Goal: Task Accomplishment & Management: Complete application form

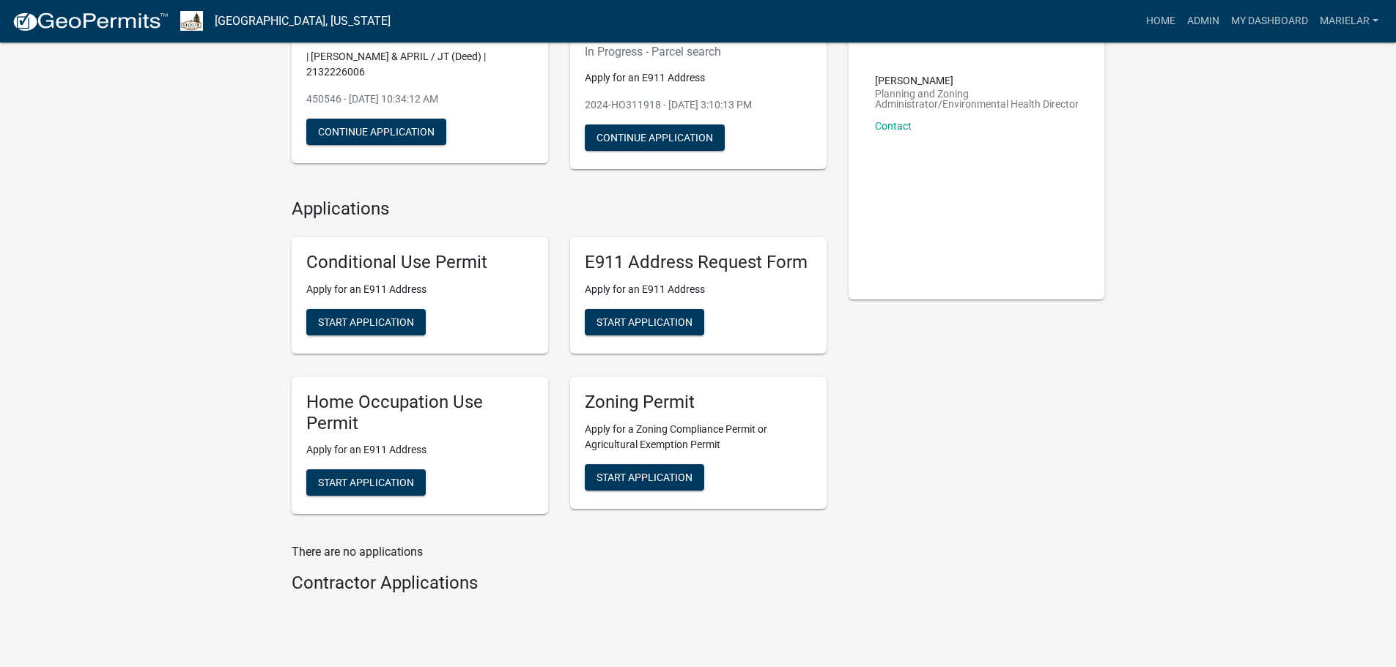
scroll to position [178, 0]
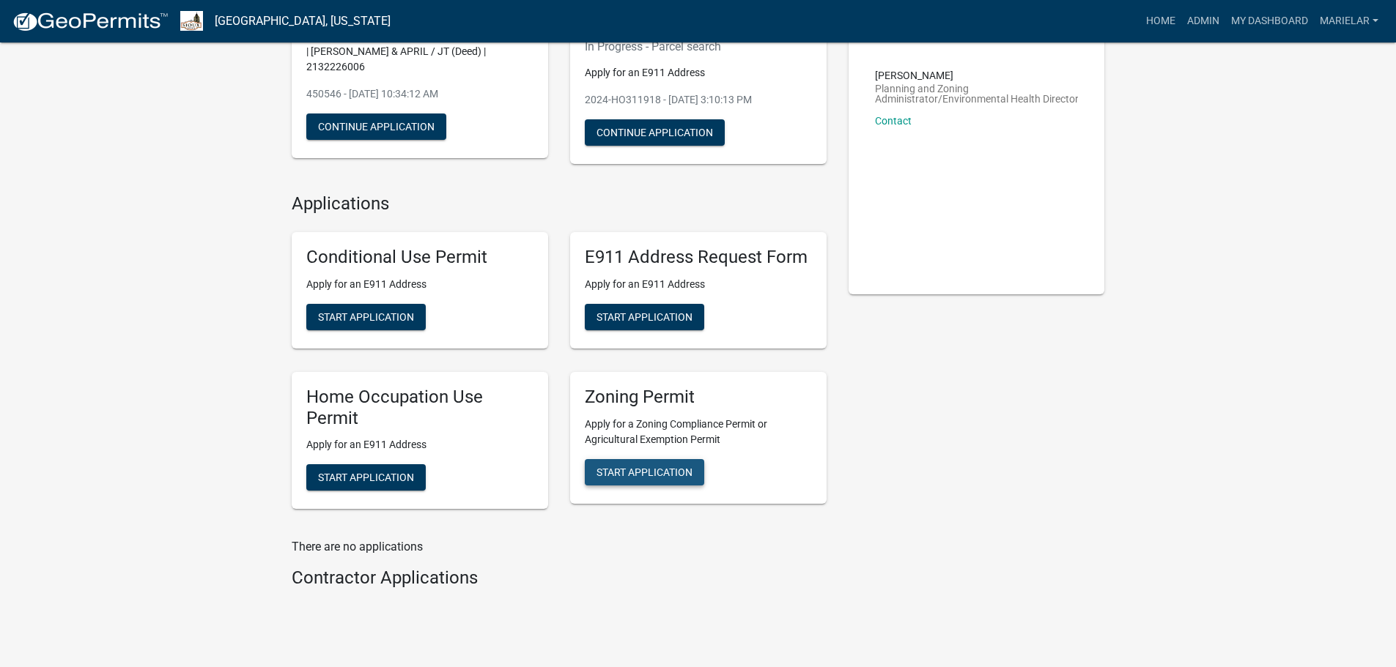
click at [633, 466] on span "Start Application" at bounding box center [644, 472] width 96 height 12
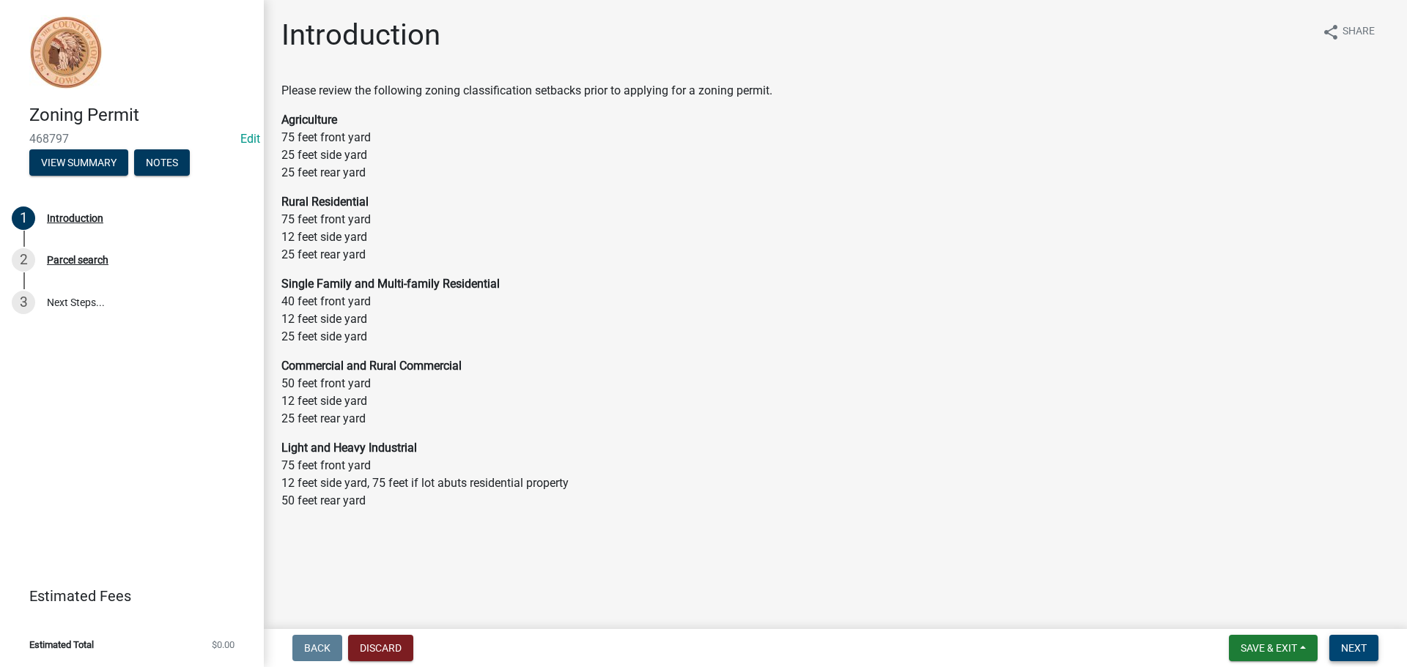
click at [1349, 648] on span "Next" at bounding box center [1354, 648] width 26 height 12
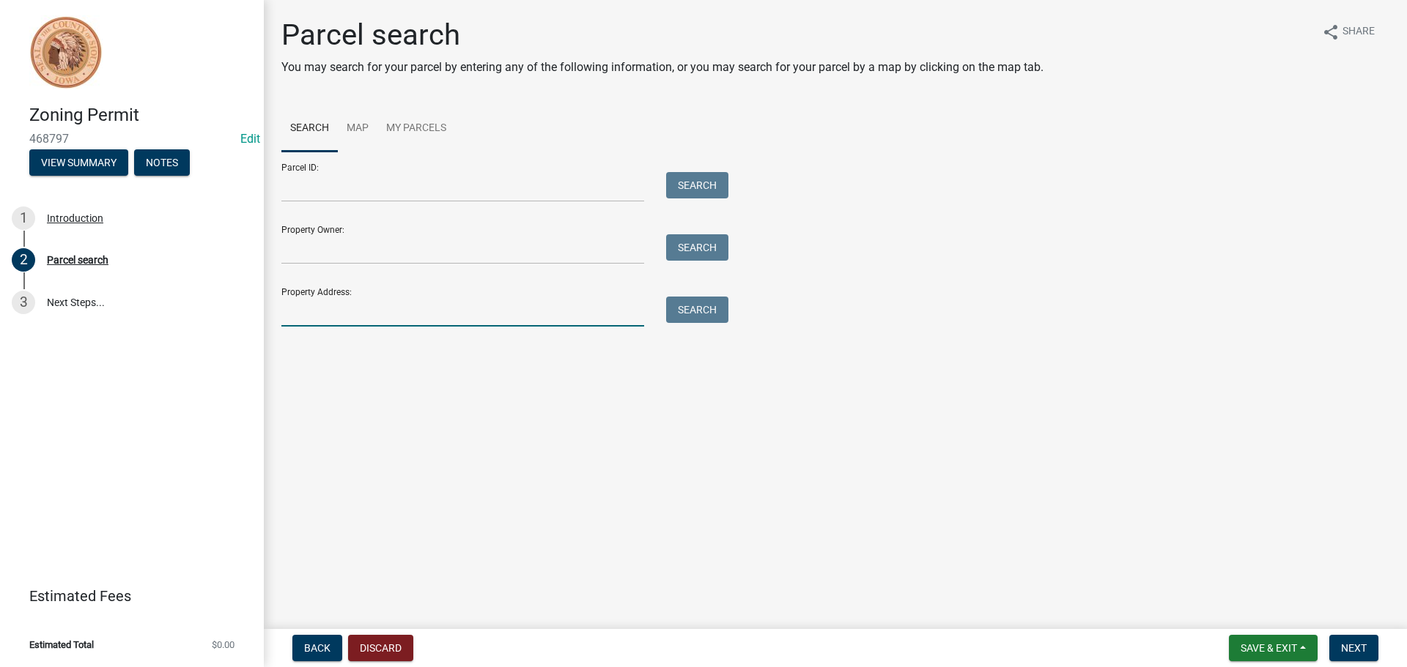
click at [311, 303] on input "Property Address:" at bounding box center [462, 312] width 363 height 30
type input "[STREET_ADDRESS]"
click at [703, 308] on button "Search" at bounding box center [697, 310] width 62 height 26
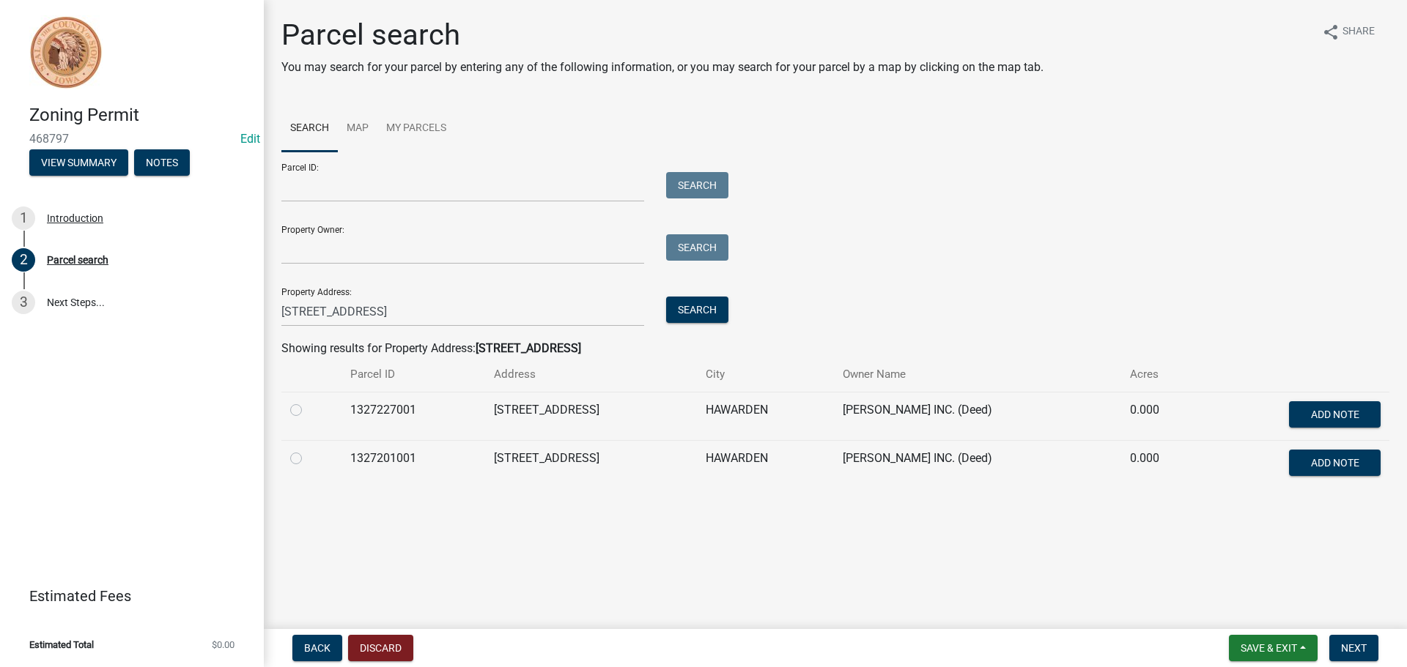
click at [308, 401] on label at bounding box center [308, 401] width 0 height 0
click at [308, 410] on input "radio" at bounding box center [313, 406] width 10 height 10
radio input "true"
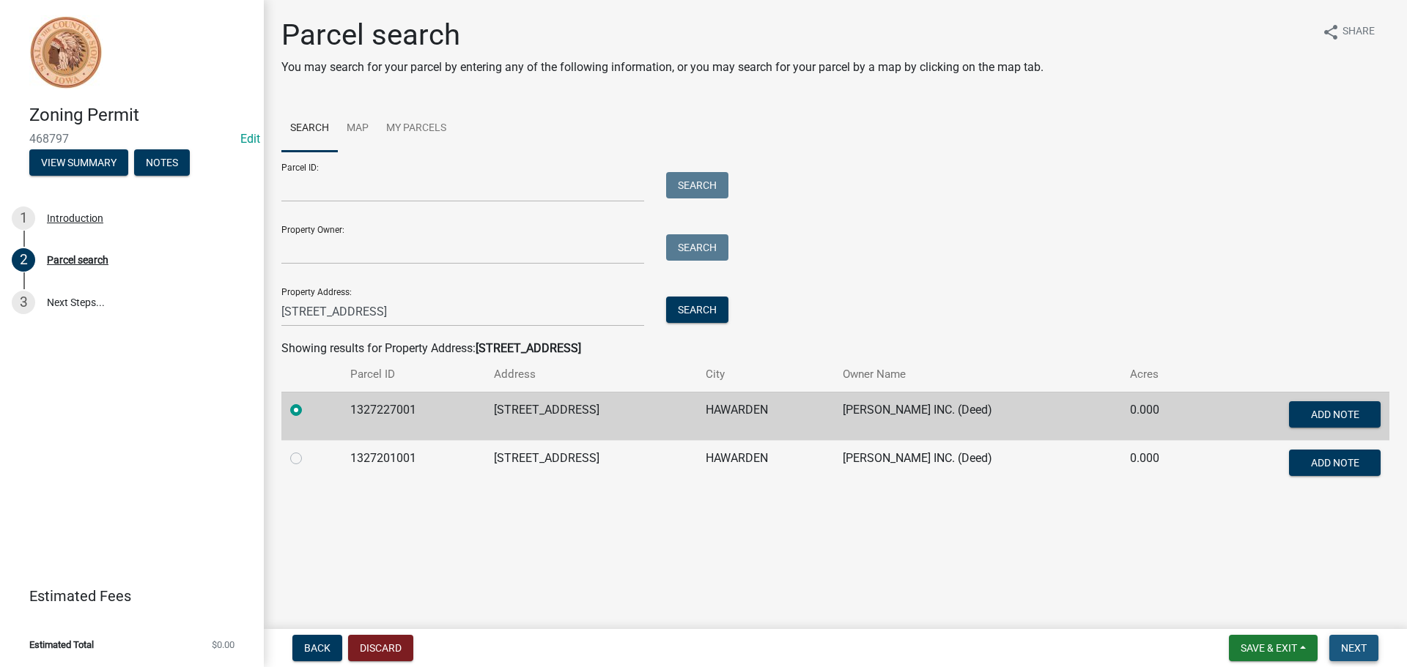
click at [1353, 643] on span "Next" at bounding box center [1354, 648] width 26 height 12
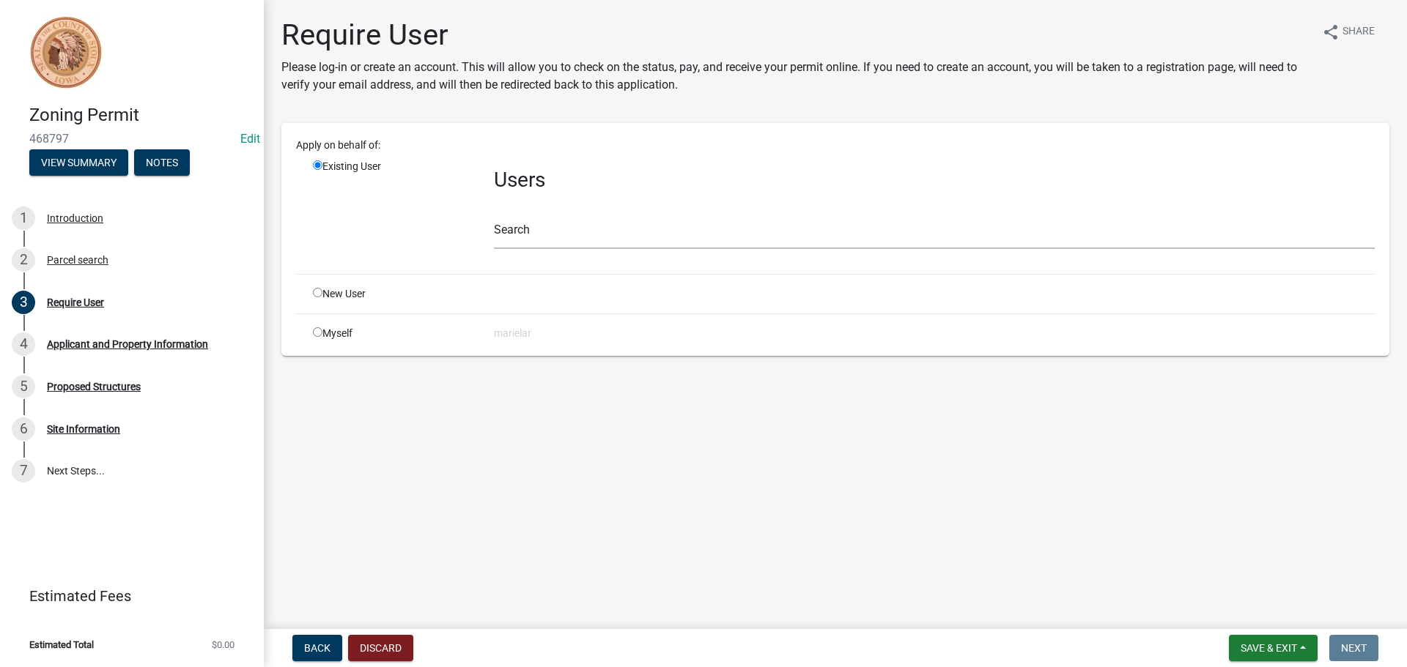
click at [319, 291] on input "radio" at bounding box center [318, 293] width 10 height 10
radio input "true"
radio input "false"
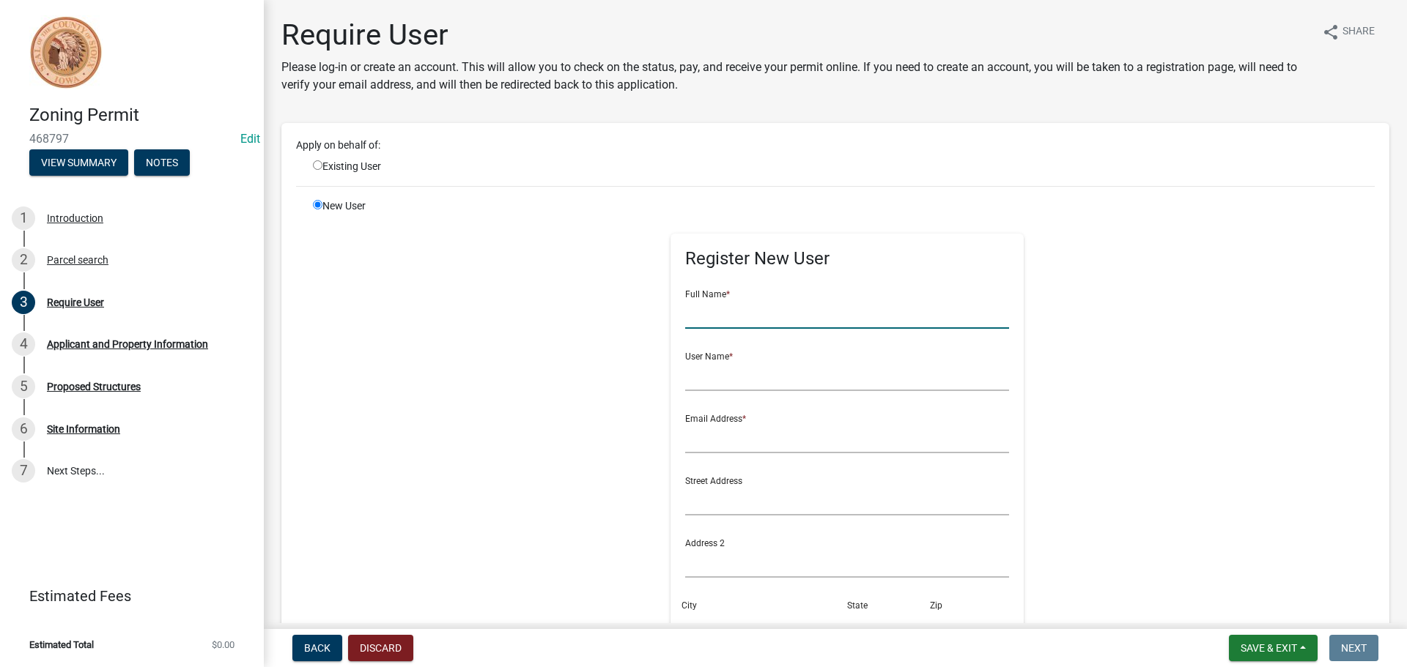
click at [714, 317] on input "text" at bounding box center [847, 314] width 325 height 30
type input "[PERSON_NAME]"
click at [717, 375] on input "text" at bounding box center [847, 376] width 325 height 30
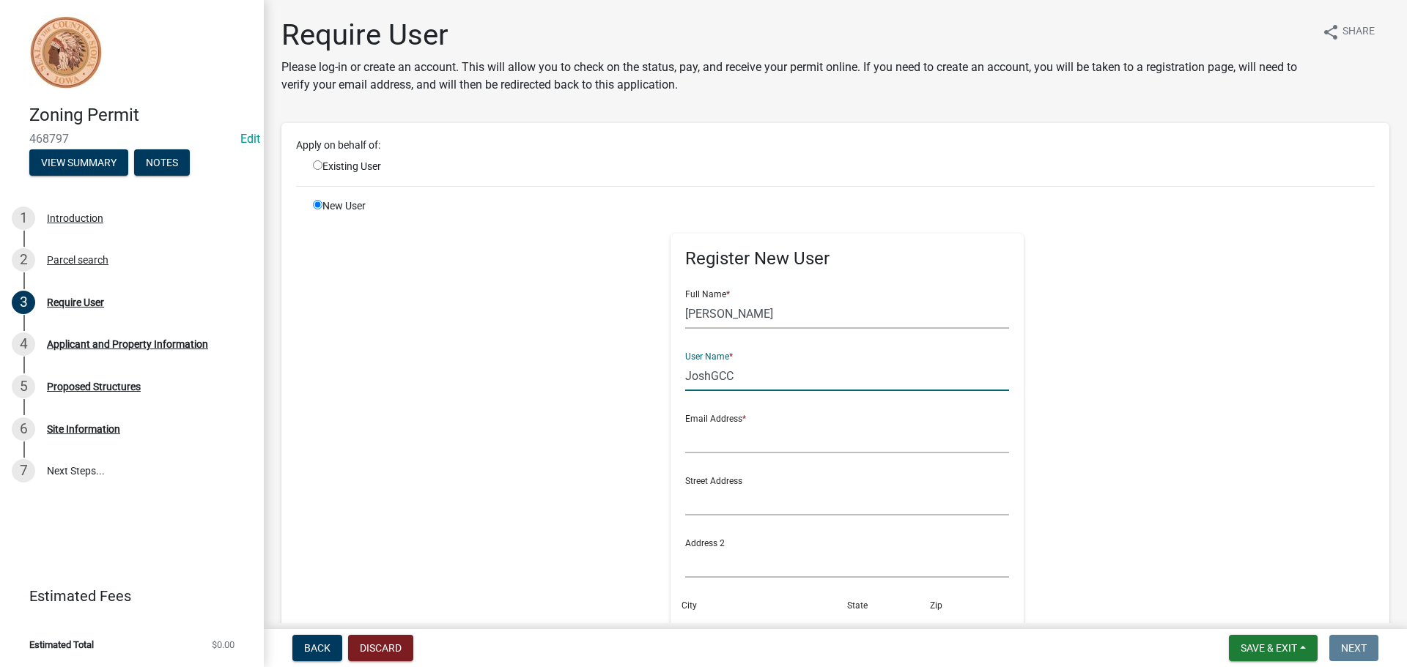
type input "JoshGCC"
click at [704, 434] on input "text" at bounding box center [847, 438] width 325 height 30
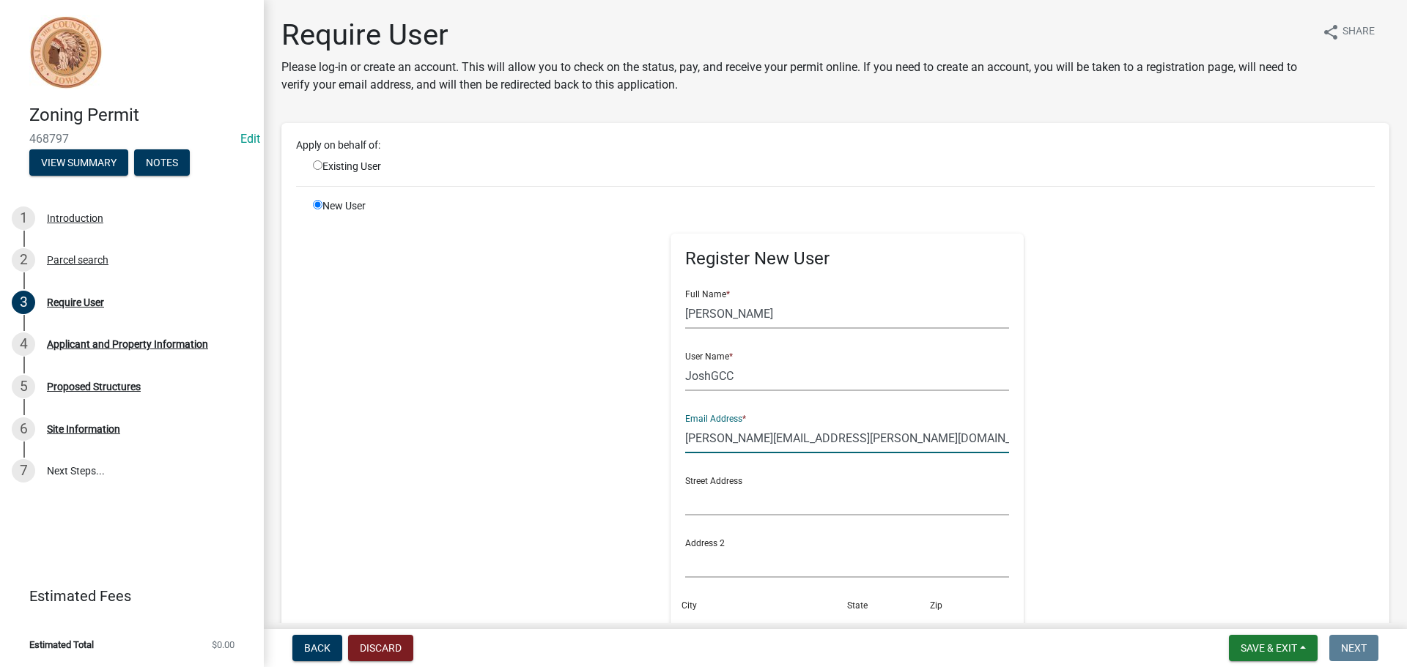
type input "[PERSON_NAME][EMAIL_ADDRESS][PERSON_NAME][DOMAIN_NAME]"
click at [685, 494] on input "text" at bounding box center [847, 501] width 325 height 30
type input "[STREET_ADDRESS]"
click at [722, 601] on div "City" at bounding box center [764, 615] width 166 height 51
click at [722, 608] on div "City" at bounding box center [764, 615] width 166 height 51
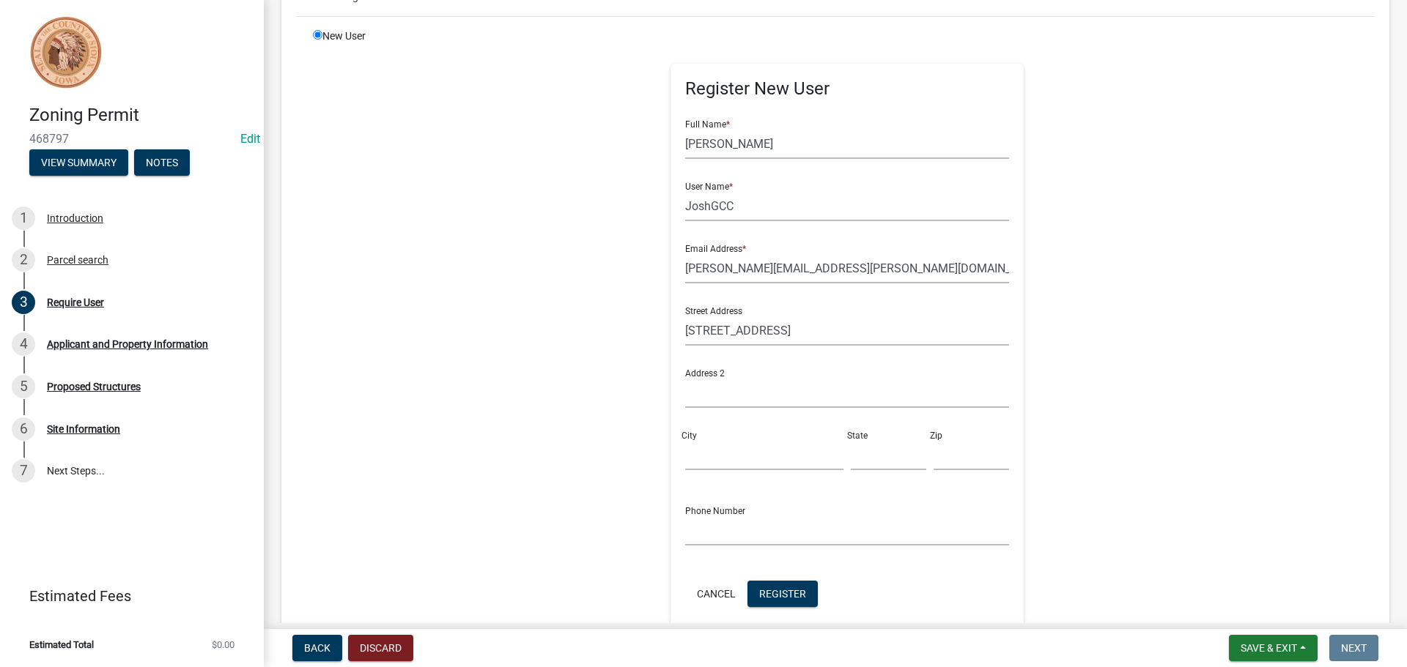
scroll to position [171, 0]
click at [734, 446] on input "City" at bounding box center [764, 454] width 158 height 30
type input "Hawarden"
type input "IA"
type input "51023"
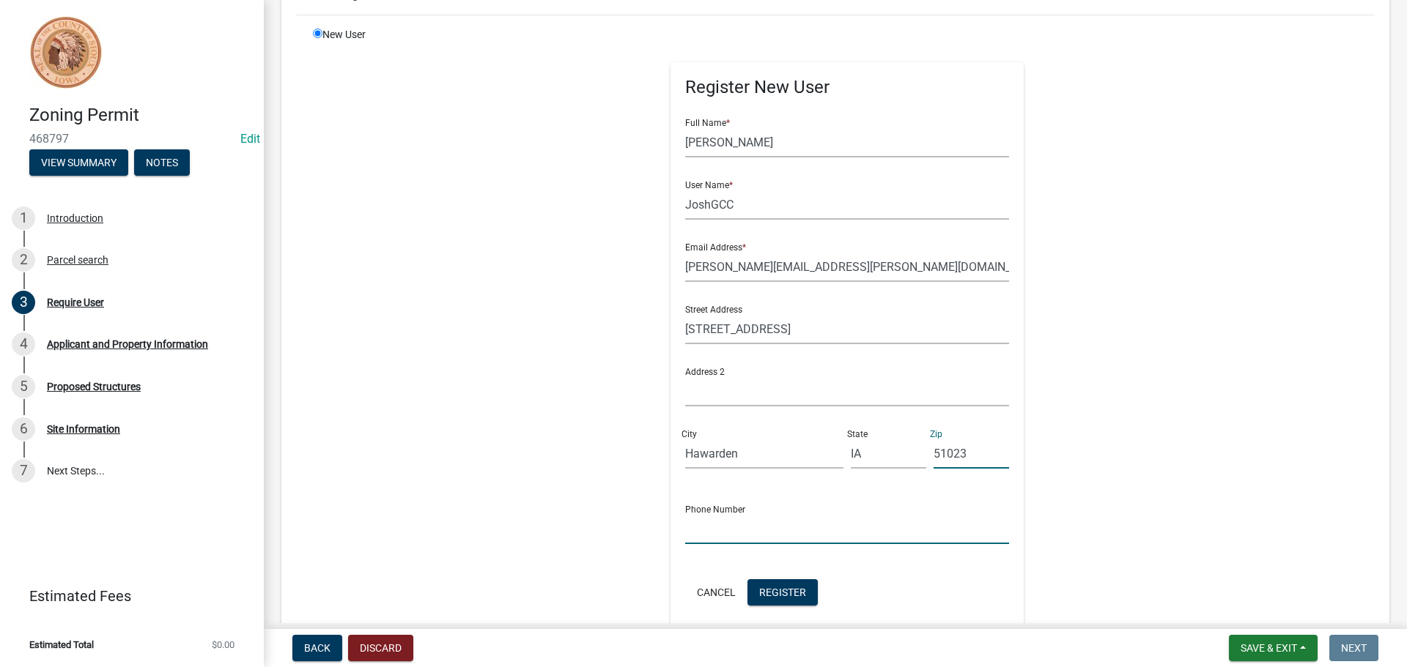
click at [685, 531] on input "text" at bounding box center [847, 529] width 325 height 30
type input "[PHONE_NUMBER]"
click at [777, 590] on span "Register" at bounding box center [782, 592] width 47 height 12
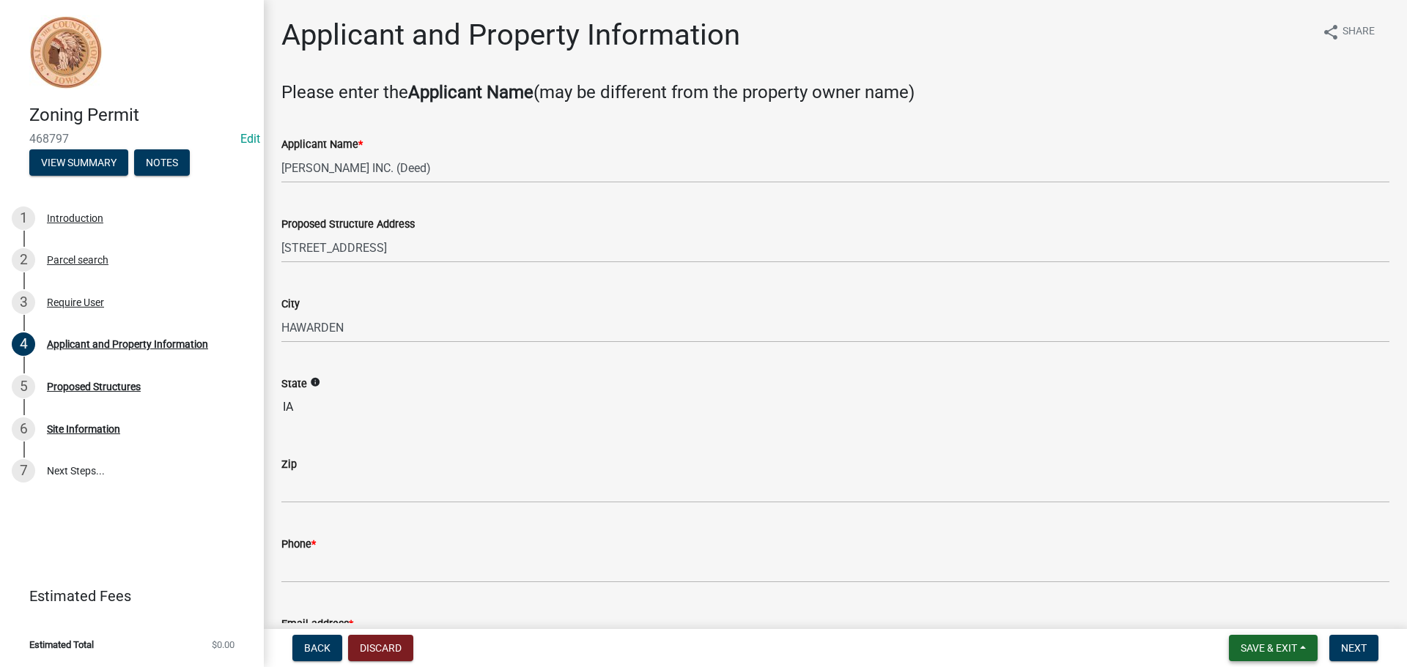
click at [1269, 645] on span "Save & Exit" at bounding box center [1268, 648] width 56 height 12
click at [1240, 579] on button "Save" at bounding box center [1258, 574] width 117 height 35
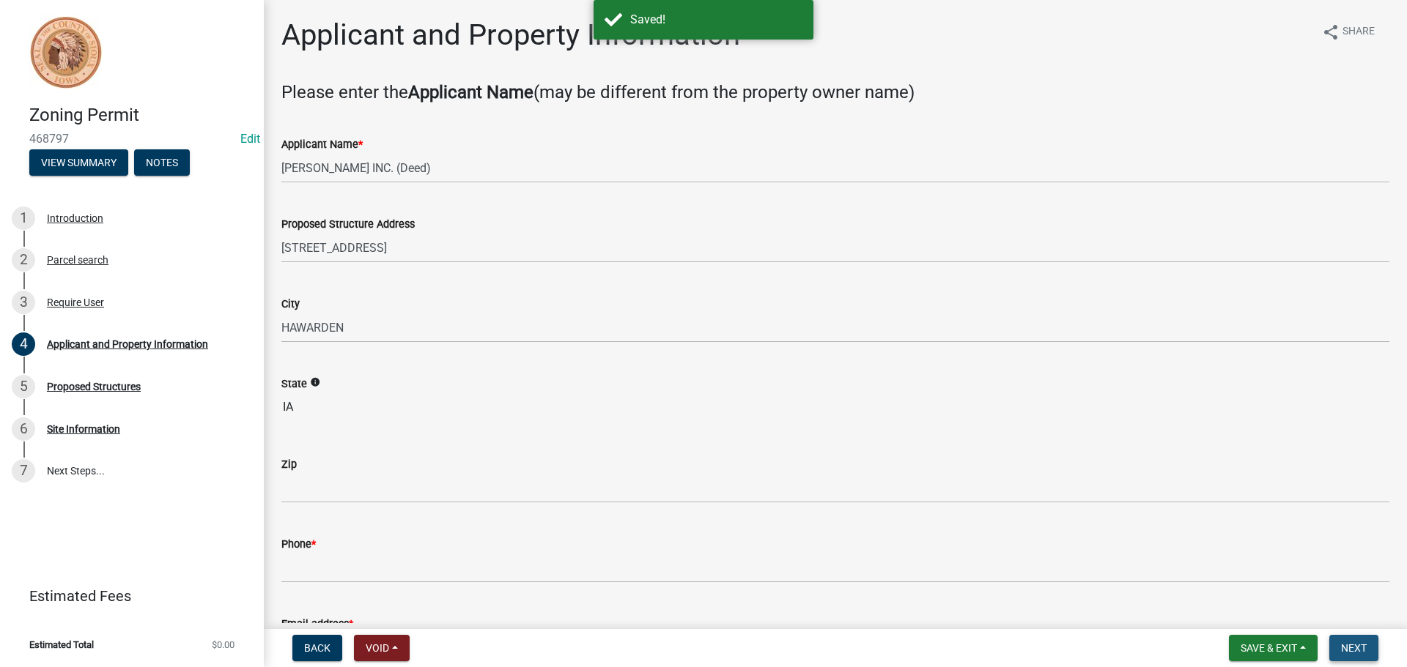
click at [1355, 638] on button "Next" at bounding box center [1353, 648] width 49 height 26
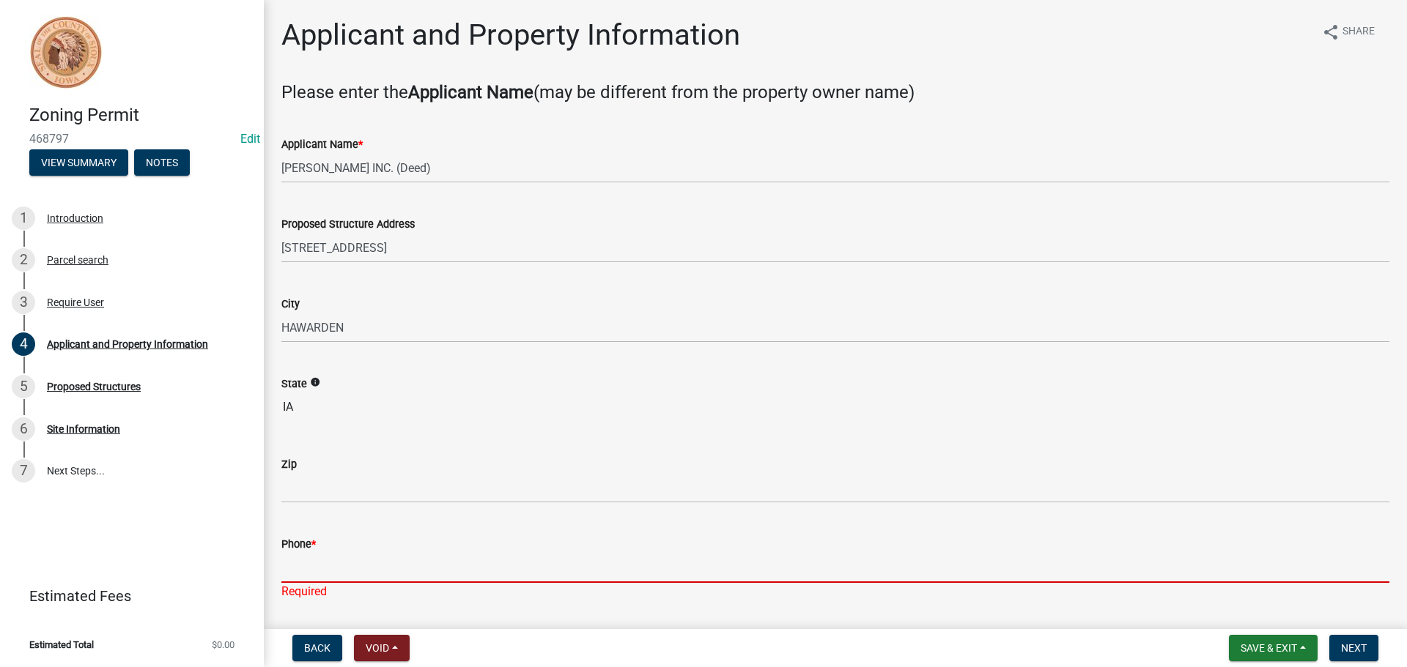
click at [308, 560] on input "Phone *" at bounding box center [835, 568] width 1108 height 30
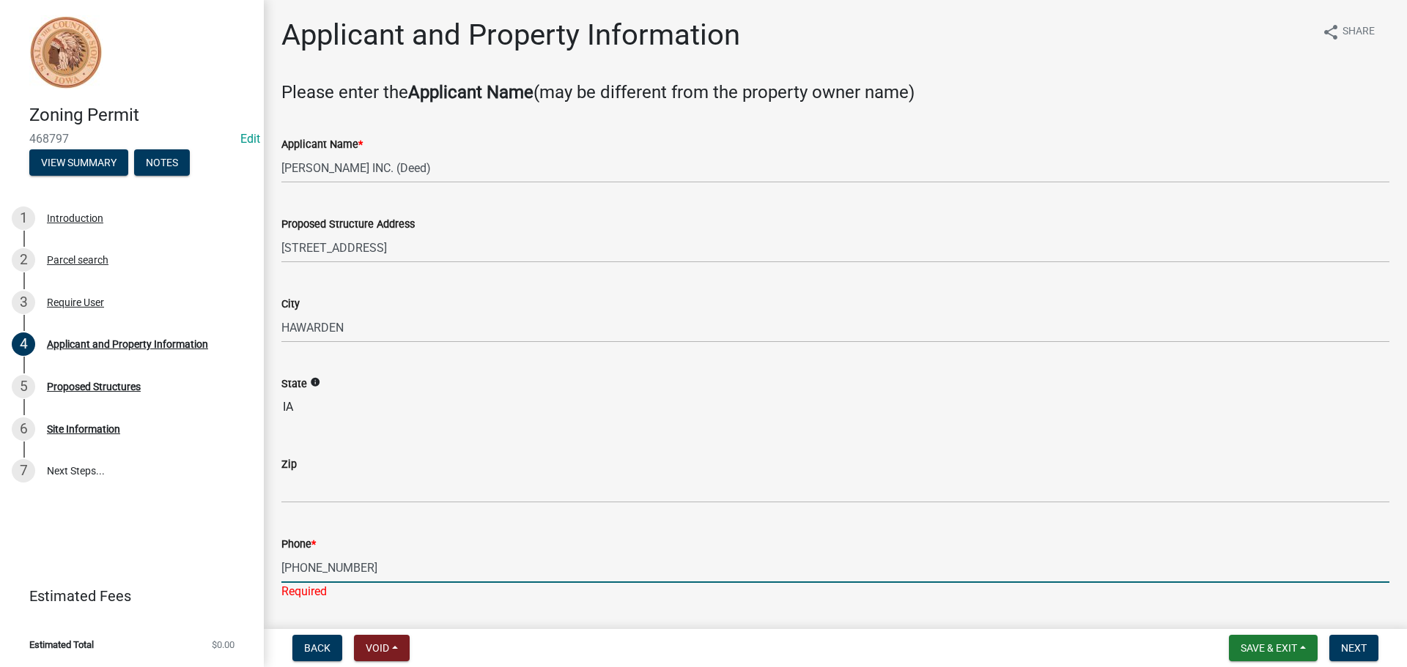
type input "[PHONE_NUMBER]"
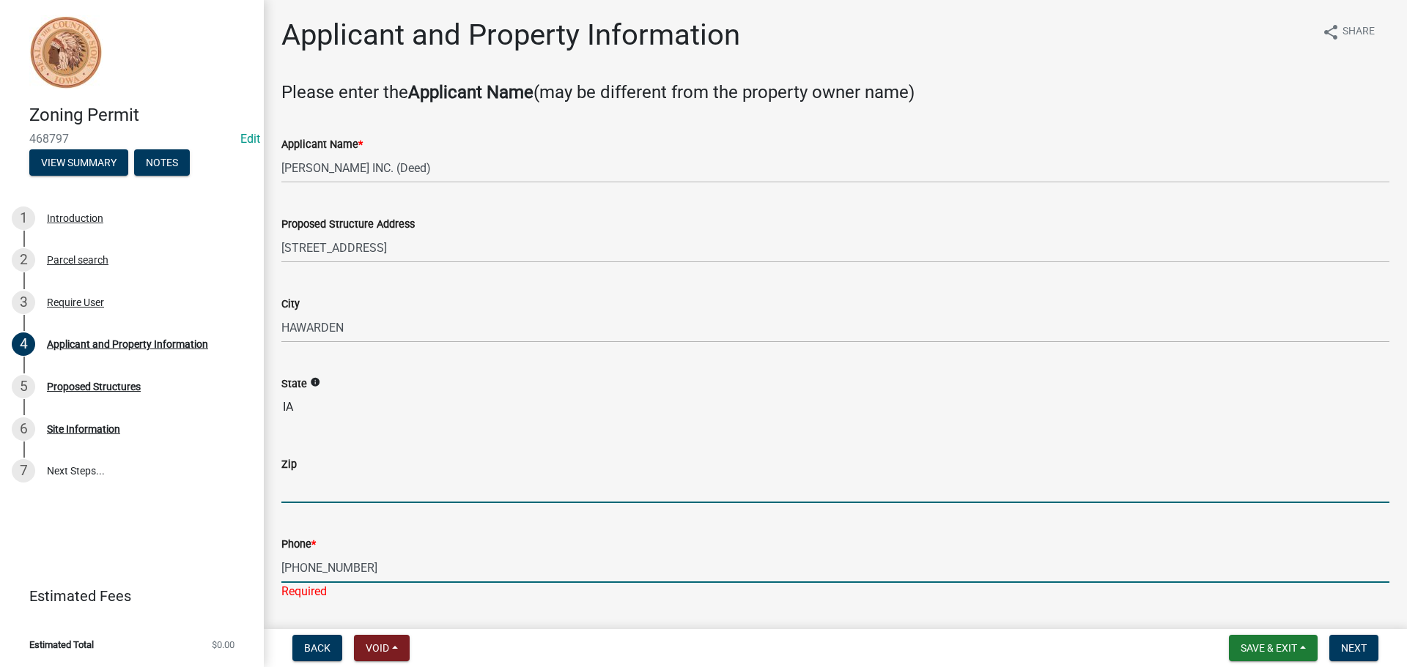
click at [296, 486] on input "Zip" at bounding box center [835, 488] width 1108 height 30
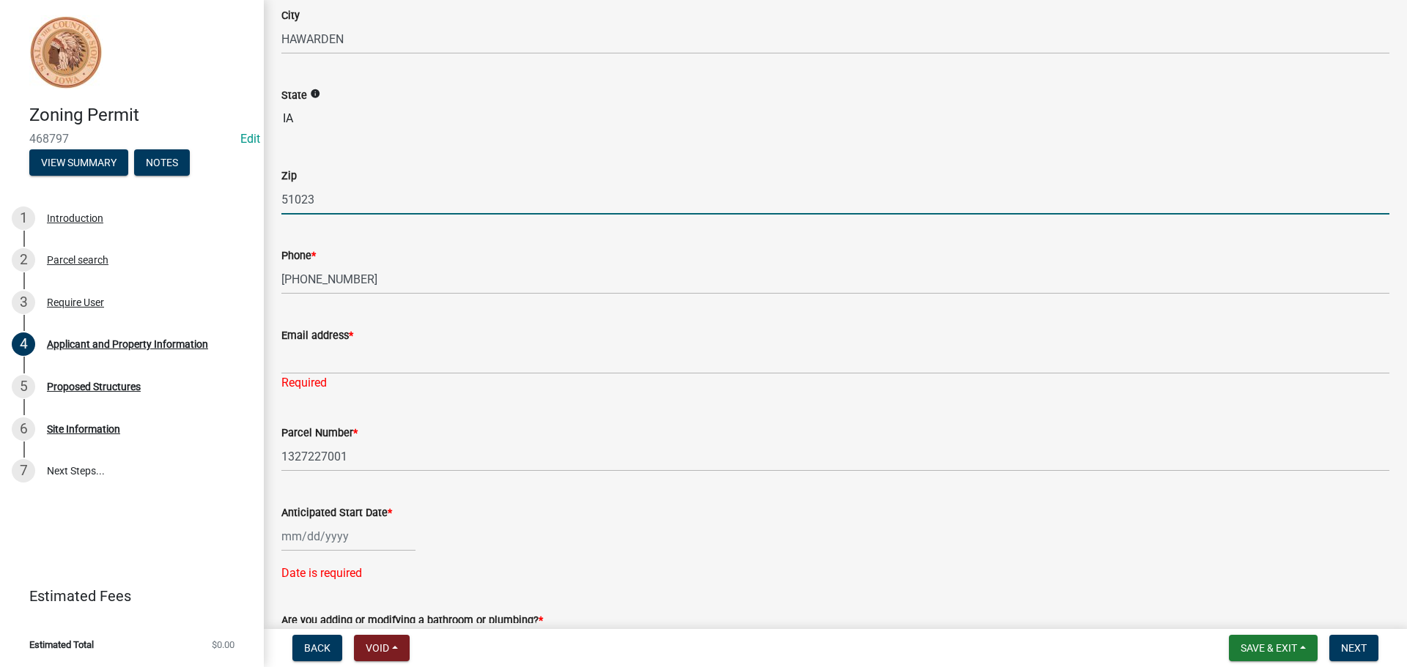
scroll to position [314, 0]
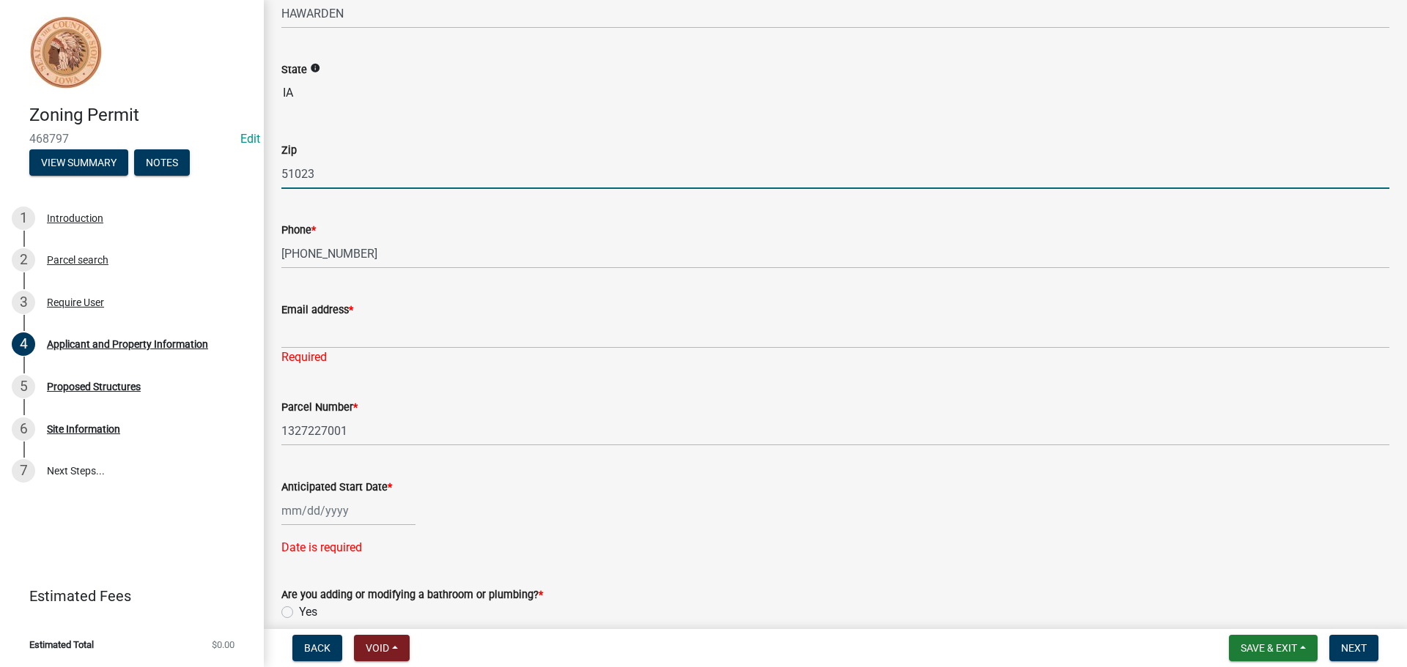
type input "51023"
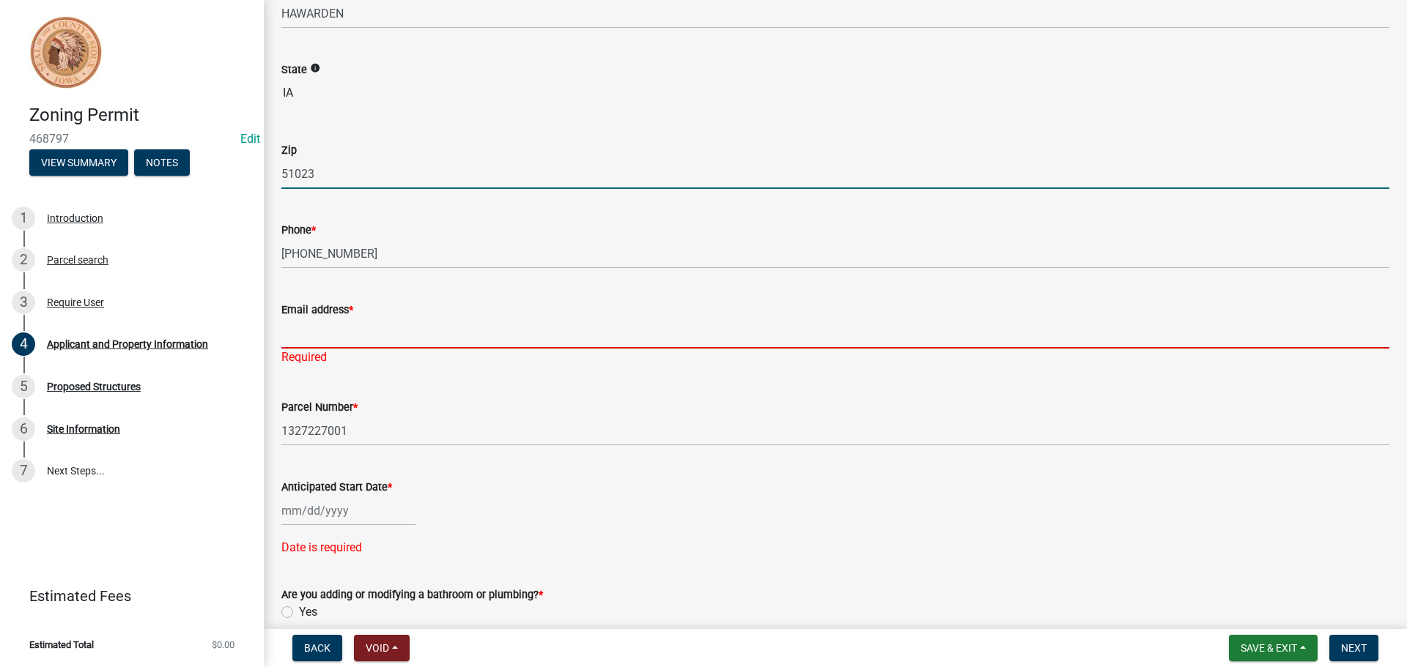
click at [292, 336] on input "Email address *" at bounding box center [835, 334] width 1108 height 30
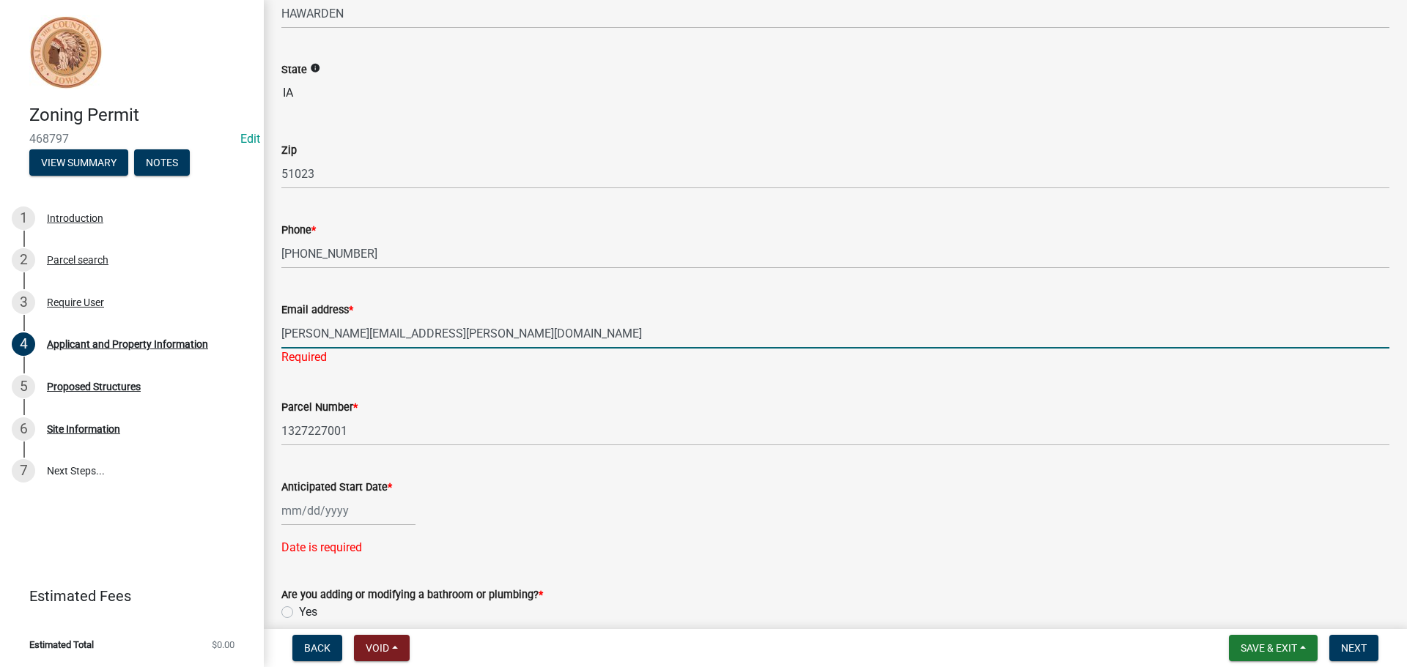
type input "[PERSON_NAME][EMAIL_ADDRESS][PERSON_NAME][DOMAIN_NAME]"
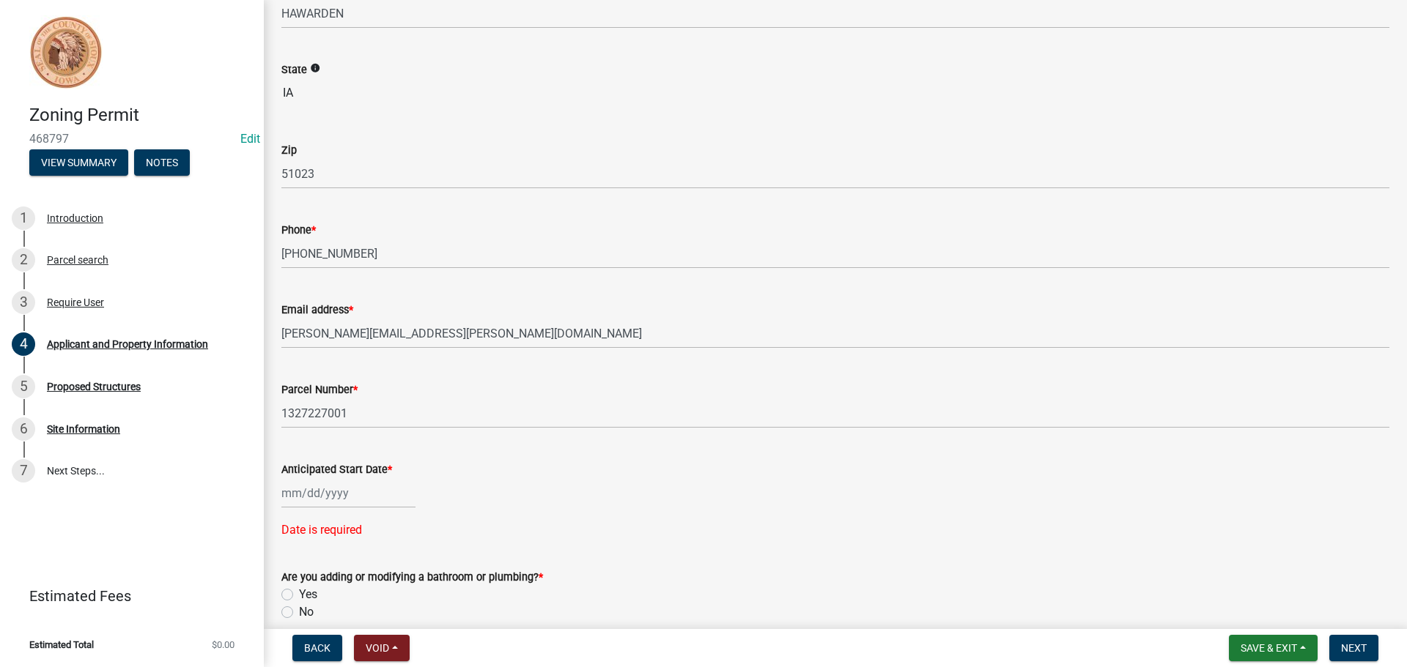
click at [282, 505] on div "Anticipated Start Date * Date is required" at bounding box center [835, 489] width 1130 height 99
select select "8"
select select "2025"
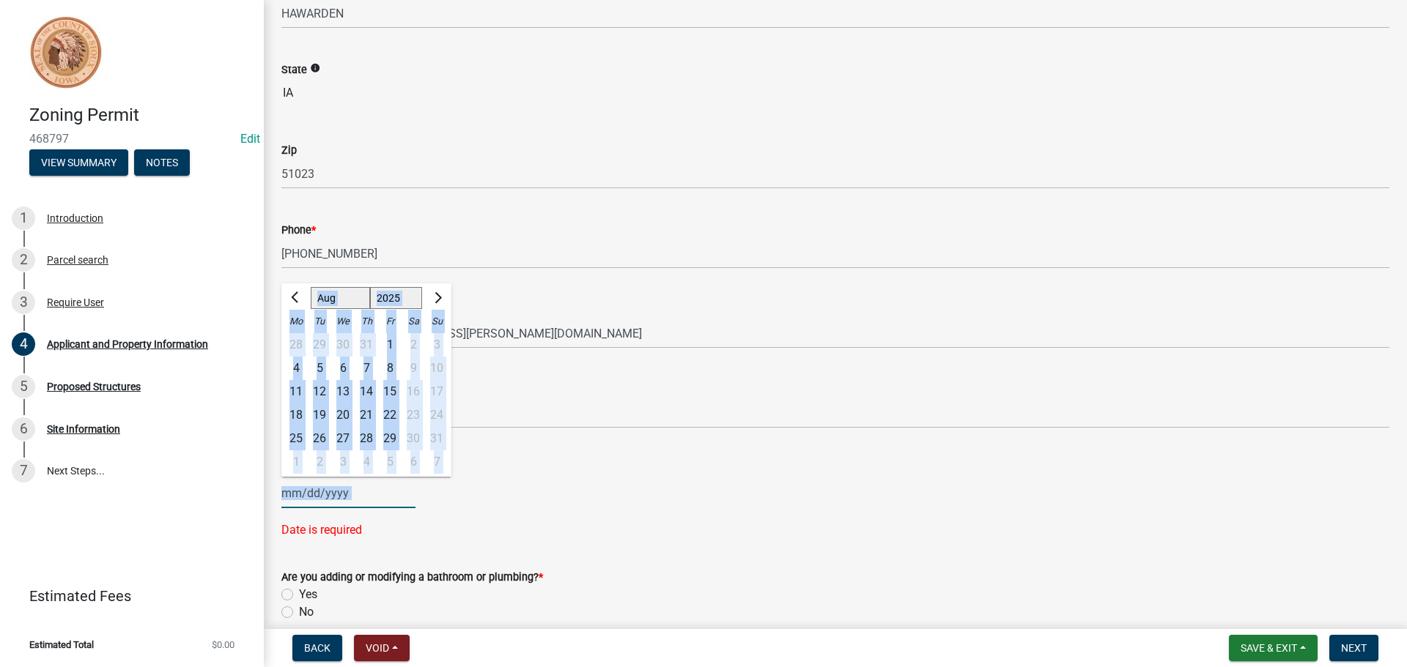
click at [382, 497] on div "[PERSON_NAME] Feb Mar Apr [PERSON_NAME][DATE] Oct Nov [DATE] 1526 1527 1528 152…" at bounding box center [348, 493] width 134 height 30
click at [442, 295] on button "Next month" at bounding box center [437, 297] width 18 height 23
select select "10"
click at [349, 341] on div "1" at bounding box center [342, 344] width 23 height 23
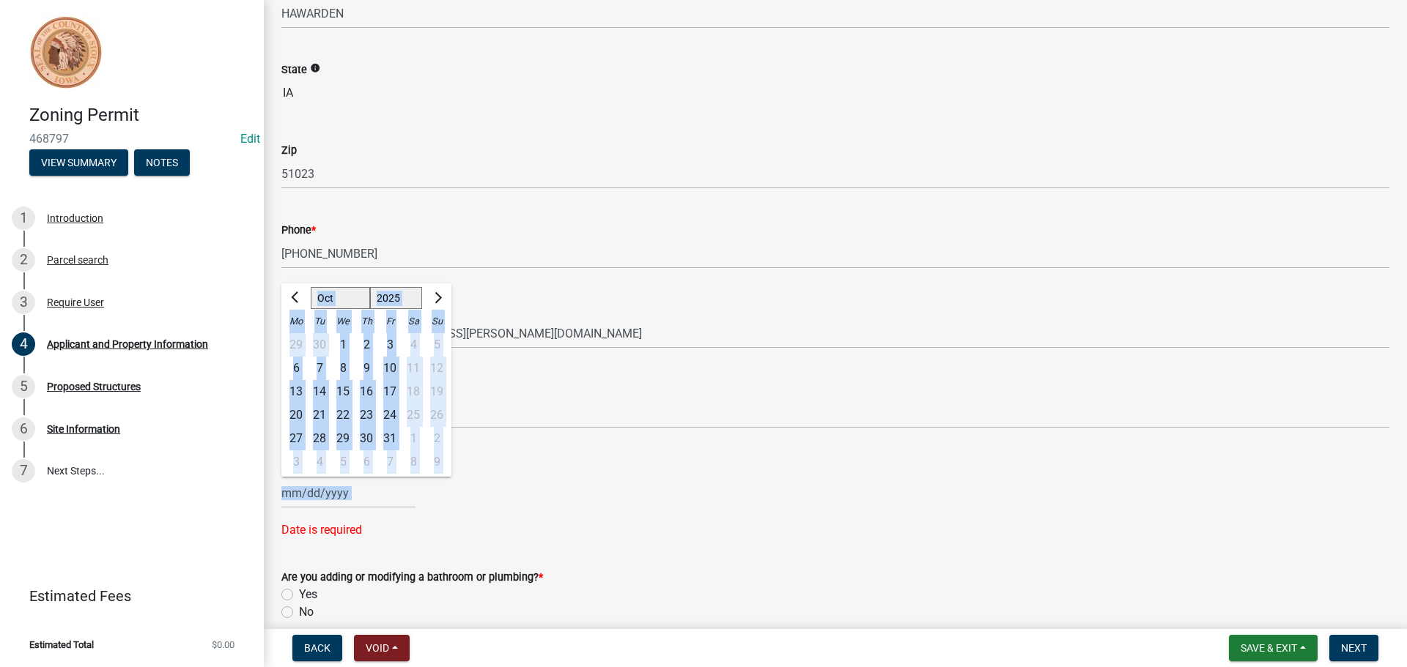
type input "[DATE]"
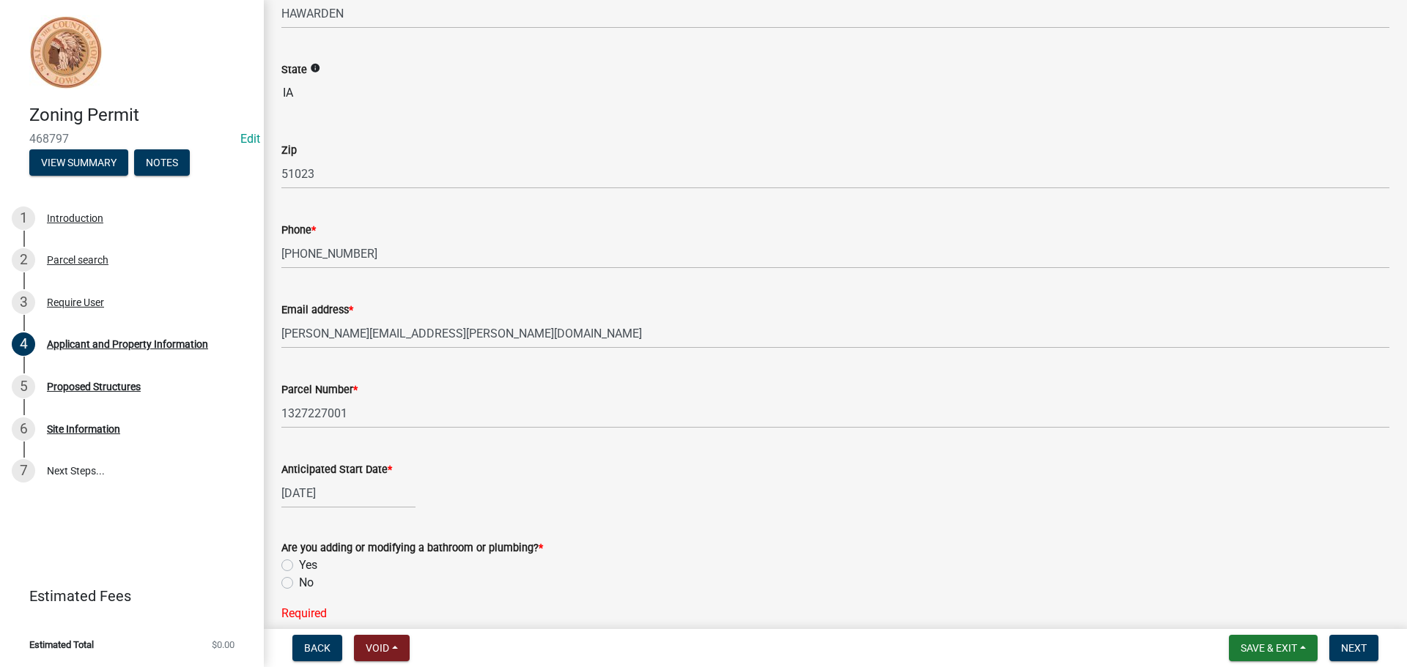
click at [299, 580] on label "No" at bounding box center [306, 583] width 15 height 18
click at [299, 580] on input "No" at bounding box center [304, 579] width 10 height 10
radio input "true"
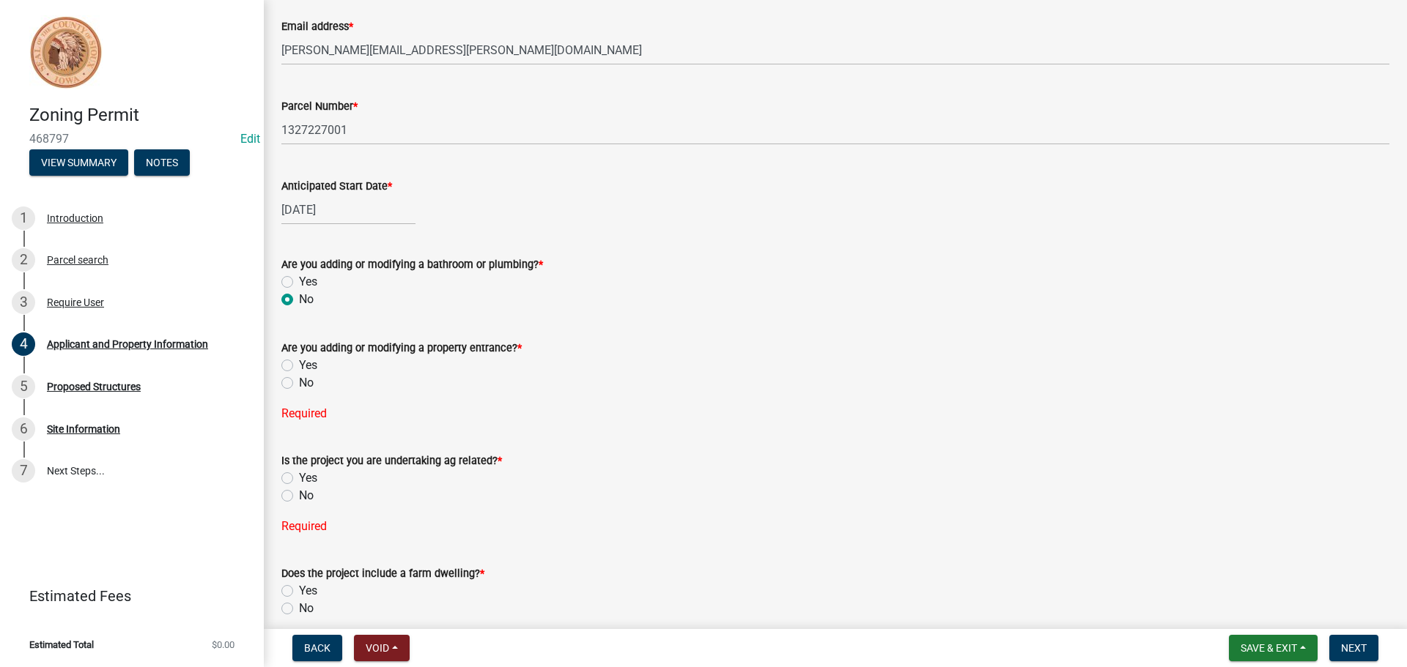
scroll to position [604, 0]
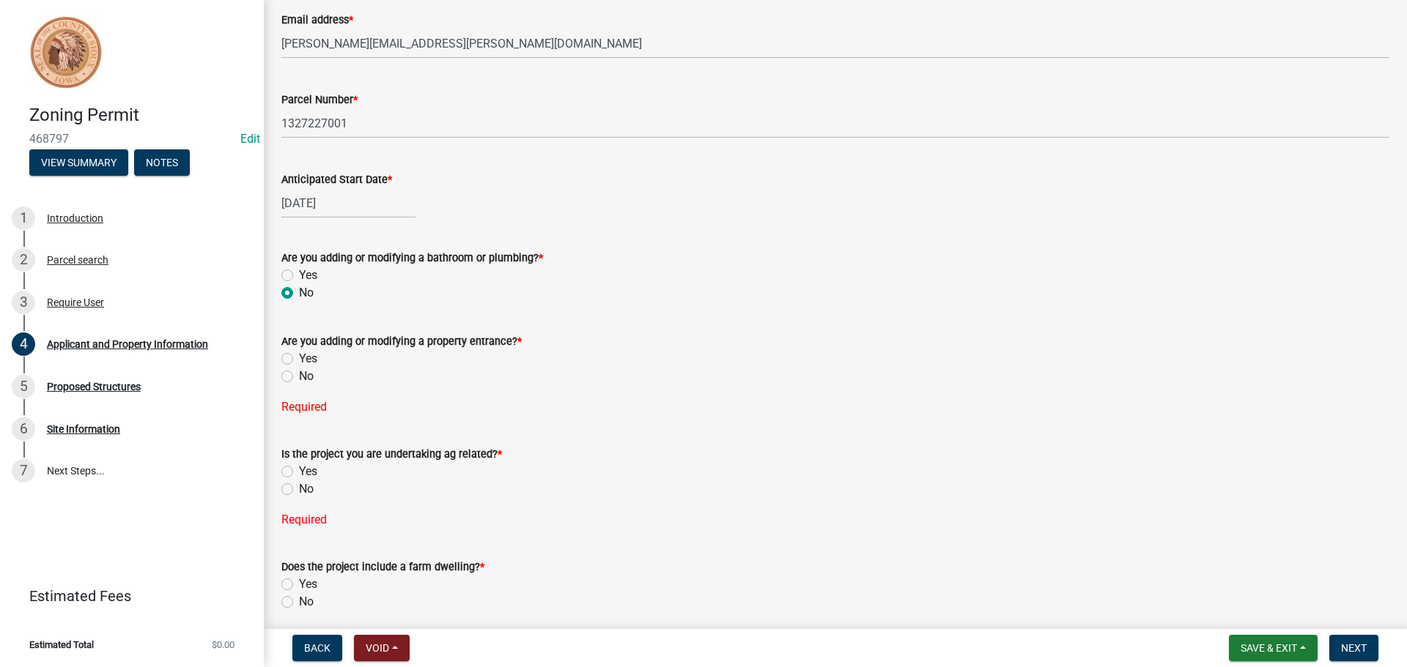
click at [299, 377] on label "No" at bounding box center [306, 377] width 15 height 18
click at [299, 377] on input "No" at bounding box center [304, 373] width 10 height 10
radio input "true"
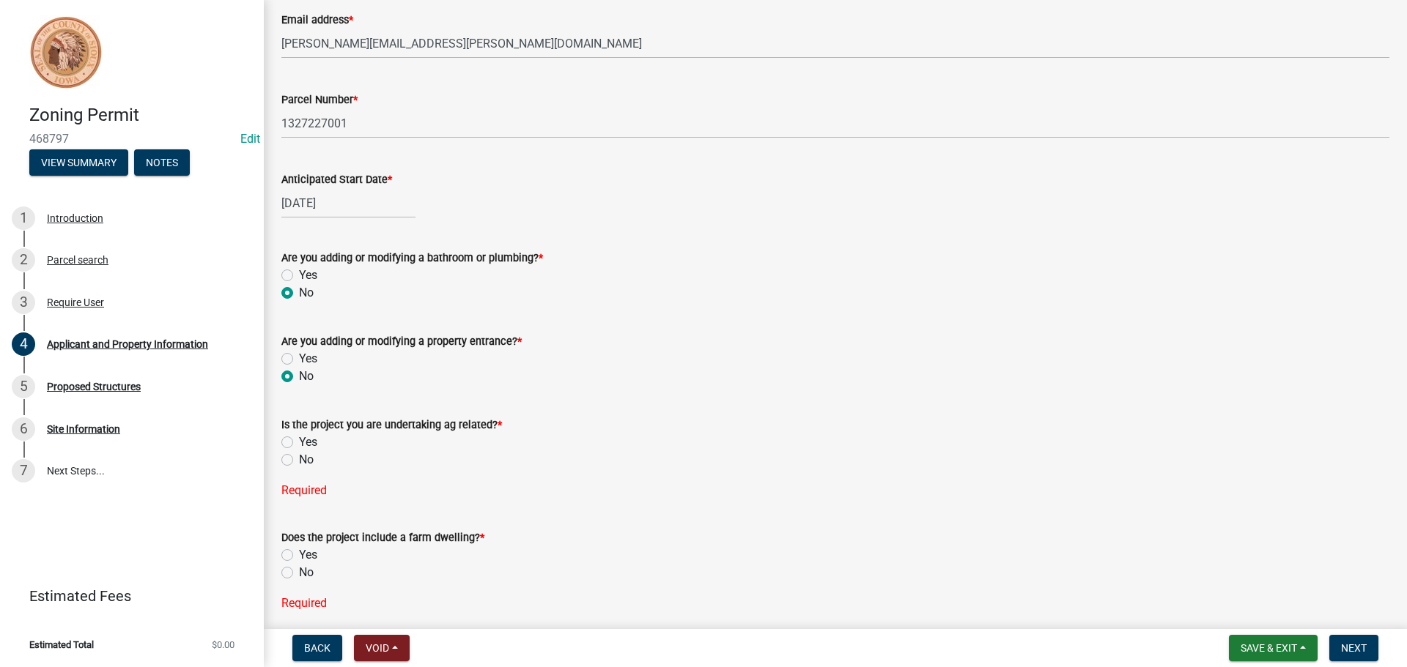
click at [299, 462] on label "No" at bounding box center [306, 460] width 15 height 18
click at [299, 461] on input "No" at bounding box center [304, 456] width 10 height 10
radio input "true"
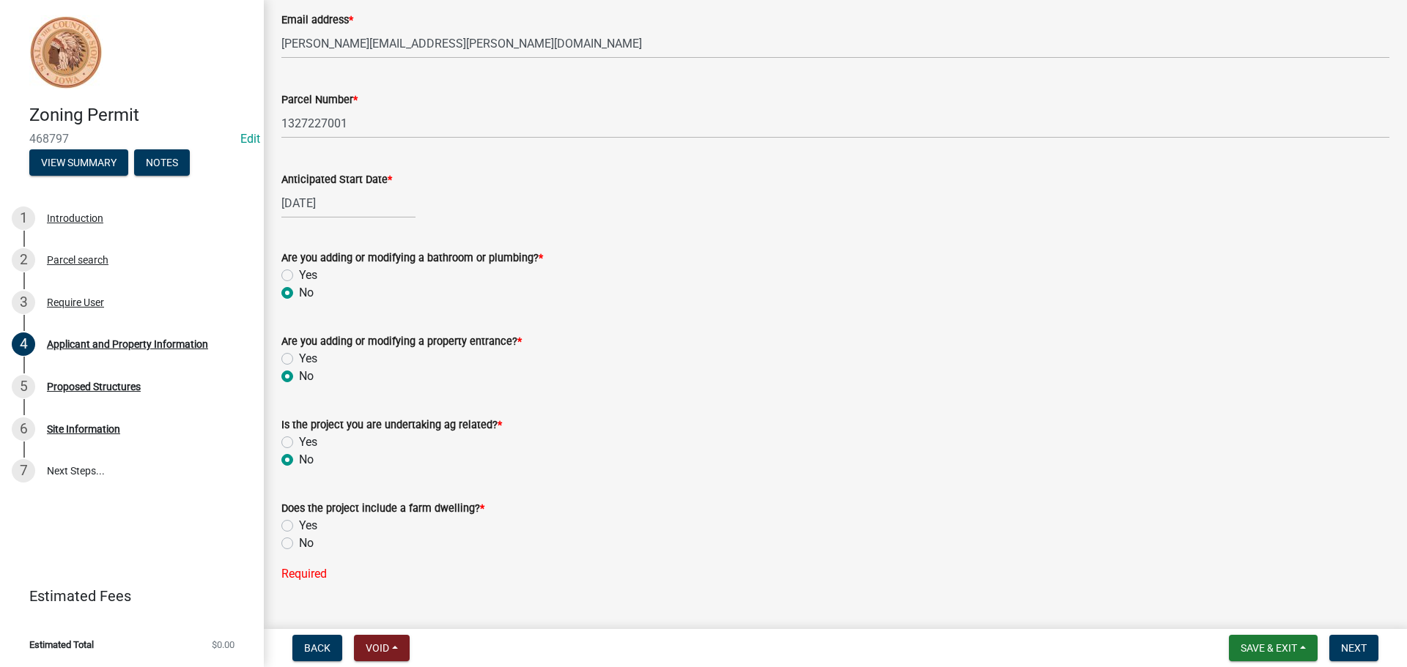
click at [299, 541] on label "No" at bounding box center [306, 544] width 15 height 18
click at [299, 541] on input "No" at bounding box center [304, 540] width 10 height 10
radio input "true"
click at [1264, 645] on span "Save & Exit" at bounding box center [1268, 648] width 56 height 12
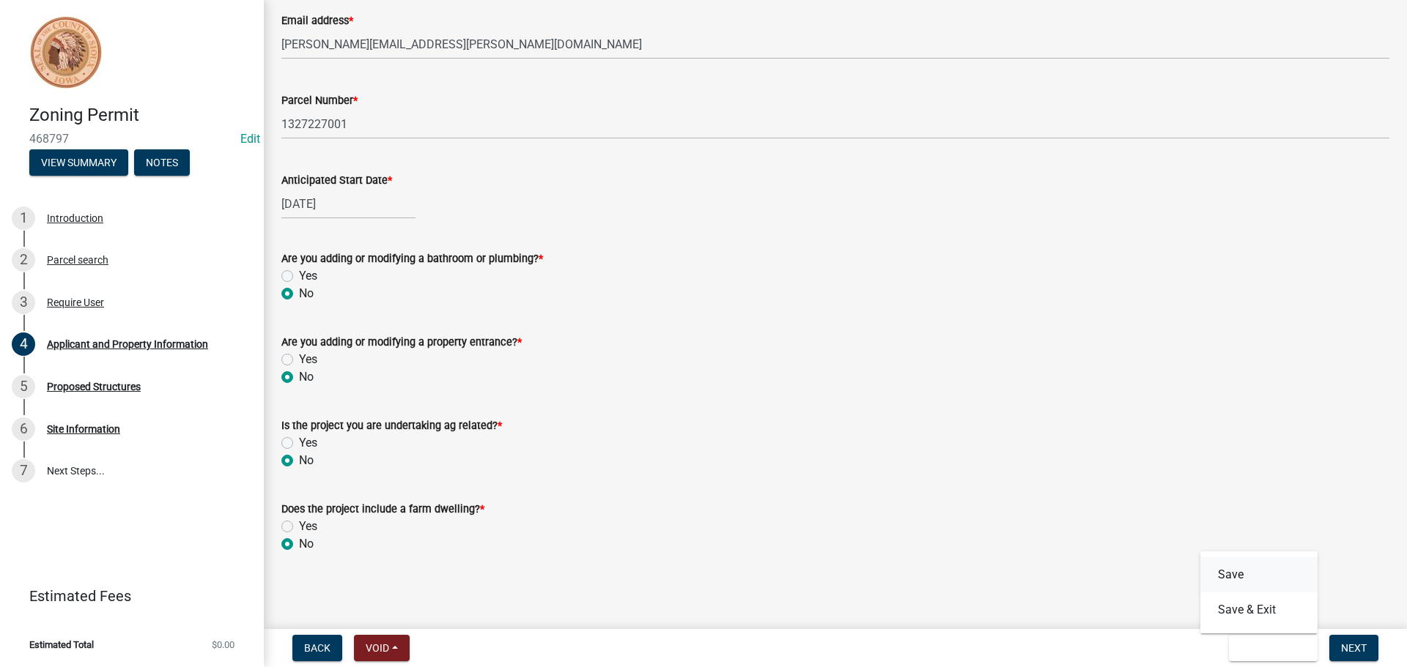
click at [1245, 577] on button "Save" at bounding box center [1258, 574] width 117 height 35
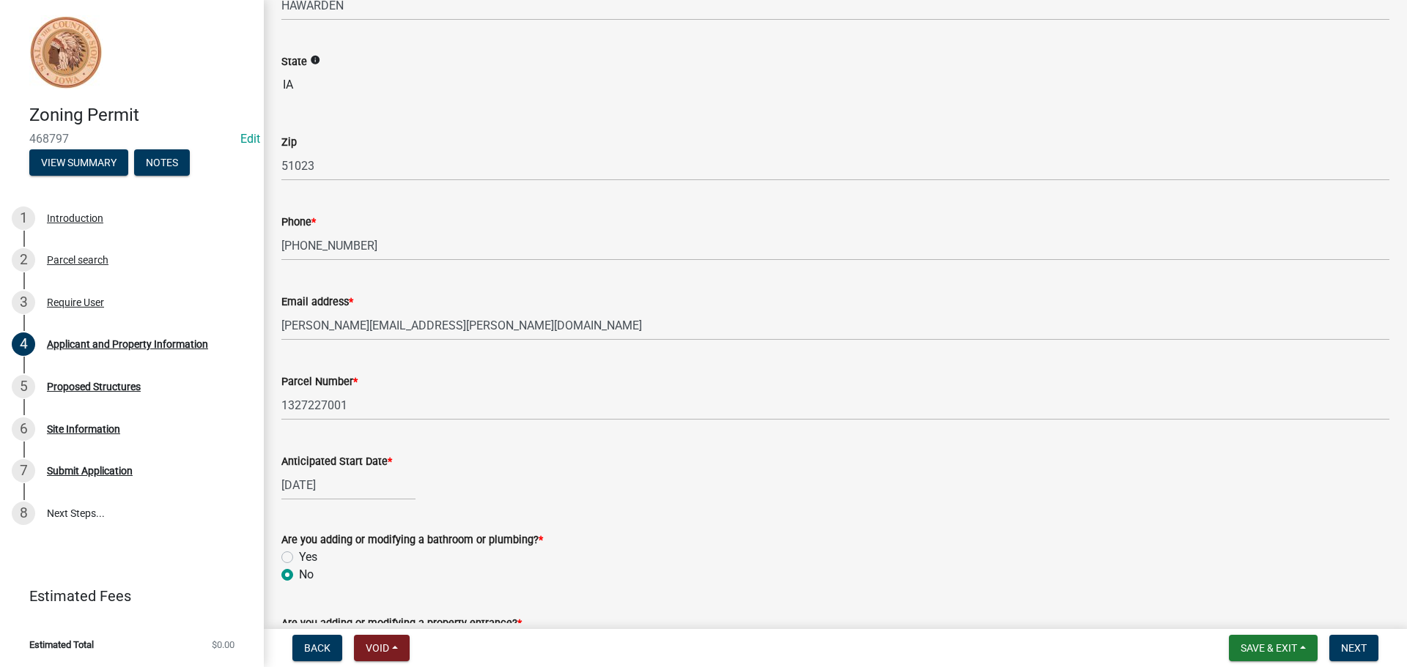
scroll to position [355, 0]
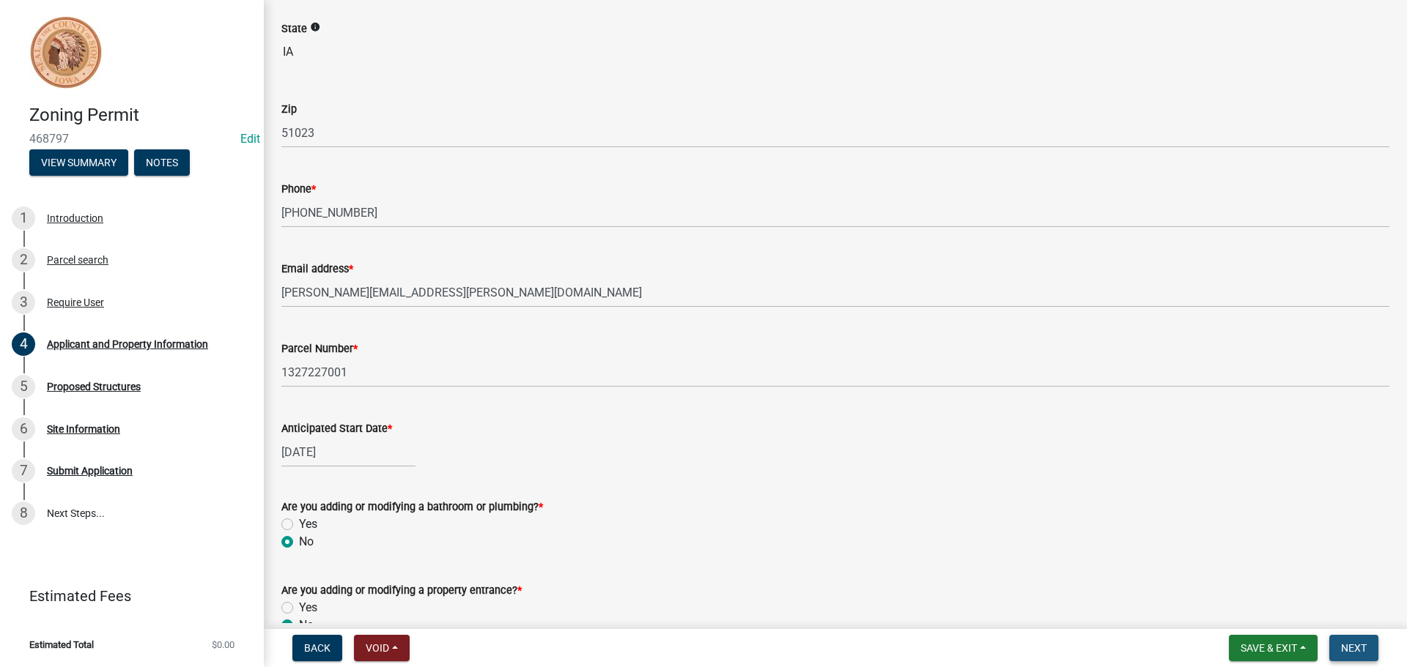
click at [1350, 647] on span "Next" at bounding box center [1354, 648] width 26 height 12
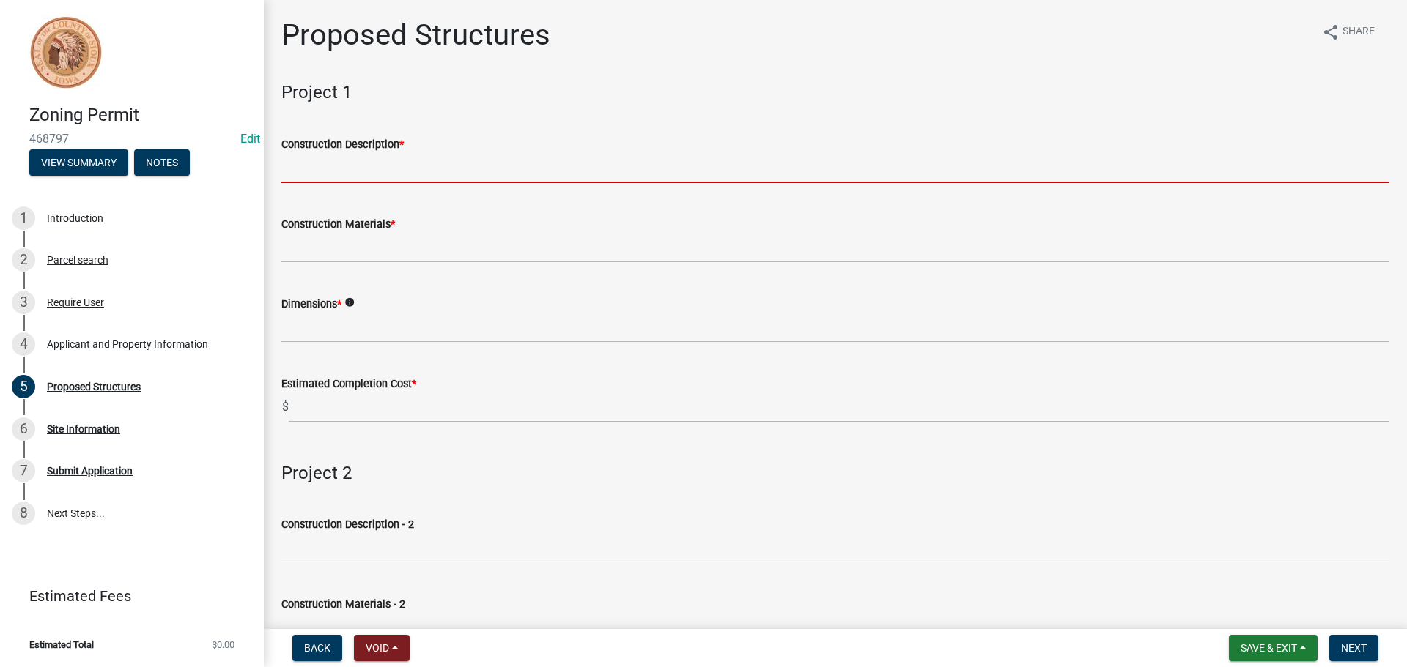
click at [310, 163] on input "Construction Description *" at bounding box center [835, 168] width 1108 height 30
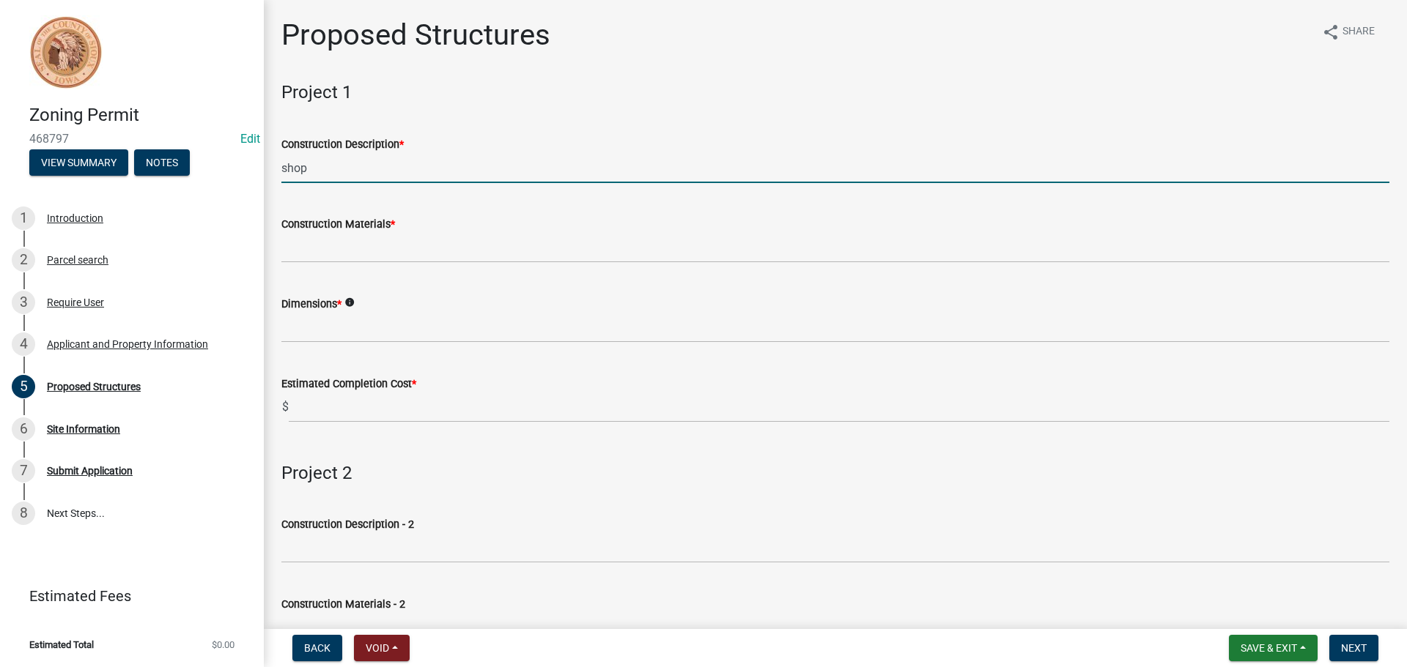
type input "shop"
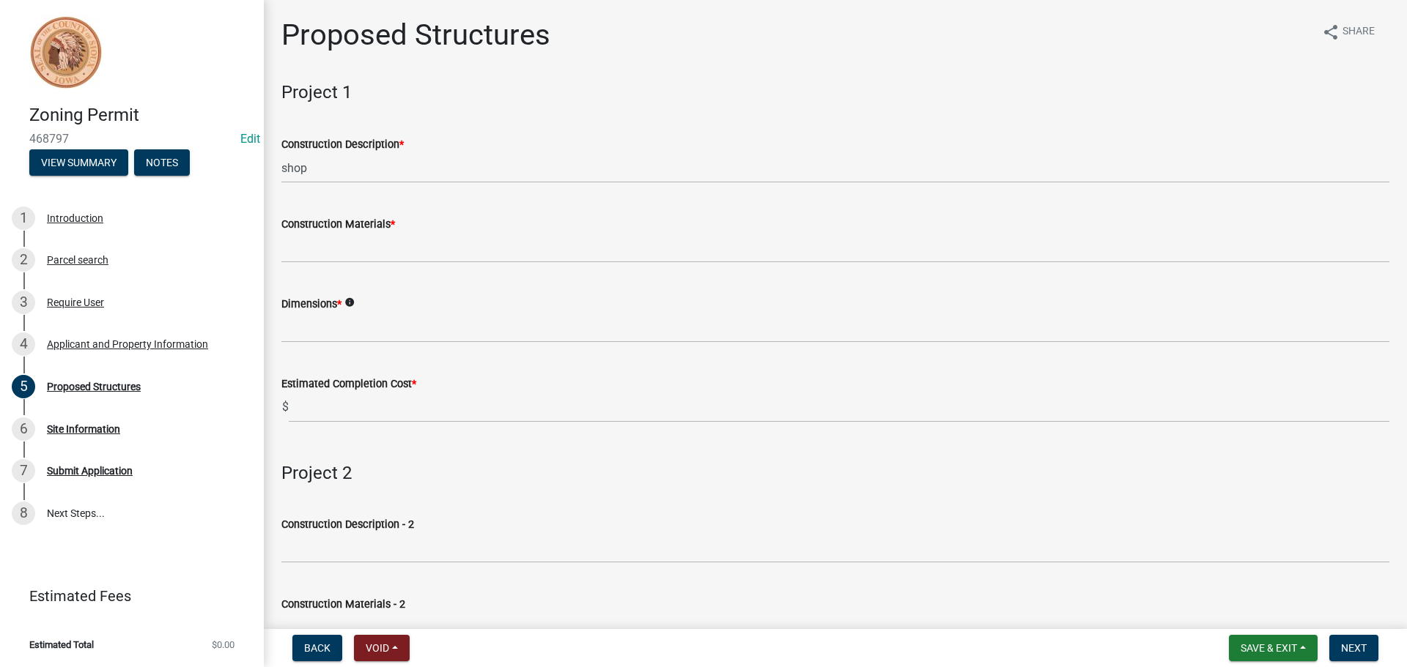
click at [279, 255] on div "Construction Materials *" at bounding box center [835, 229] width 1130 height 68
click at [275, 249] on div "Construction Materials *" at bounding box center [835, 229] width 1130 height 68
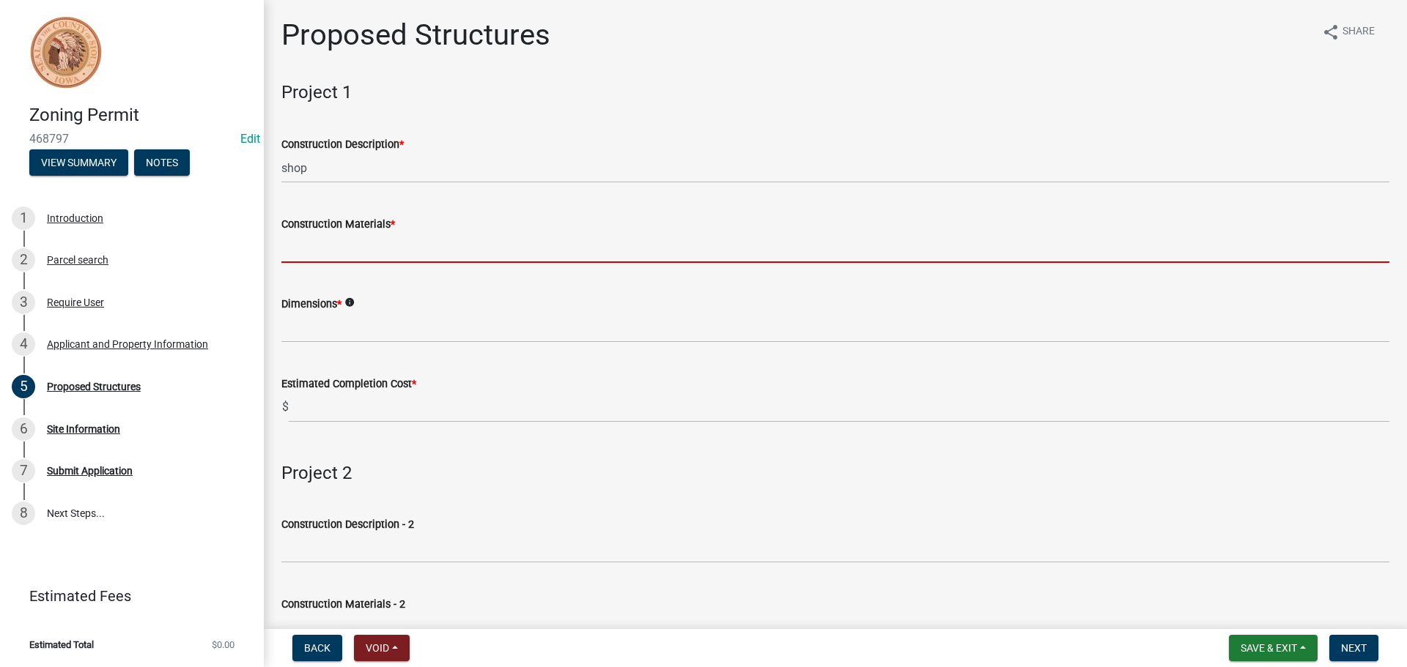
click at [294, 251] on input "Construction Materials *" at bounding box center [835, 248] width 1108 height 30
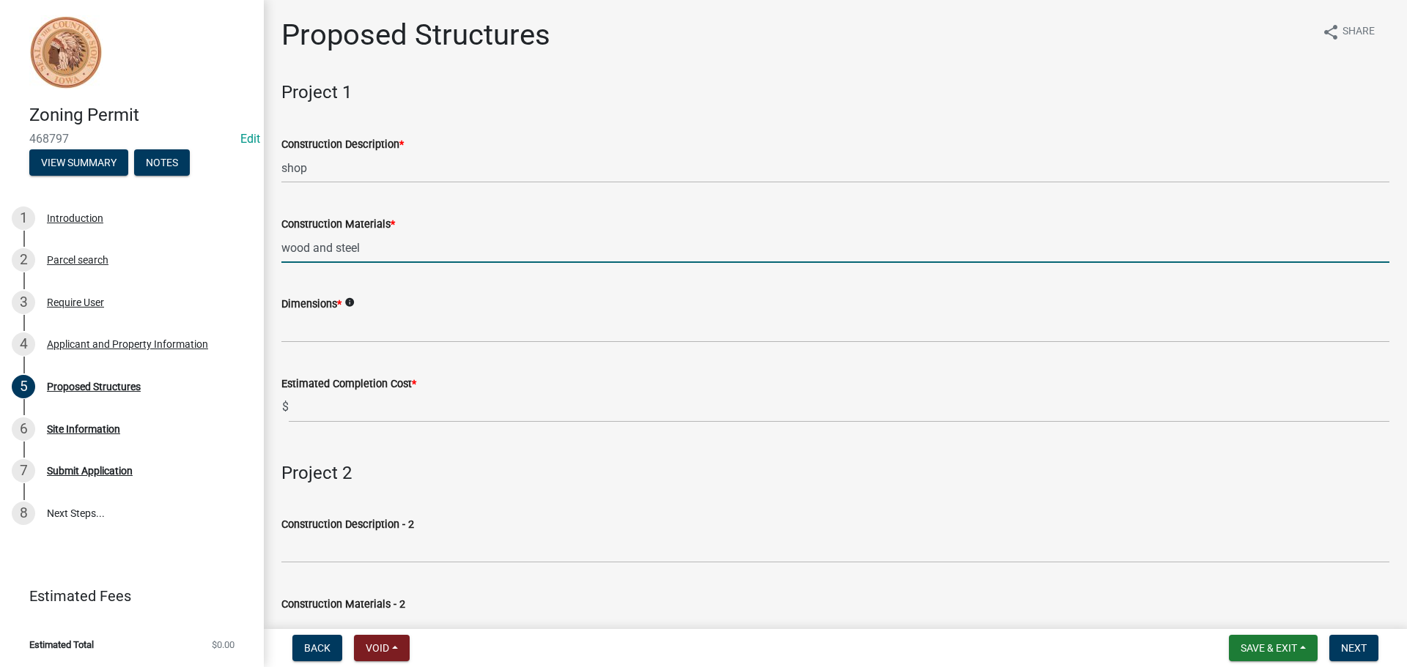
type input "Wood and Steel"
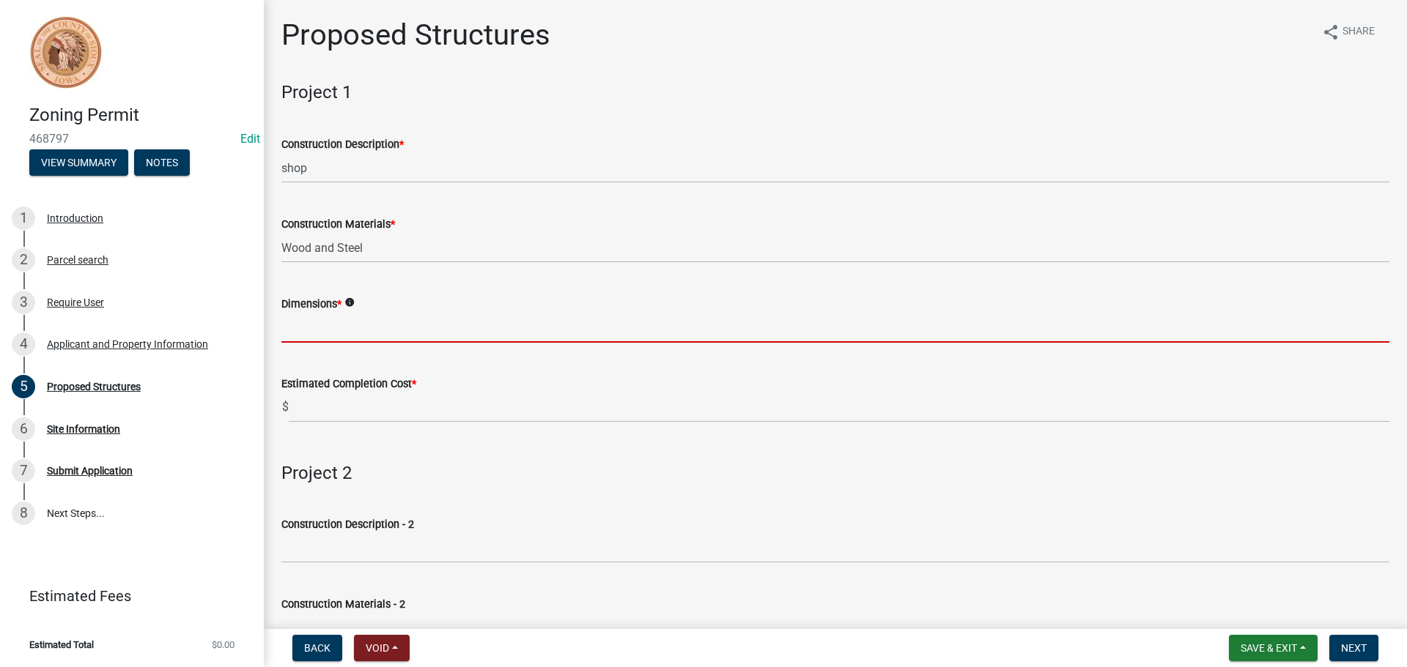
click at [301, 329] on input "Dimensions *" at bounding box center [835, 328] width 1108 height 30
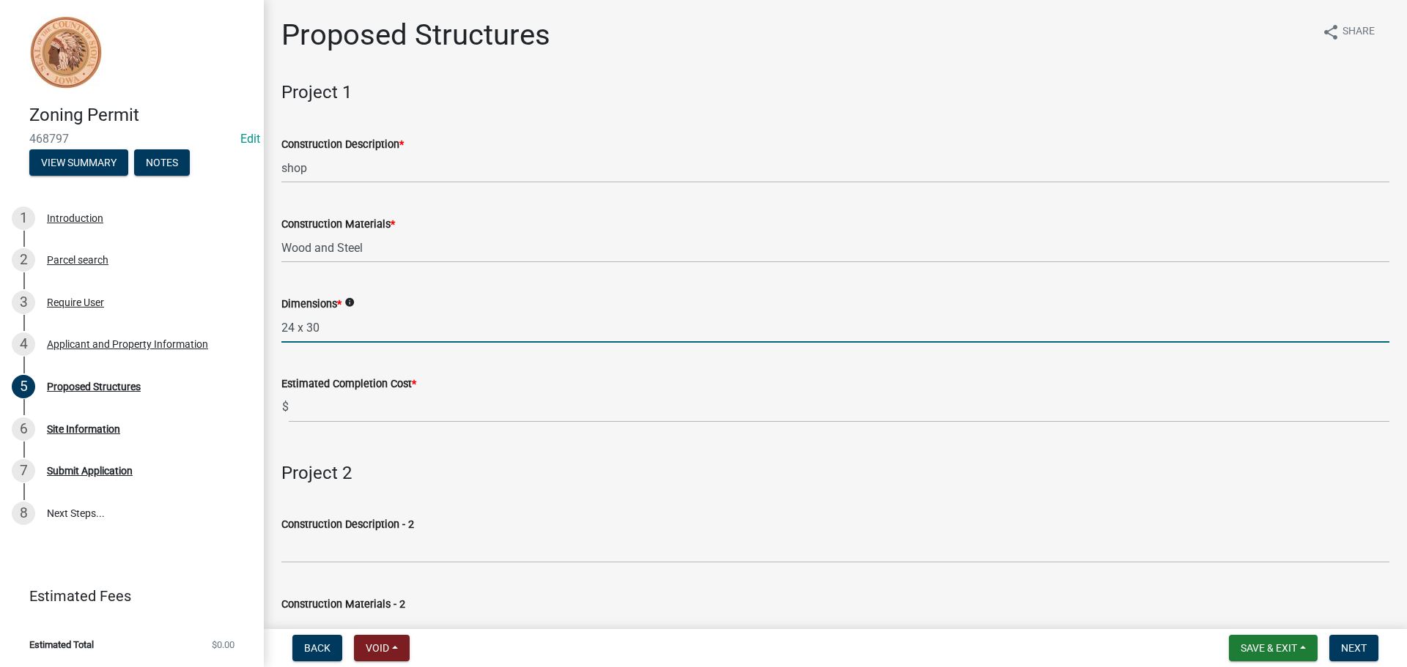
type input "24 x 30"
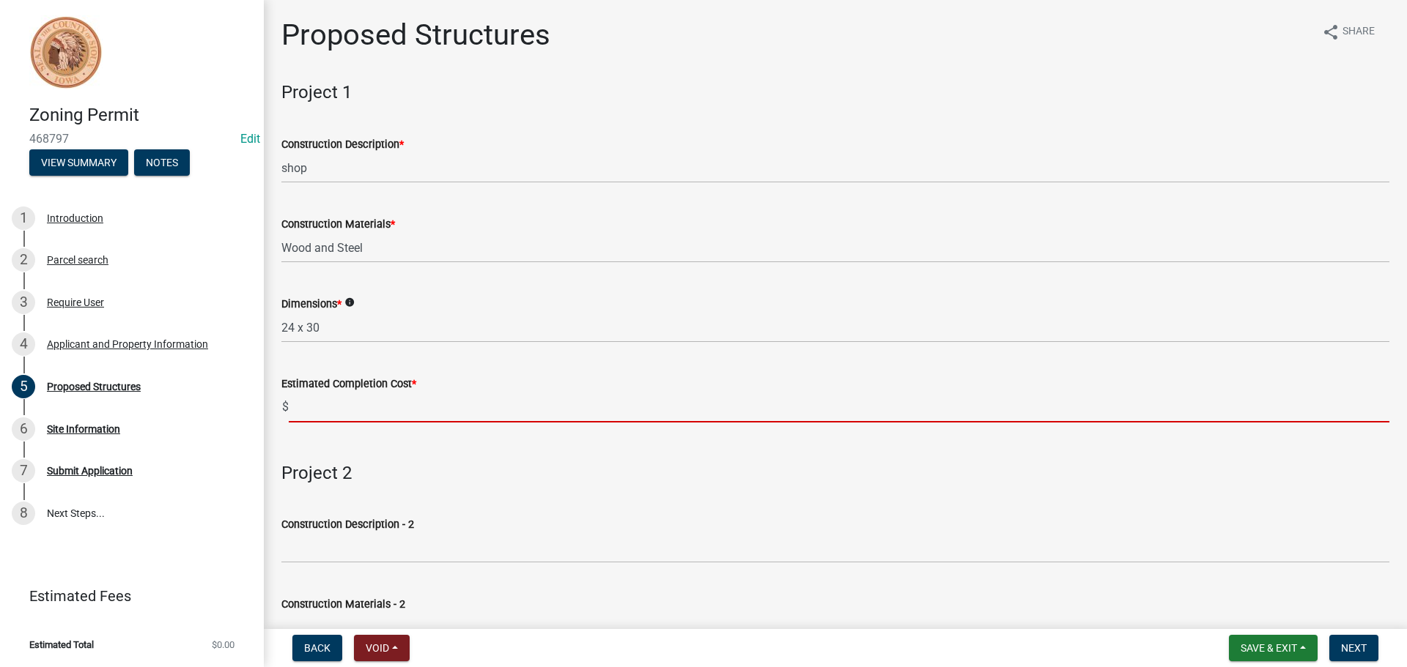
click at [301, 401] on input "text" at bounding box center [839, 408] width 1100 height 30
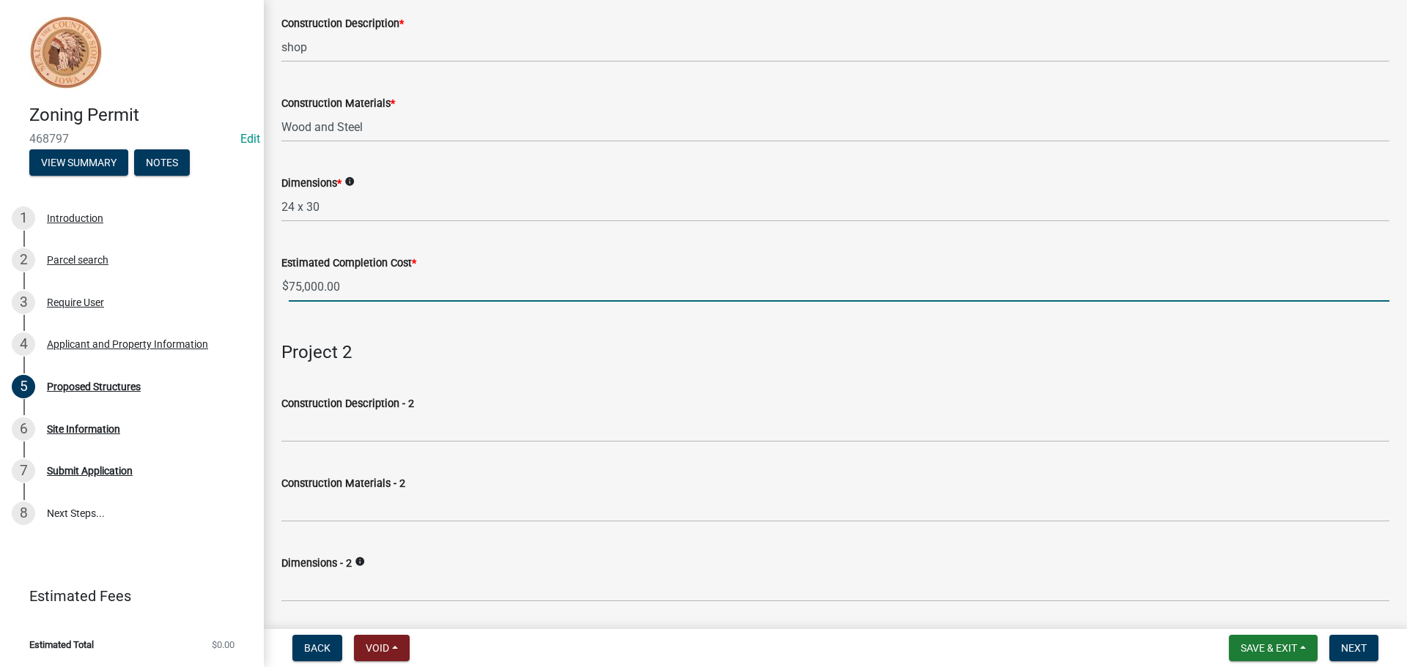
scroll to position [209, 0]
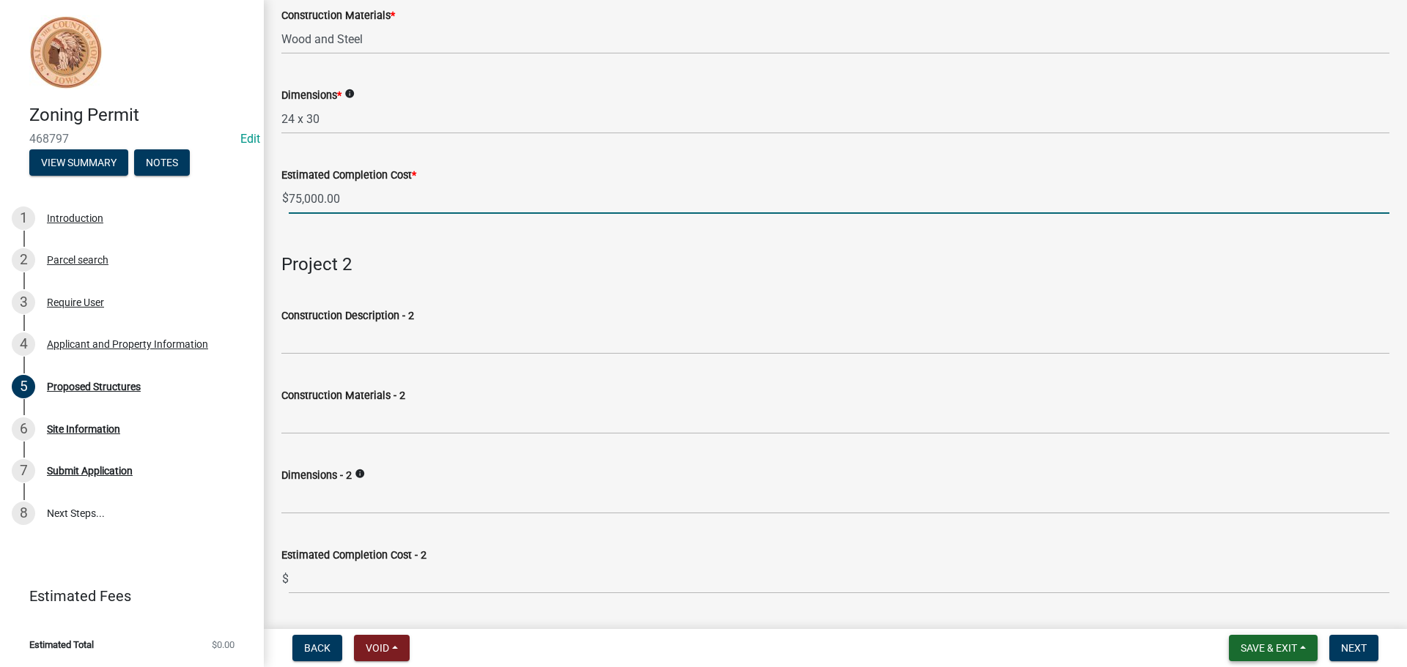
type input "75000"
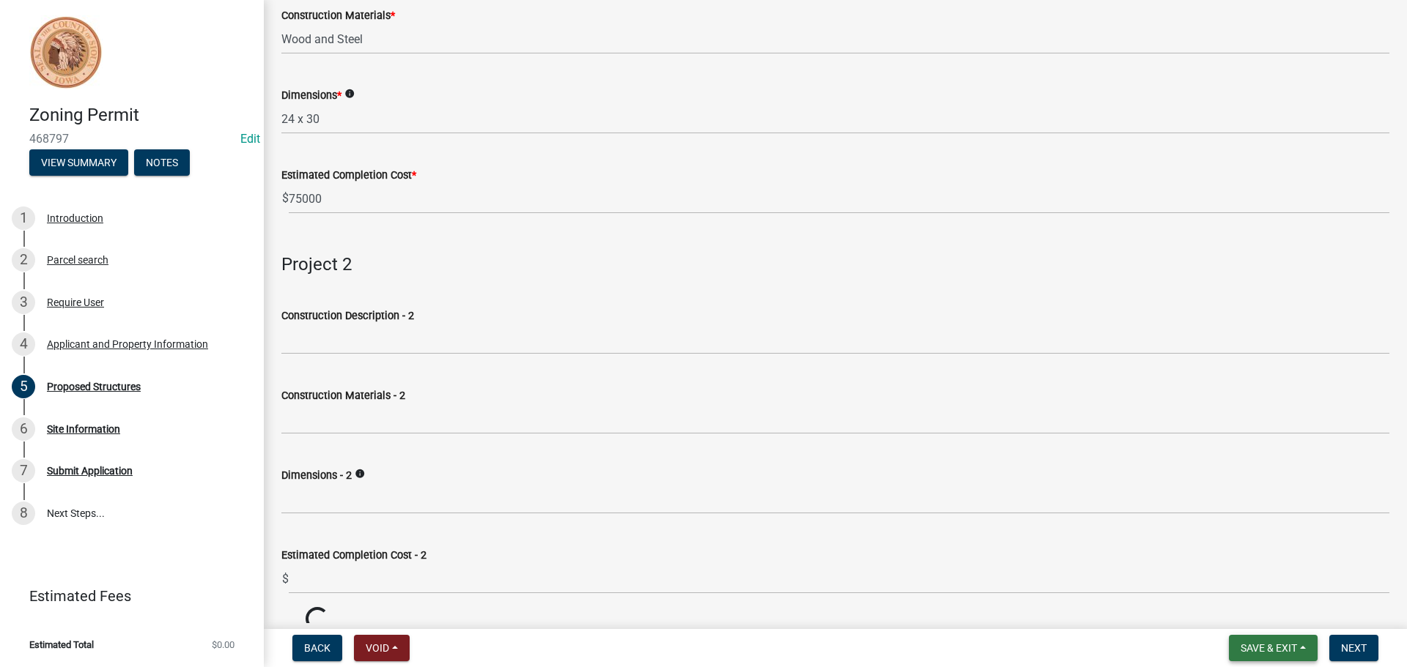
click at [1283, 642] on span "Save & Exit" at bounding box center [1268, 648] width 56 height 12
click at [1229, 579] on button "Save" at bounding box center [1258, 574] width 117 height 35
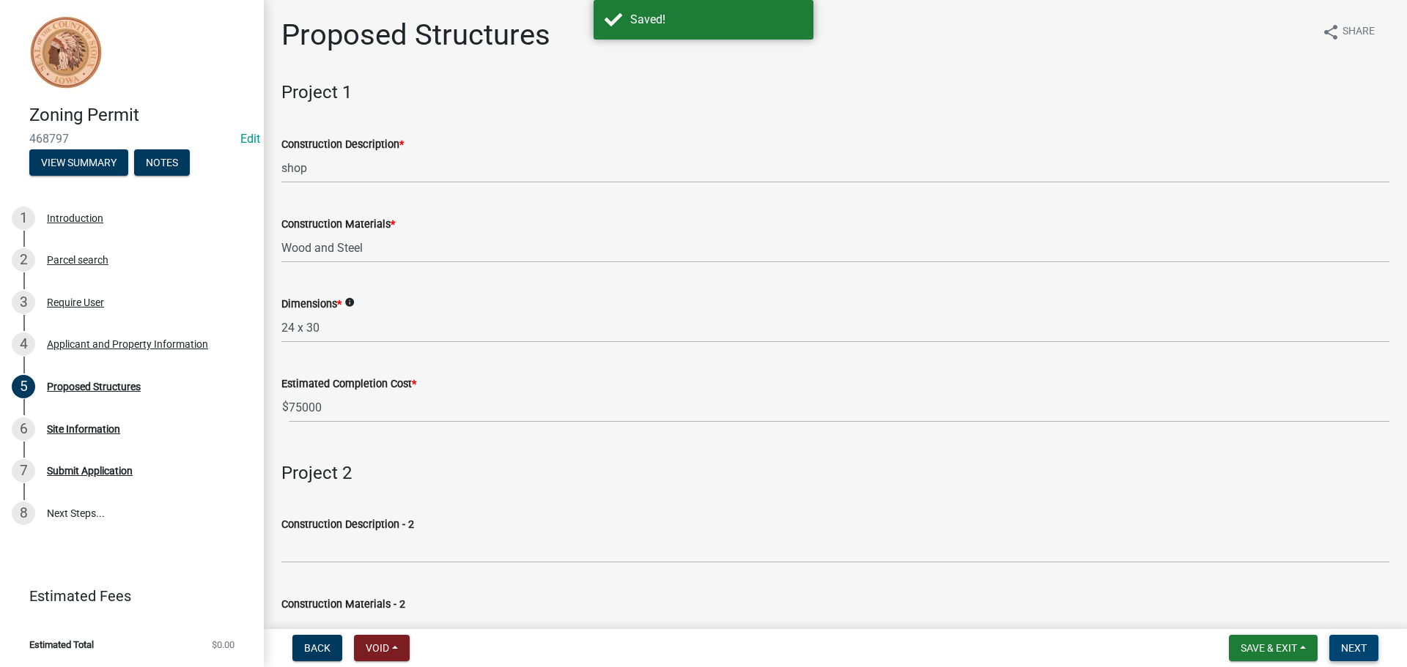
click at [1352, 648] on span "Next" at bounding box center [1354, 648] width 26 height 12
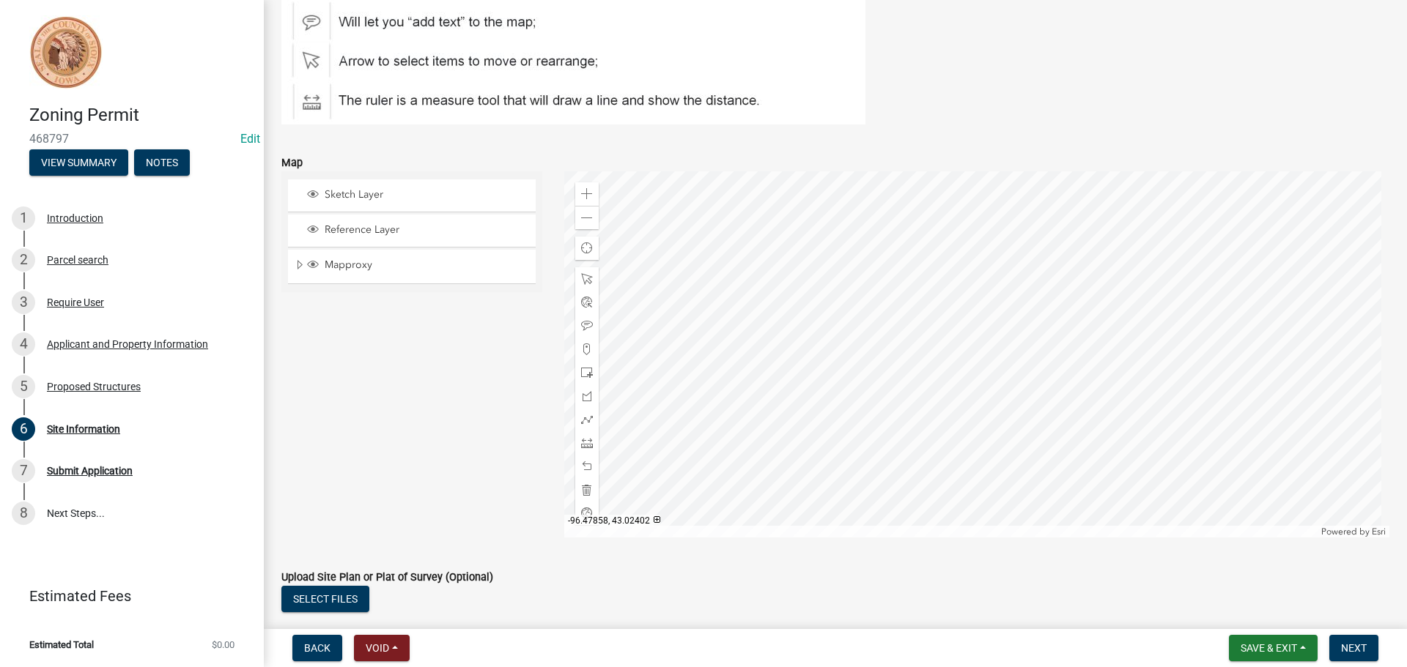
scroll to position [190, 0]
click at [588, 368] on span at bounding box center [587, 371] width 12 height 12
click at [978, 308] on div at bounding box center [977, 352] width 826 height 366
click at [1265, 647] on span "Save & Exit" at bounding box center [1268, 648] width 56 height 12
click at [1243, 577] on button "Save" at bounding box center [1258, 574] width 117 height 35
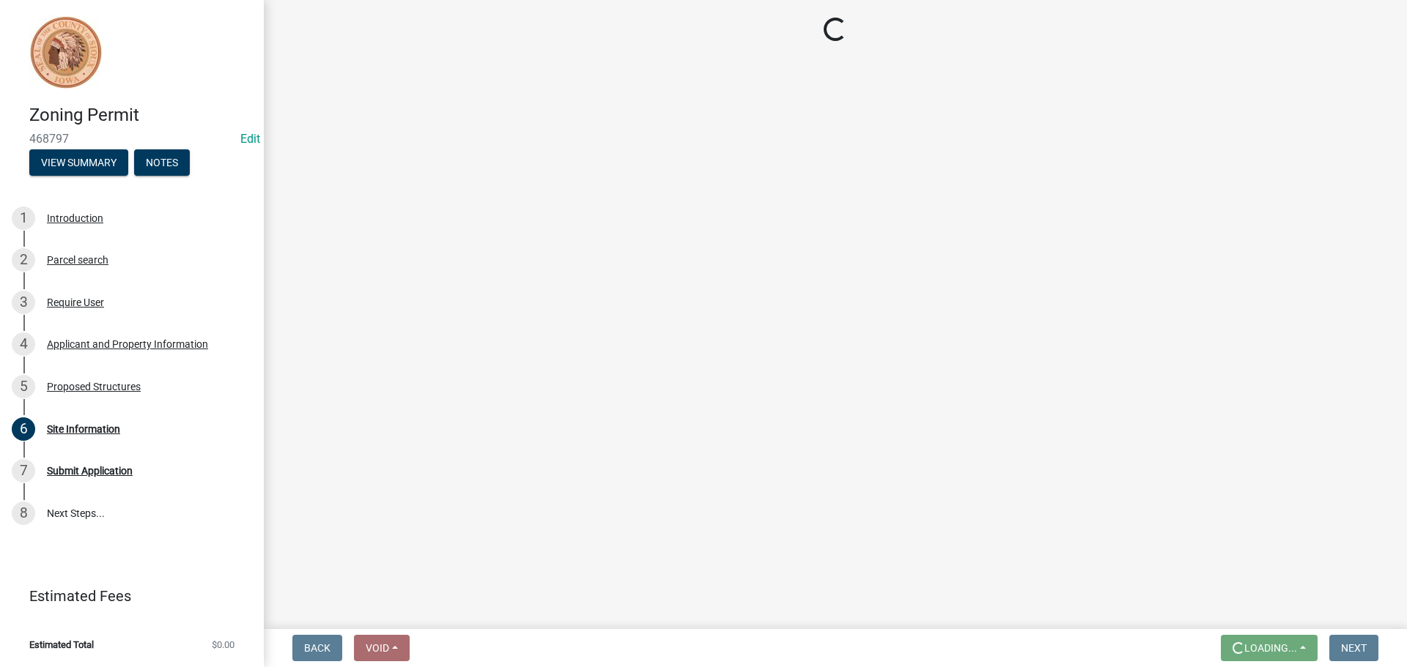
scroll to position [0, 0]
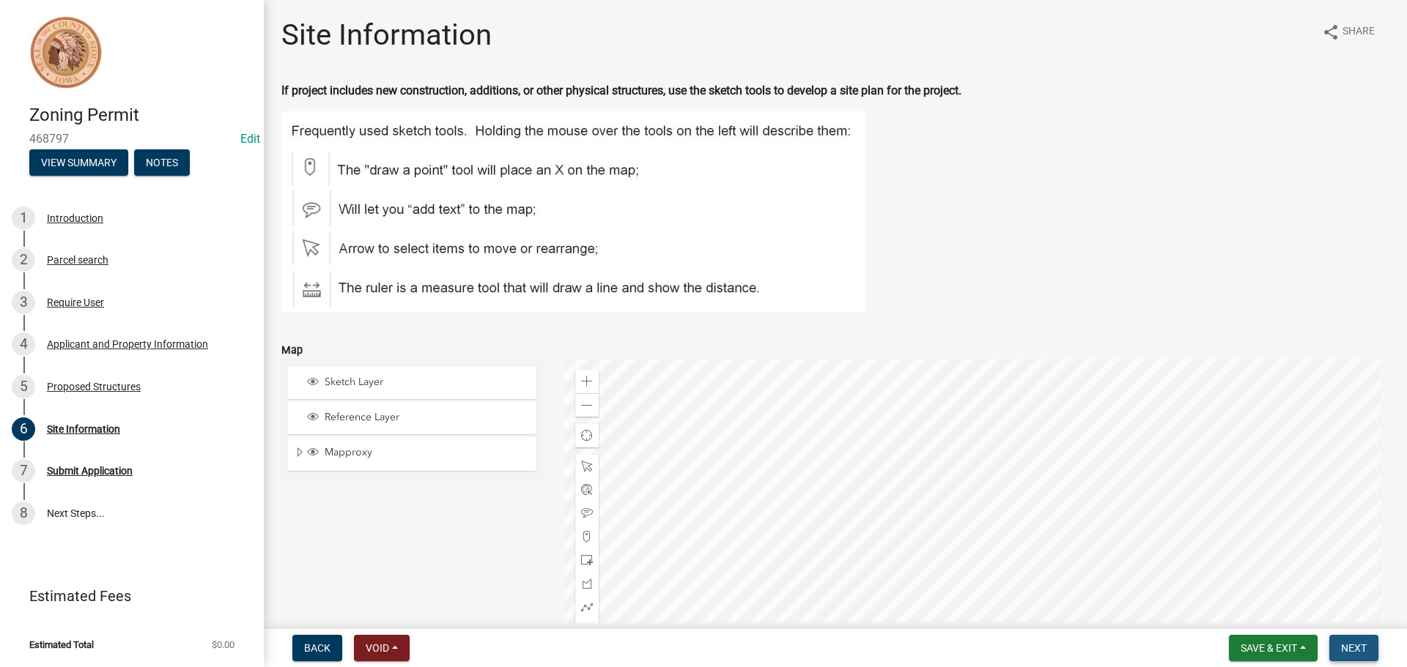
click at [1355, 642] on span "Next" at bounding box center [1354, 648] width 26 height 12
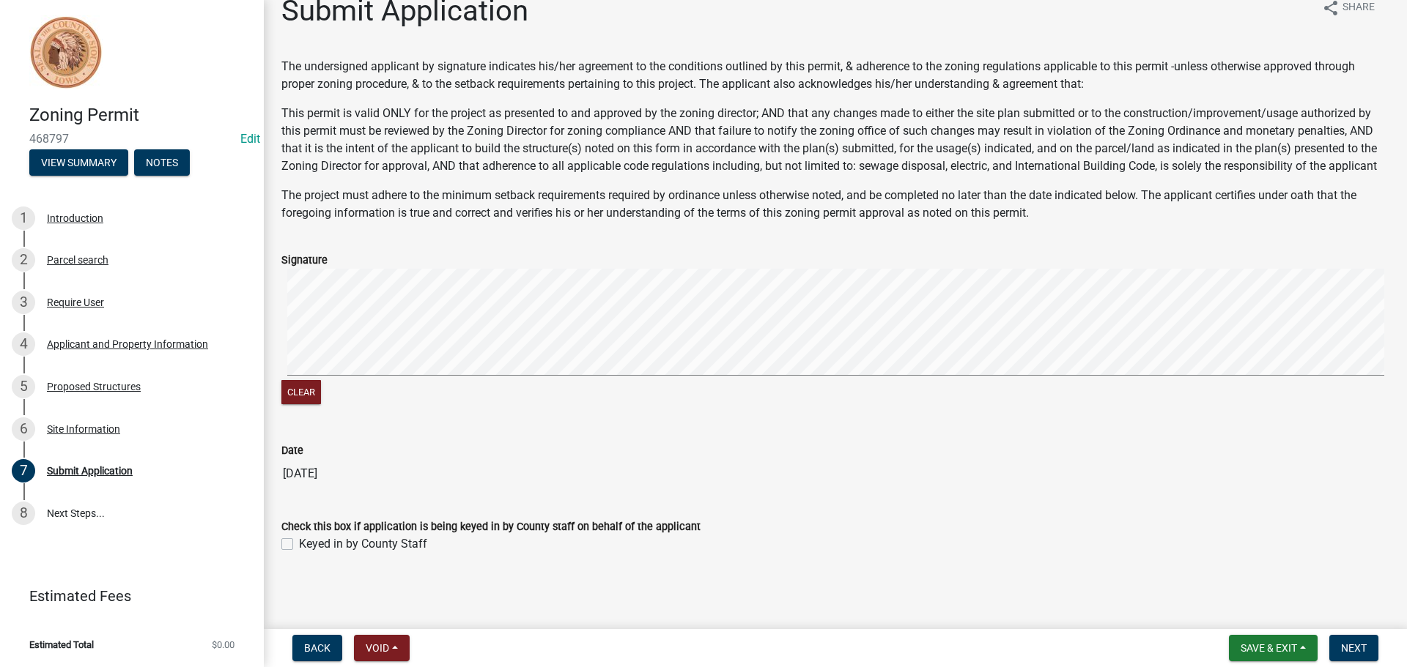
scroll to position [42, 0]
click at [1274, 641] on button "Save & Exit" at bounding box center [1273, 648] width 89 height 26
click at [1257, 574] on button "Save" at bounding box center [1258, 574] width 117 height 35
click at [1357, 645] on span "Next" at bounding box center [1354, 648] width 26 height 12
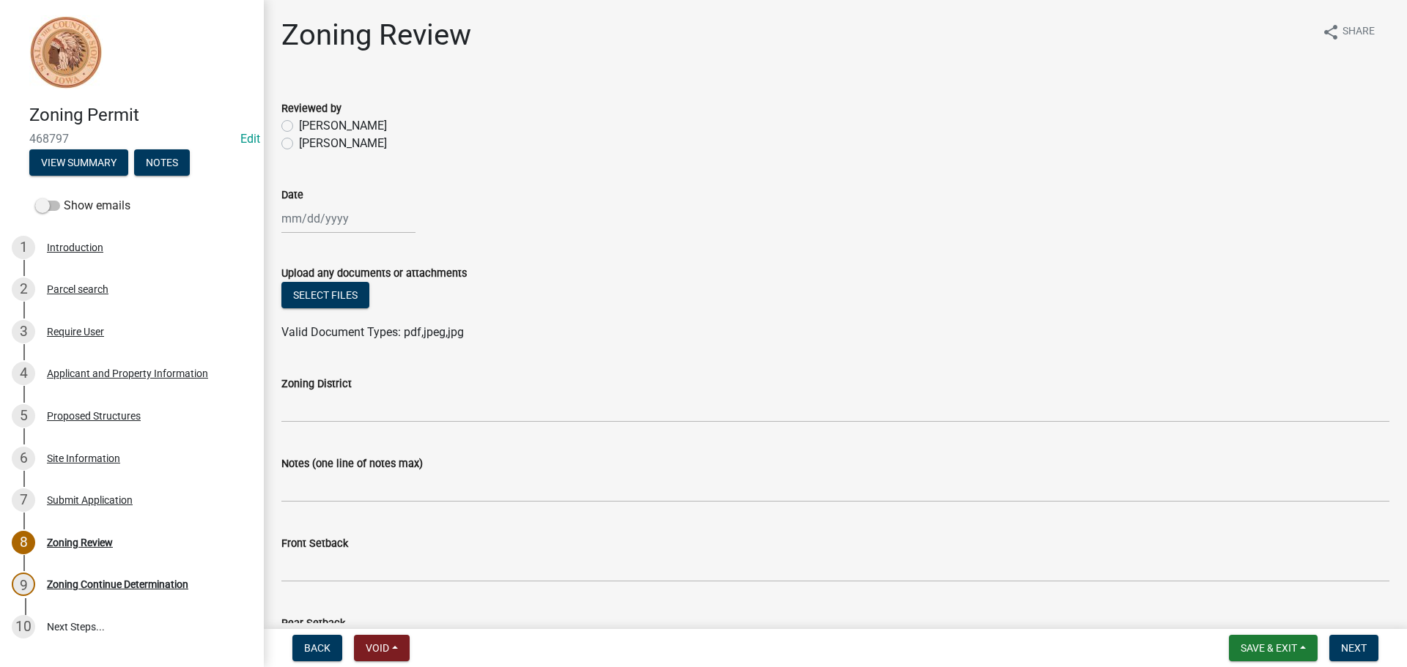
click at [299, 125] on label "[PERSON_NAME]" at bounding box center [343, 126] width 88 height 18
click at [299, 125] on input "[PERSON_NAME]" at bounding box center [304, 122] width 10 height 10
radio input "true"
click at [296, 215] on div at bounding box center [348, 219] width 134 height 30
select select "8"
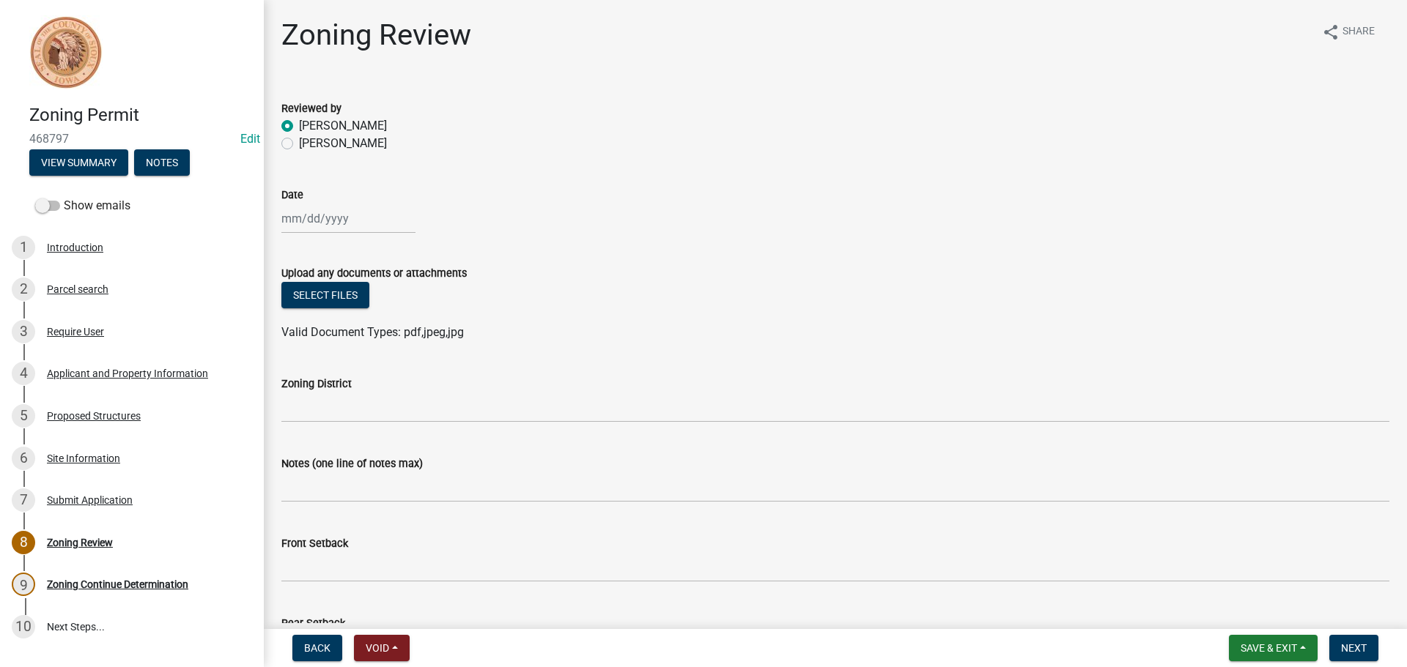
select select "2025"
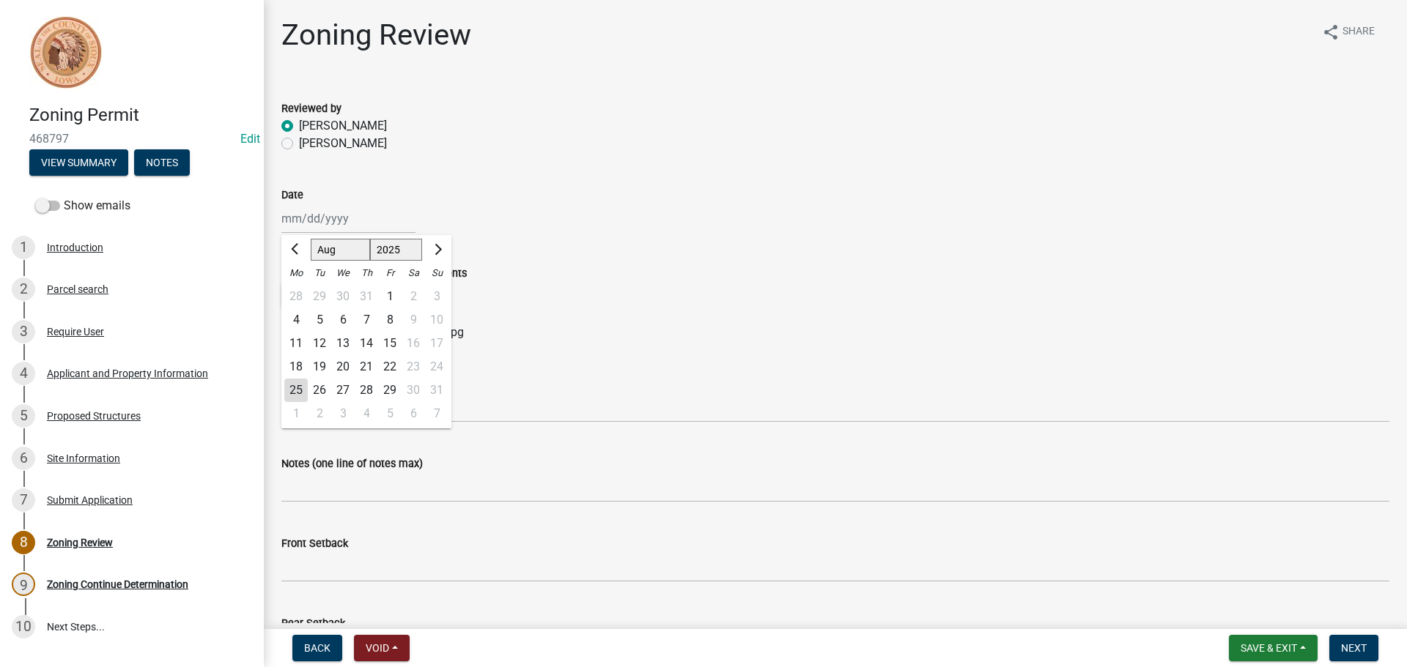
click at [299, 384] on div "25" at bounding box center [295, 390] width 23 height 23
type input "[DATE]"
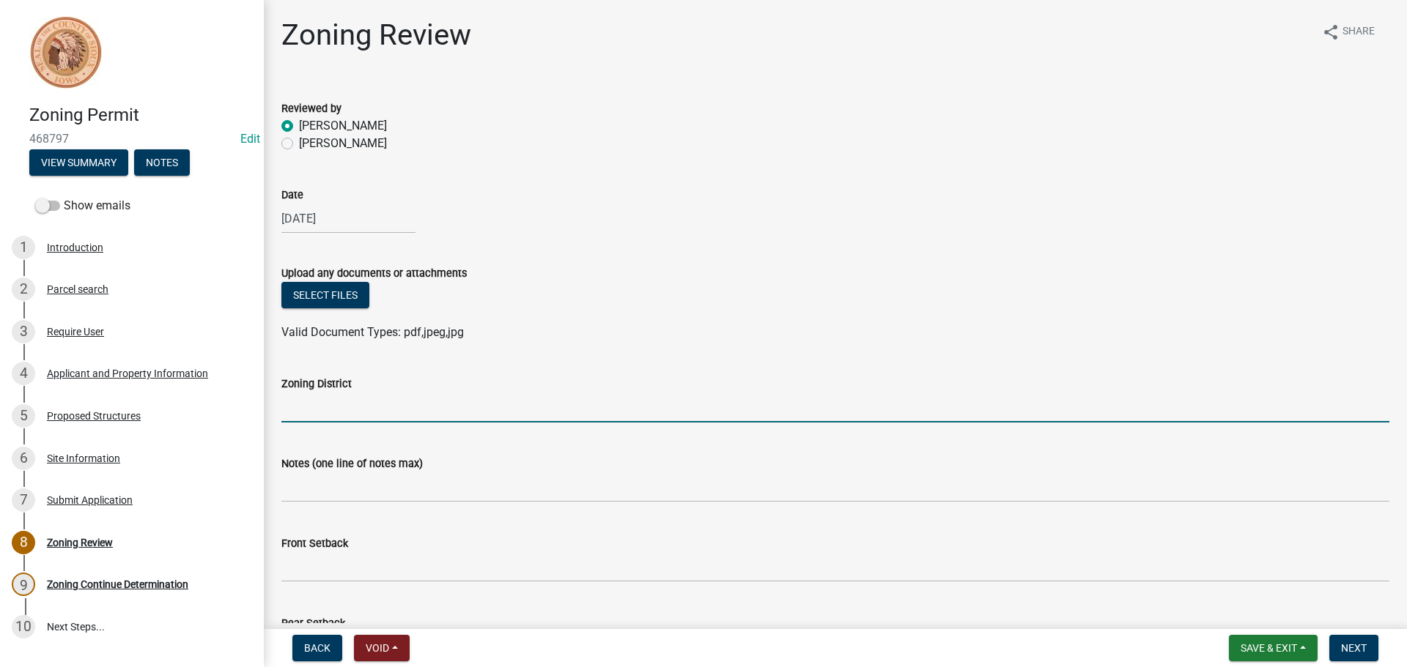
click at [295, 412] on input "Zoning District" at bounding box center [835, 408] width 1108 height 30
type input "industrial"
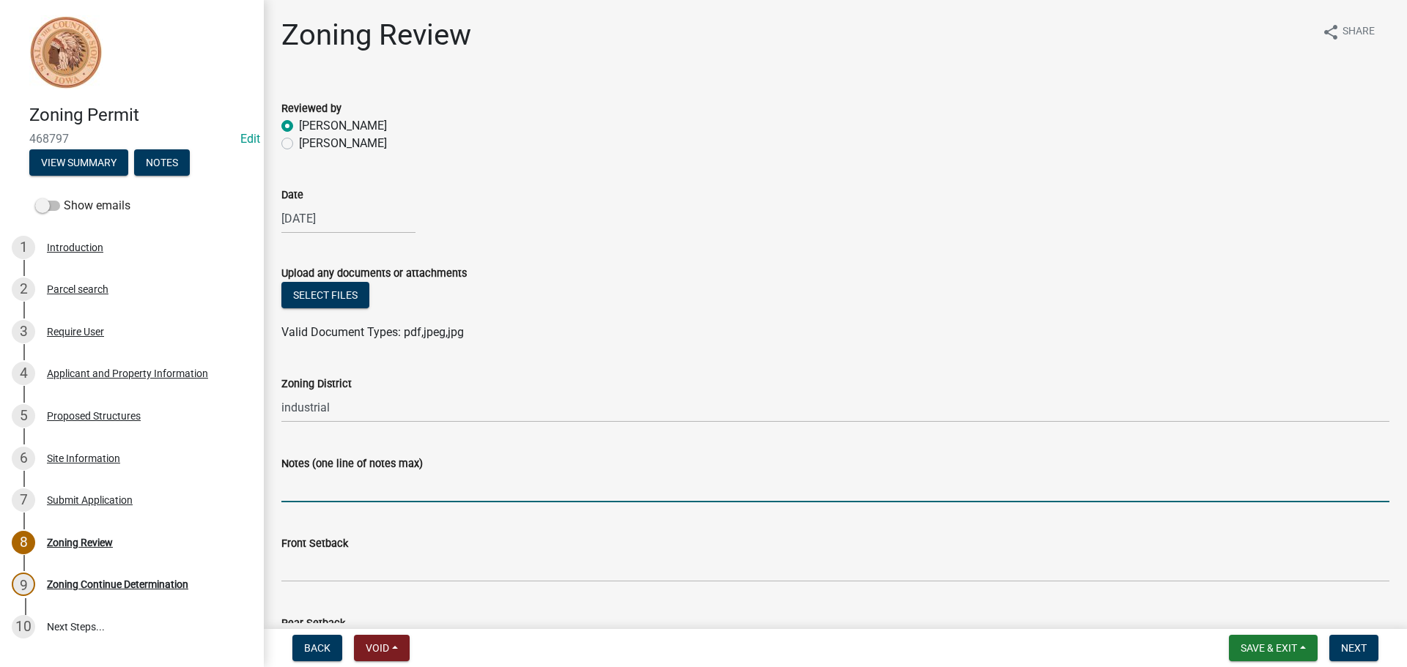
click at [708, 488] on input "Notes (one line of notes max)" at bounding box center [835, 488] width 1108 height 30
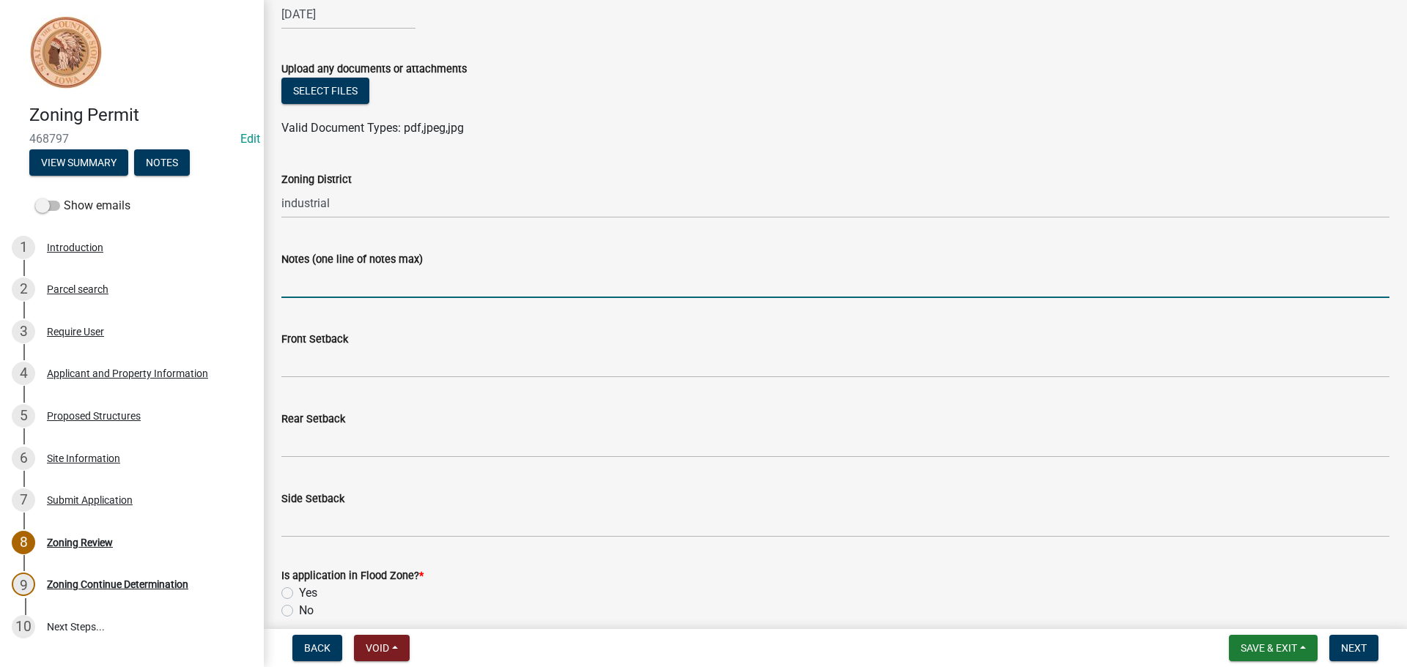
scroll to position [205, 0]
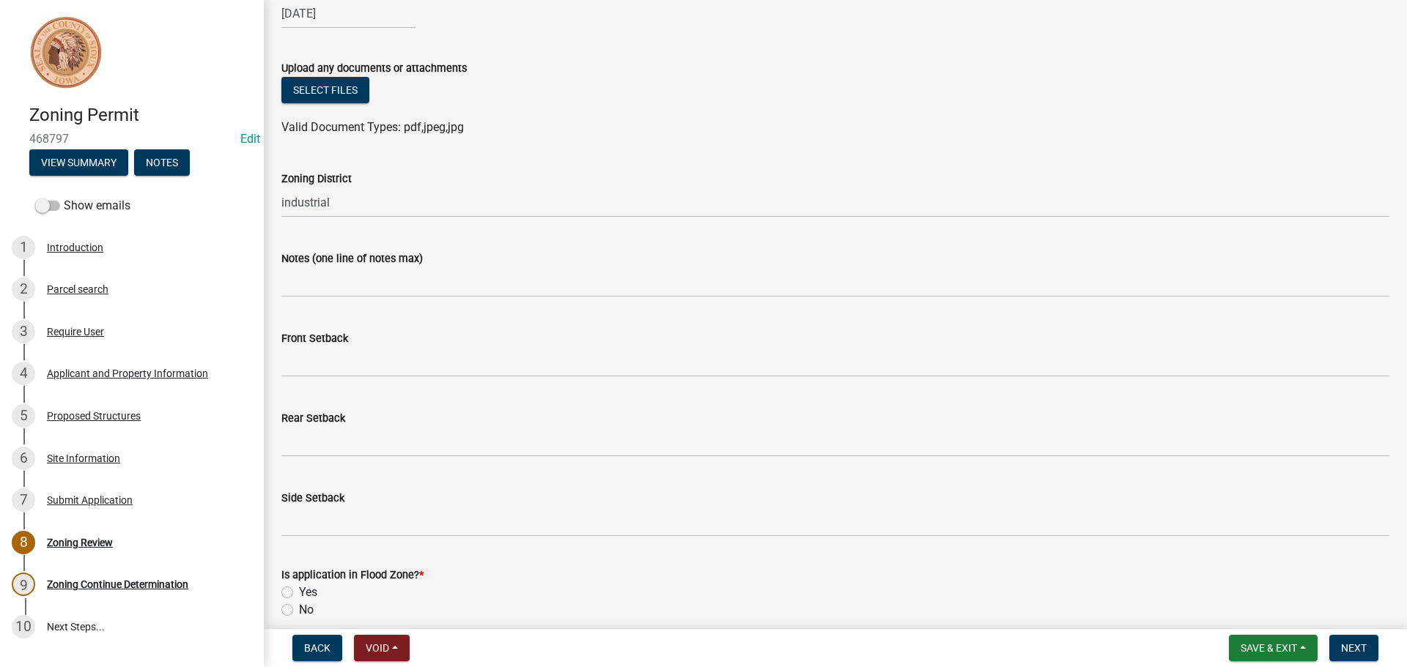
click at [277, 357] on div "Front Setback" at bounding box center [835, 343] width 1130 height 68
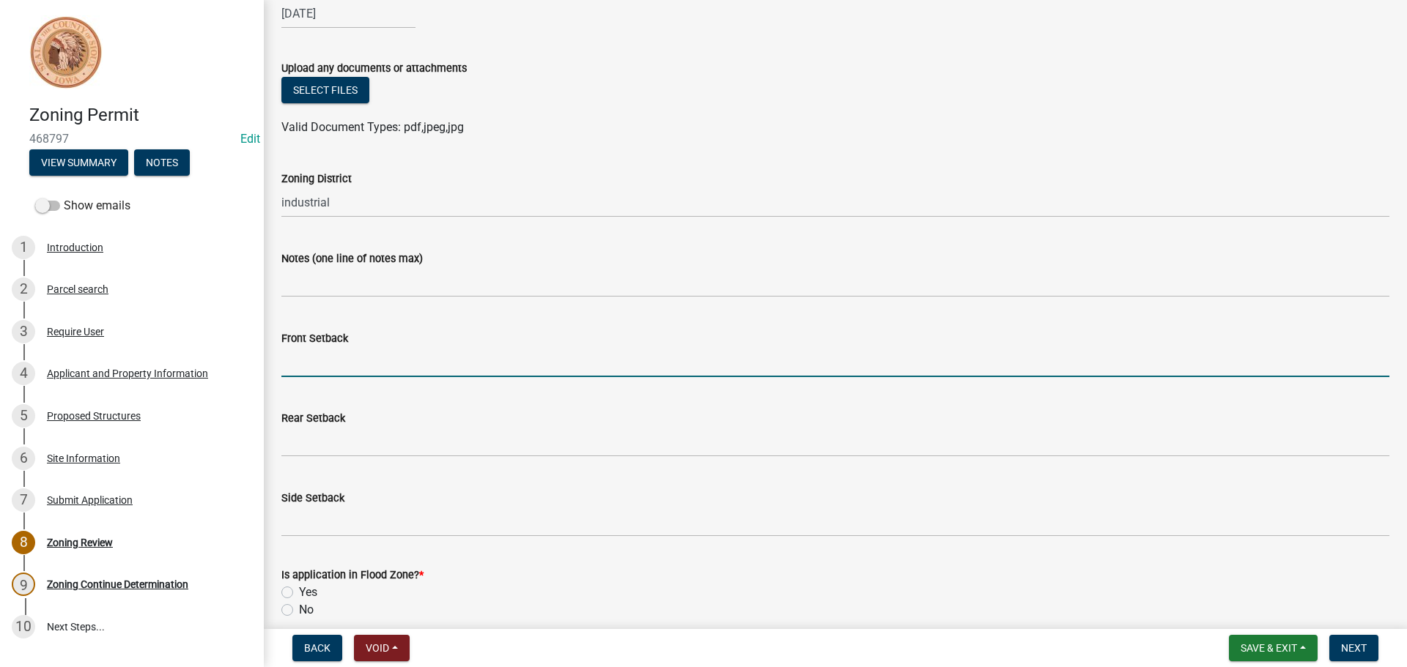
click at [294, 363] on input "Front Setback" at bounding box center [835, 362] width 1108 height 30
type input "75"
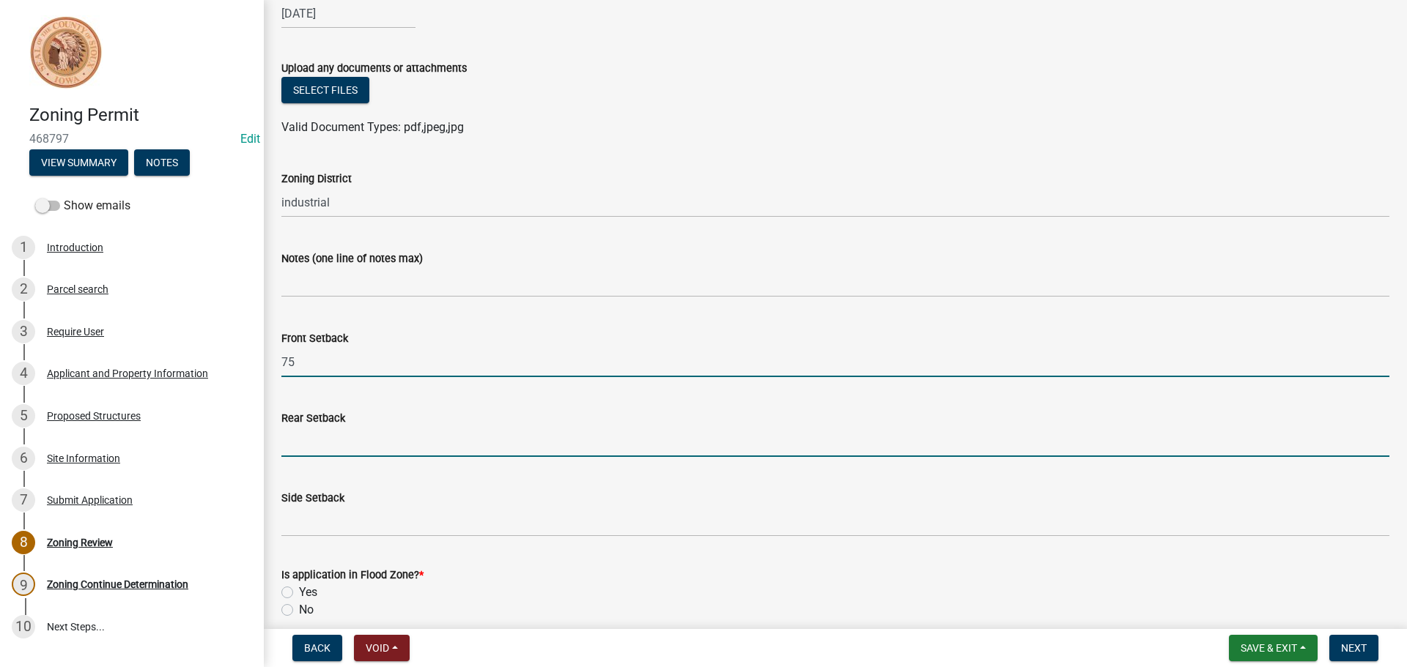
click at [308, 440] on input "Rear Setback" at bounding box center [835, 442] width 1108 height 30
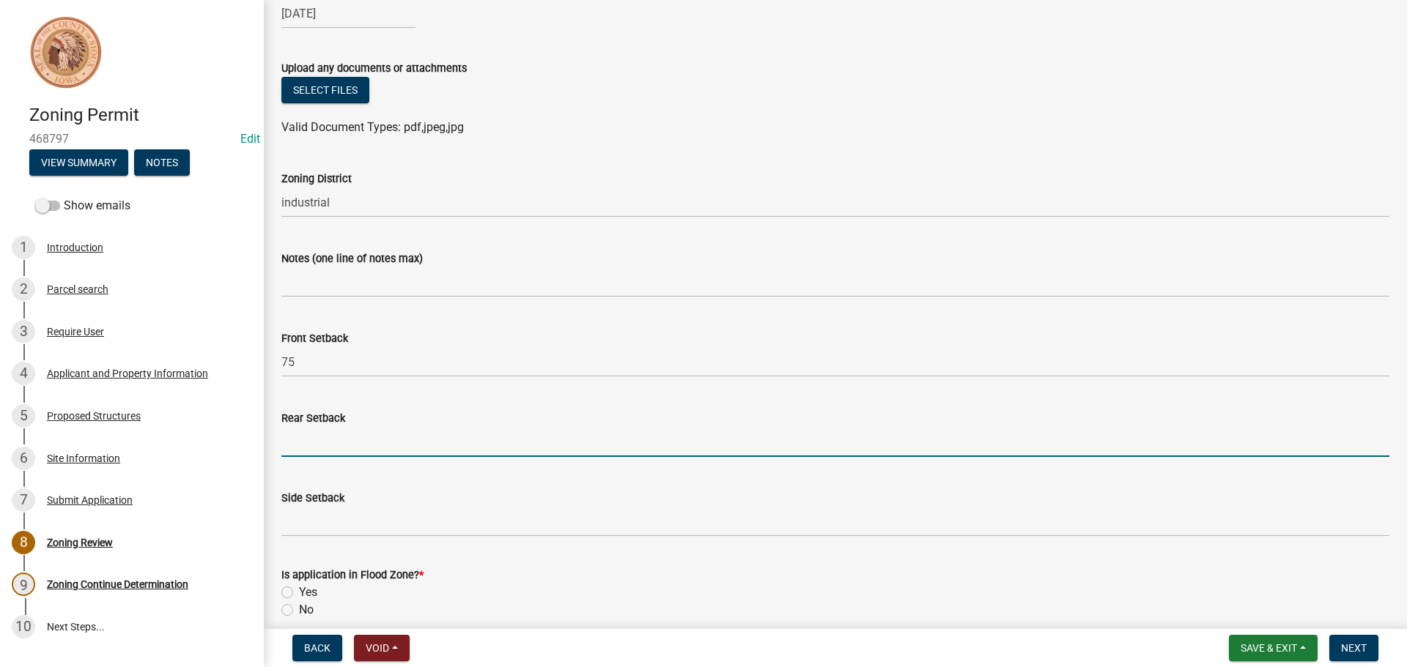
type input "25"
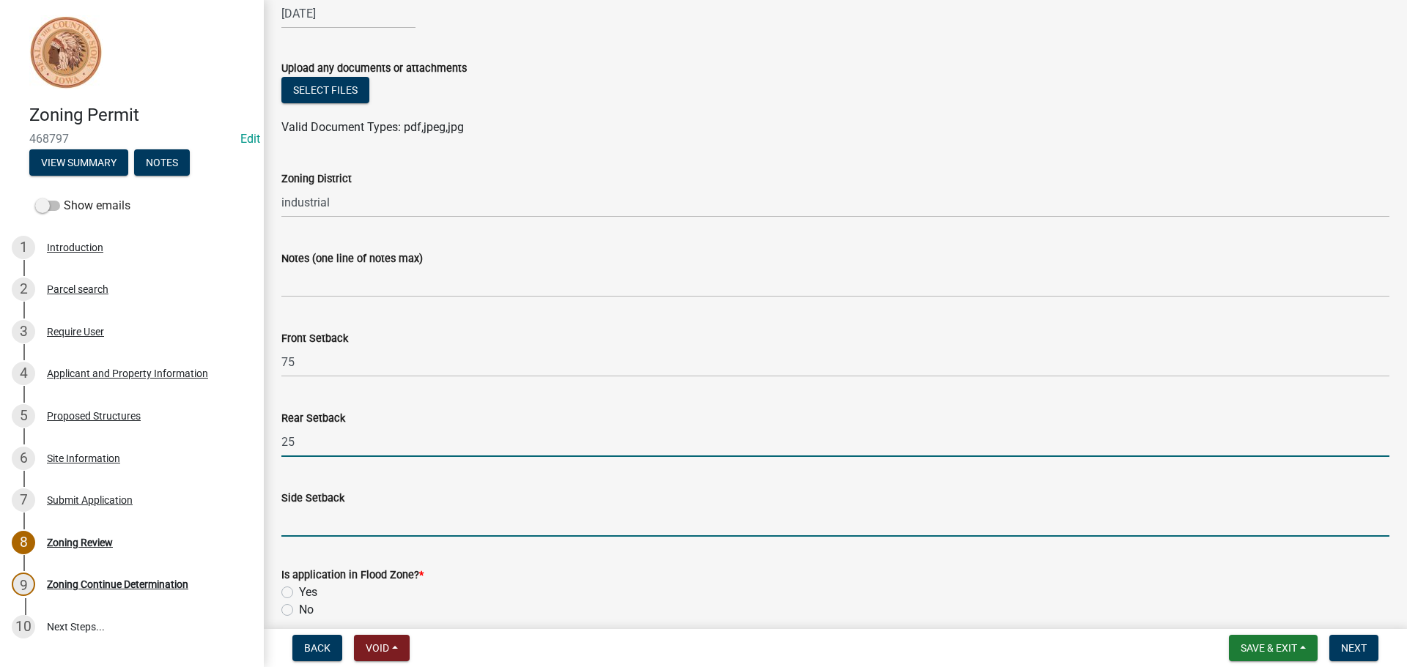
click at [308, 524] on input "Side Setback" at bounding box center [835, 522] width 1108 height 30
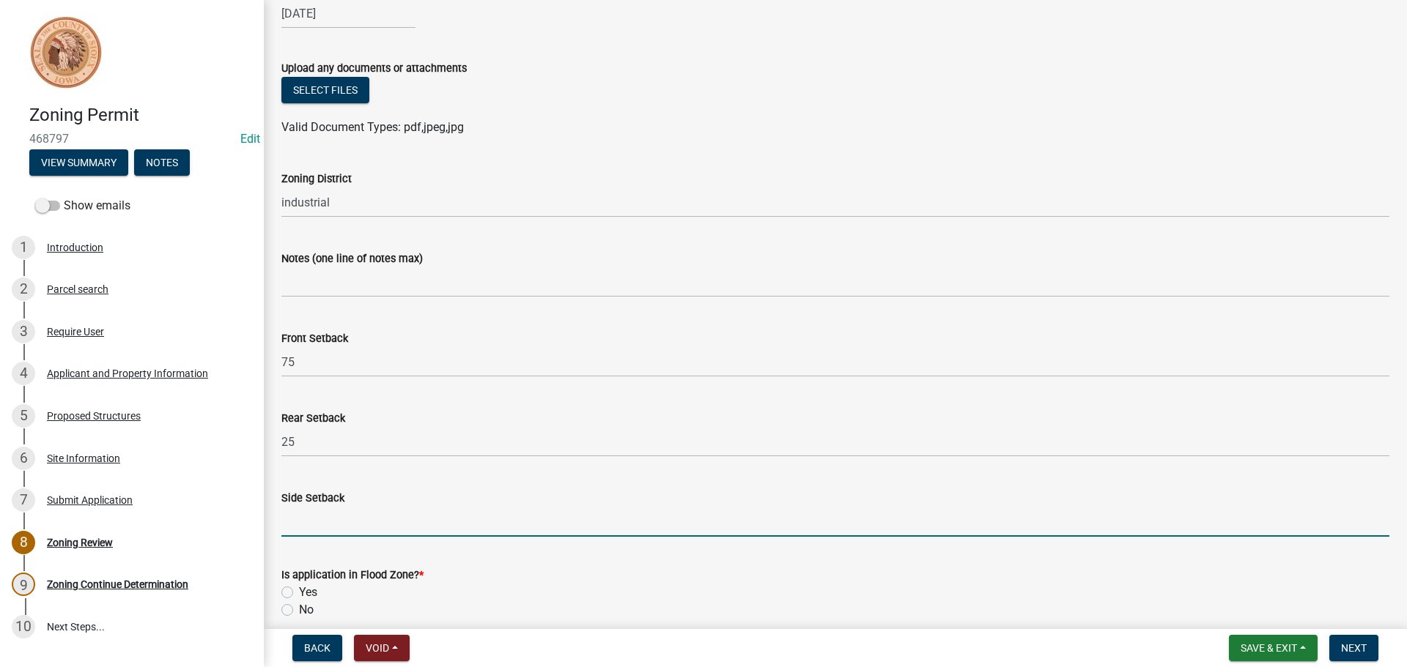
type input "25"
click at [299, 613] on label "No" at bounding box center [306, 610] width 15 height 18
click at [299, 611] on input "No" at bounding box center [304, 606] width 10 height 10
radio input "true"
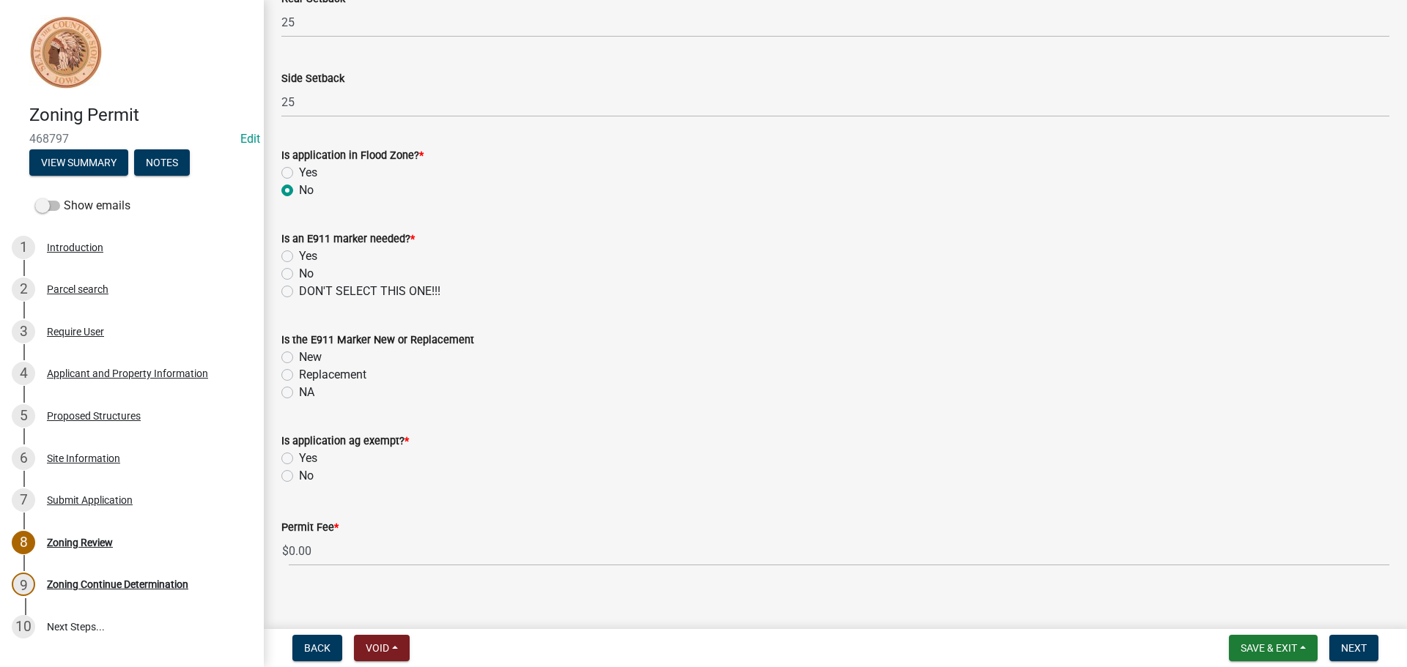
scroll to position [632, 0]
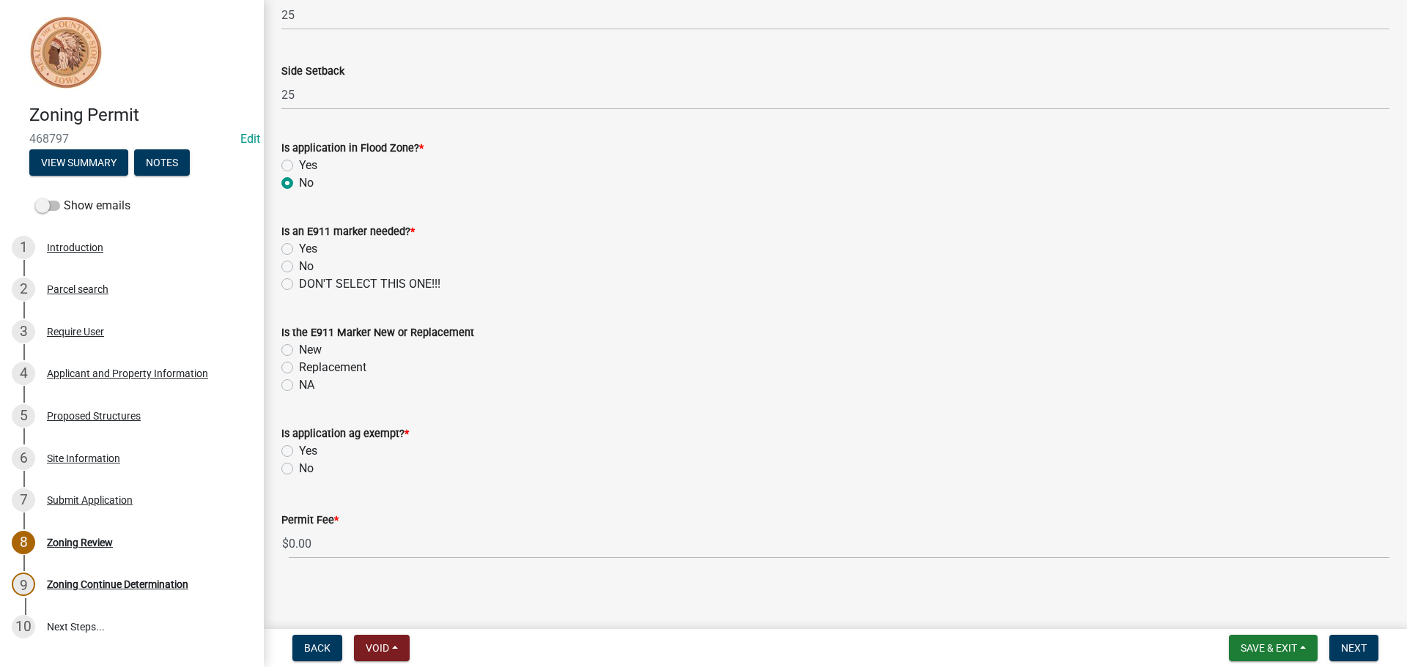
click at [299, 267] on label "No" at bounding box center [306, 267] width 15 height 18
click at [299, 267] on input "No" at bounding box center [304, 263] width 10 height 10
radio input "true"
click at [299, 384] on label "NA" at bounding box center [306, 386] width 15 height 18
click at [299, 384] on input "NA" at bounding box center [304, 382] width 10 height 10
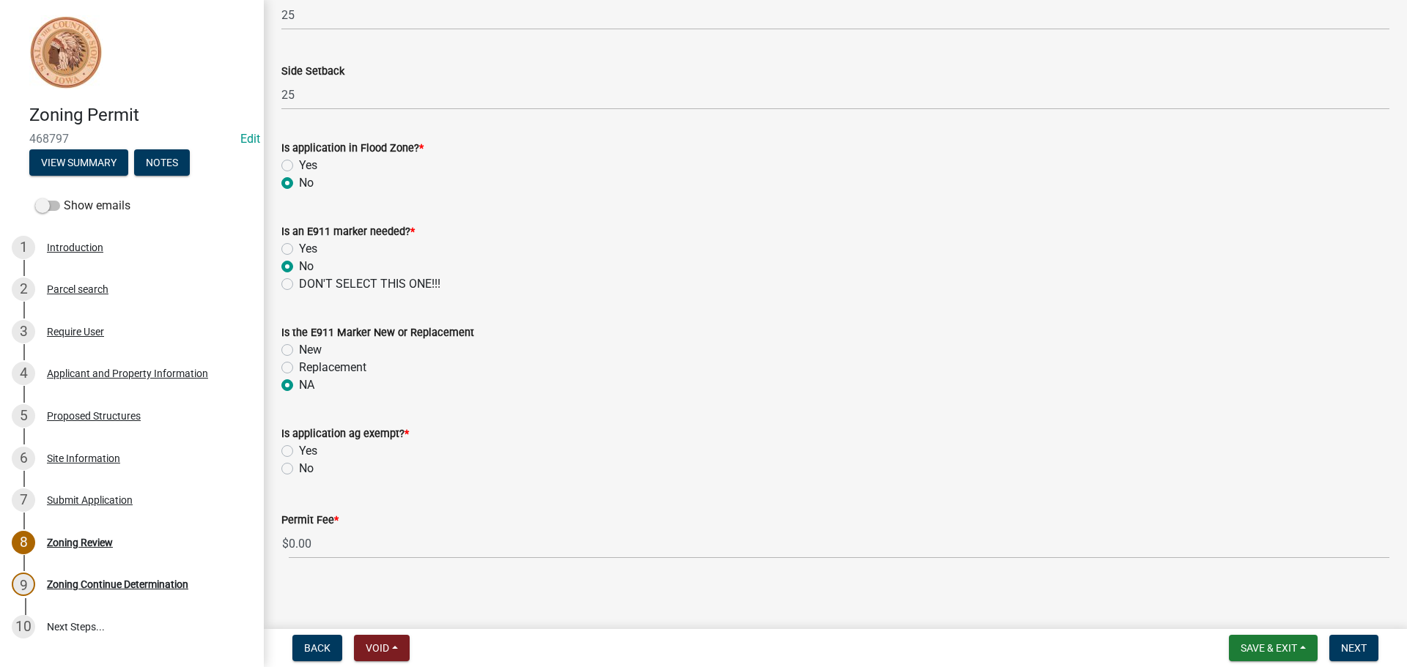
radio input "true"
click at [299, 470] on label "No" at bounding box center [306, 469] width 15 height 18
click at [299, 470] on input "No" at bounding box center [304, 465] width 10 height 10
radio input "true"
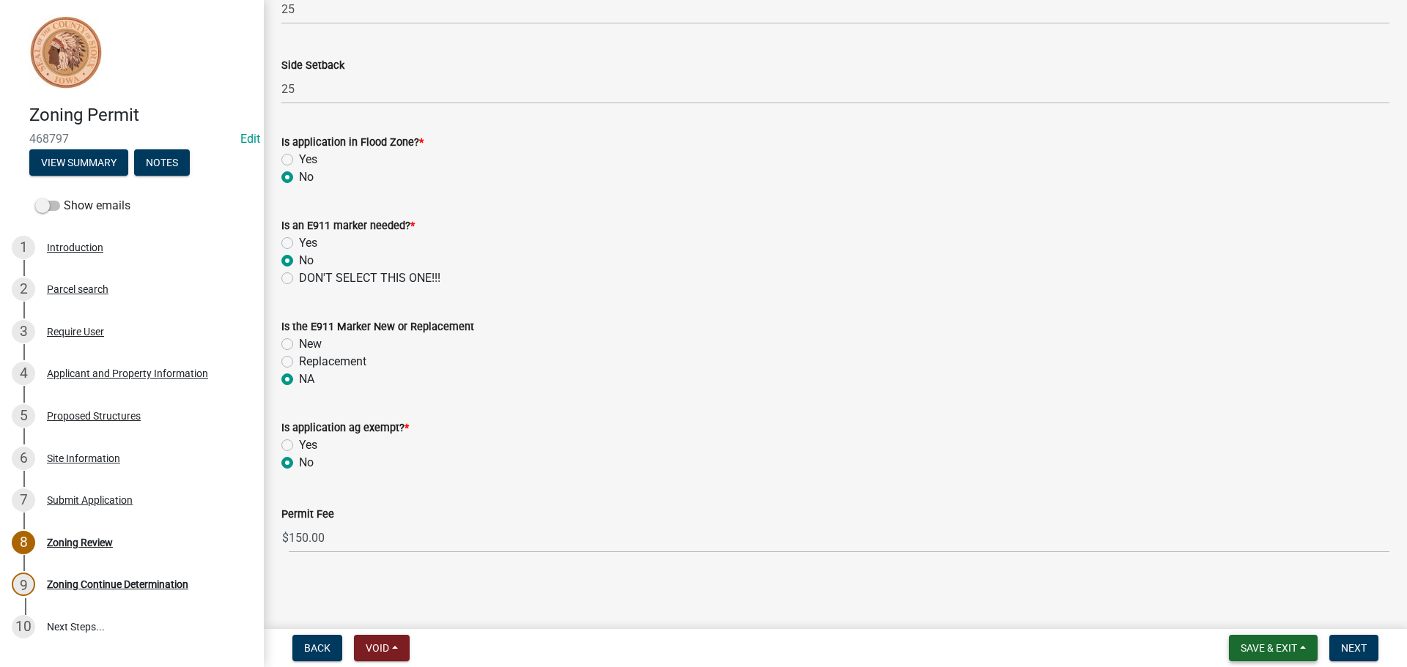
click at [1267, 648] on span "Save & Exit" at bounding box center [1268, 648] width 56 height 12
click at [1247, 579] on button "Save" at bounding box center [1258, 574] width 117 height 35
click at [1353, 647] on span "Next" at bounding box center [1354, 648] width 26 height 12
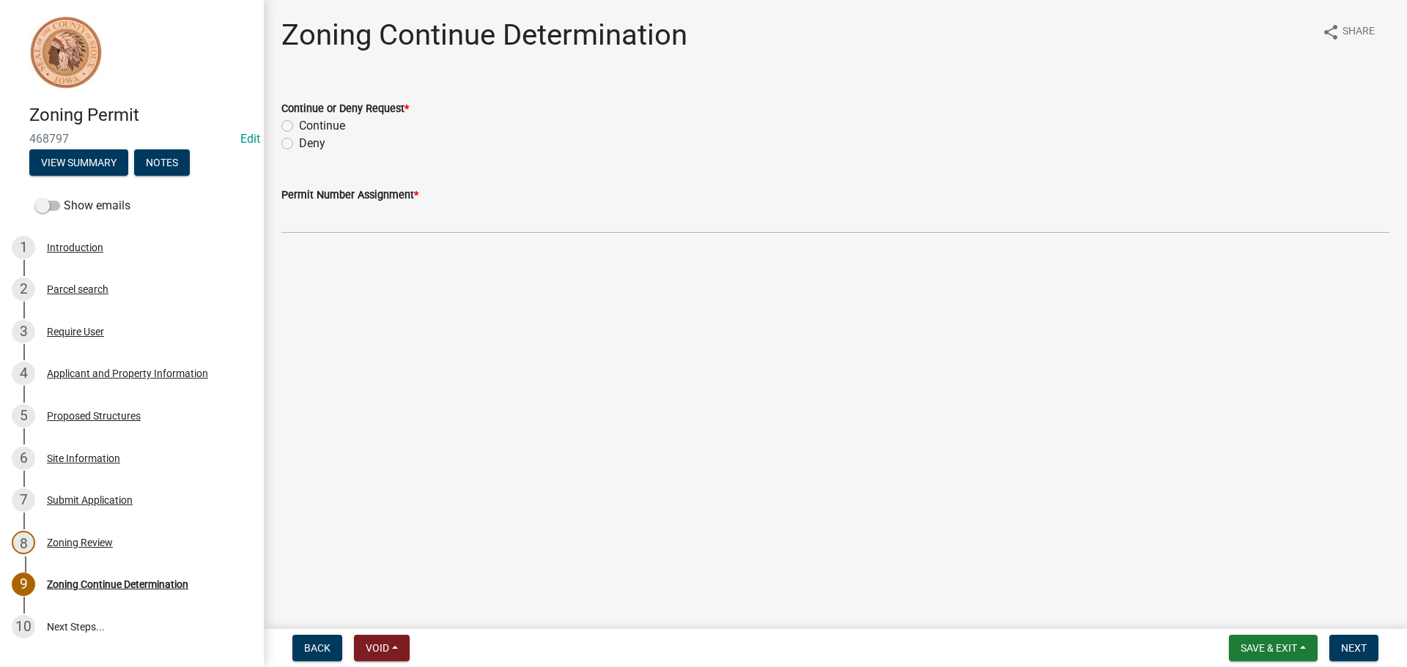
click at [299, 125] on label "Continue" at bounding box center [322, 126] width 46 height 18
click at [299, 125] on input "Continue" at bounding box center [304, 122] width 10 height 10
radio input "true"
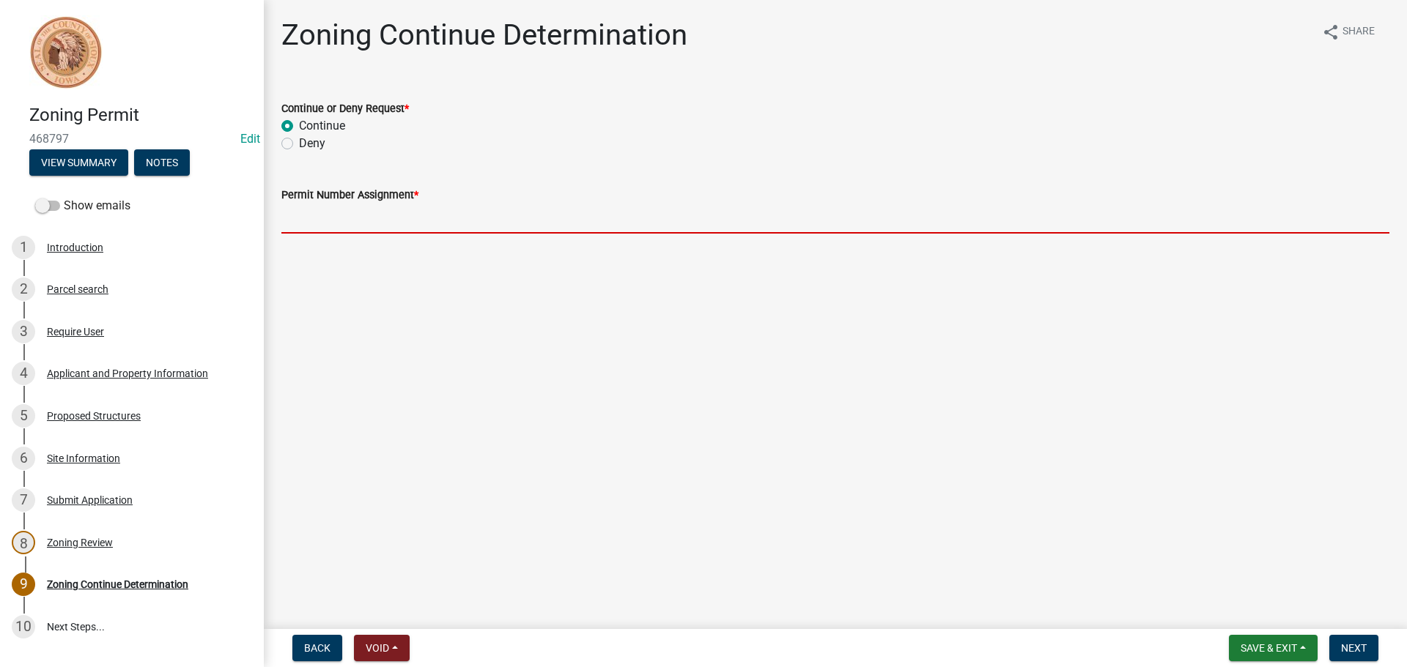
click at [308, 221] on input "Permit Number Assignment *" at bounding box center [835, 219] width 1108 height 30
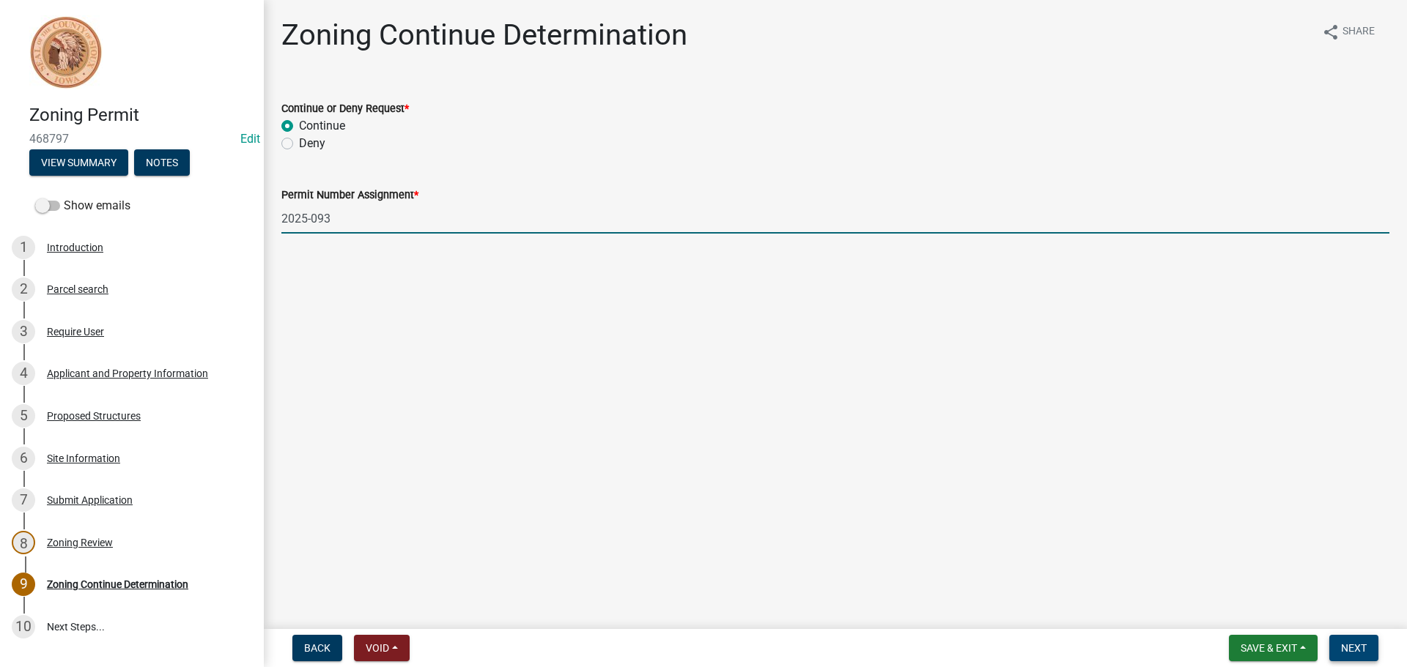
type input "2025-093"
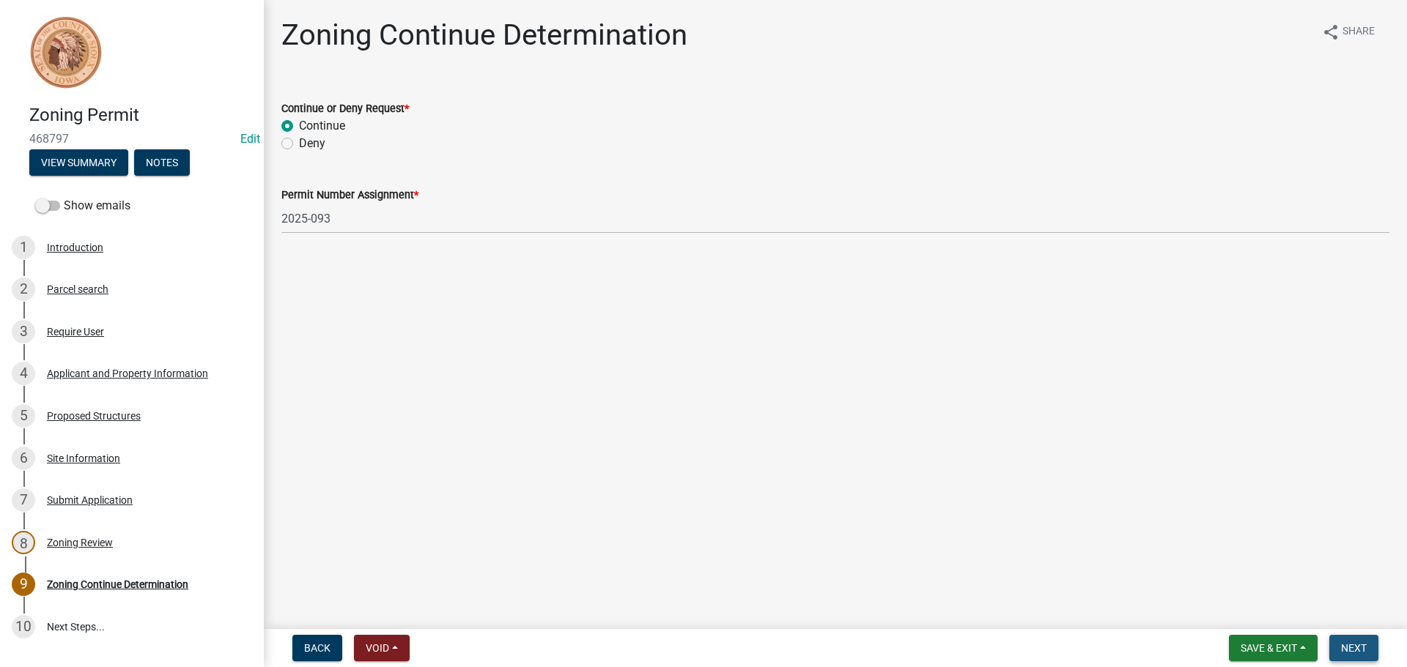
click at [1349, 640] on button "Next" at bounding box center [1353, 648] width 49 height 26
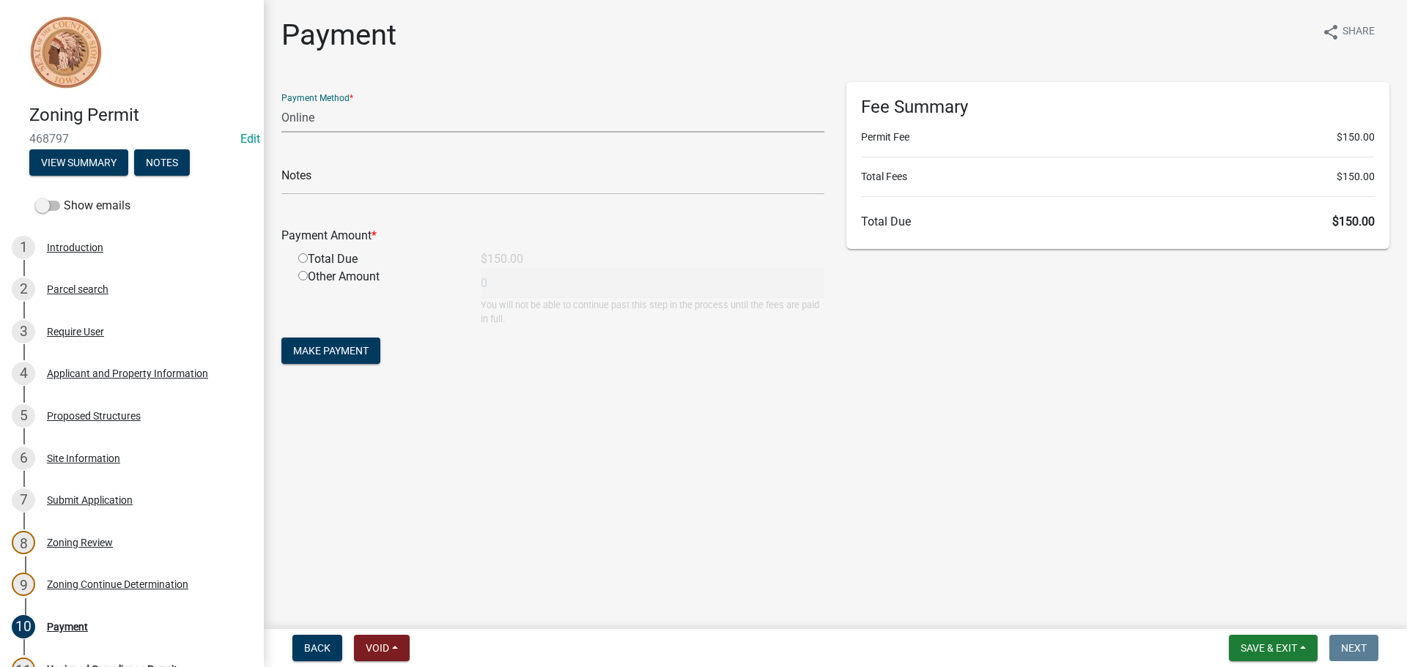
click at [327, 111] on select "Credit Card POS Check Cash Online" at bounding box center [552, 118] width 543 height 30
select select "0: 2"
click at [281, 103] on select "Credit Card POS Check Cash Online" at bounding box center [552, 118] width 543 height 30
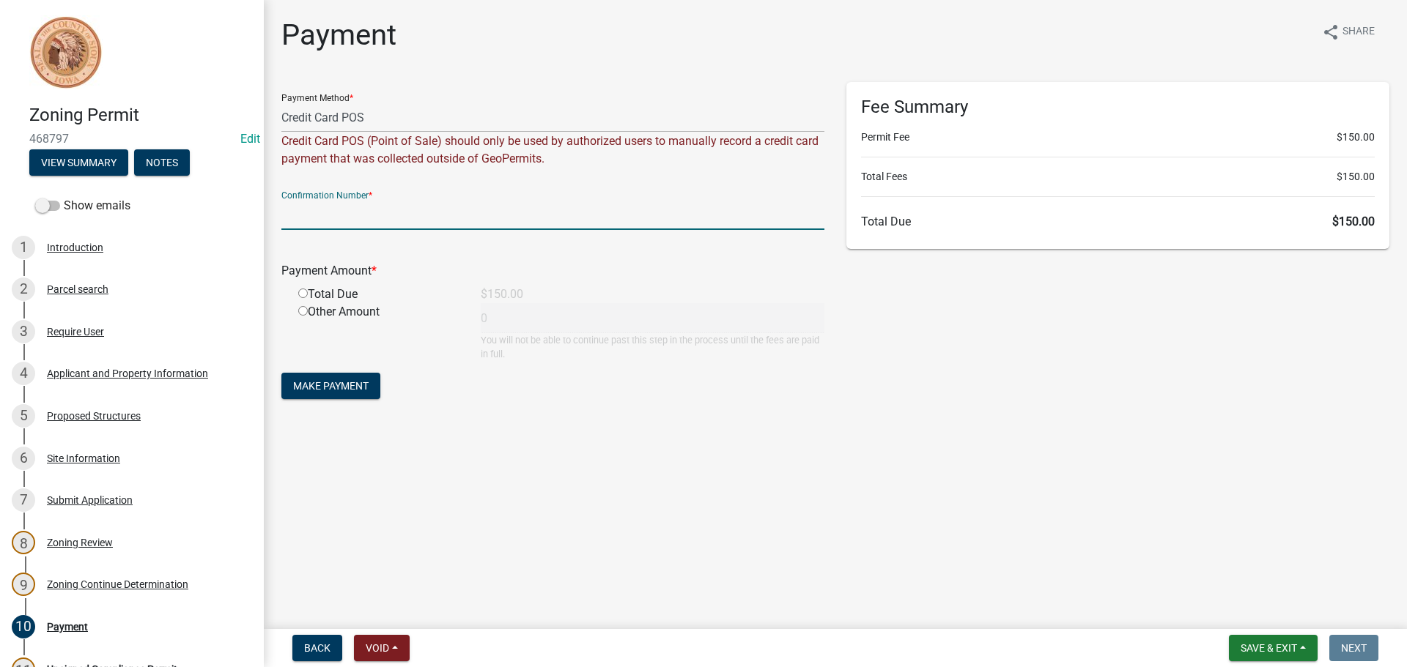
click at [432, 221] on input "text" at bounding box center [552, 215] width 543 height 30
click at [703, 431] on main "Payment share Share Payment Method * Credit Card POS Check Cash Online Credit C…" at bounding box center [835, 311] width 1143 height 623
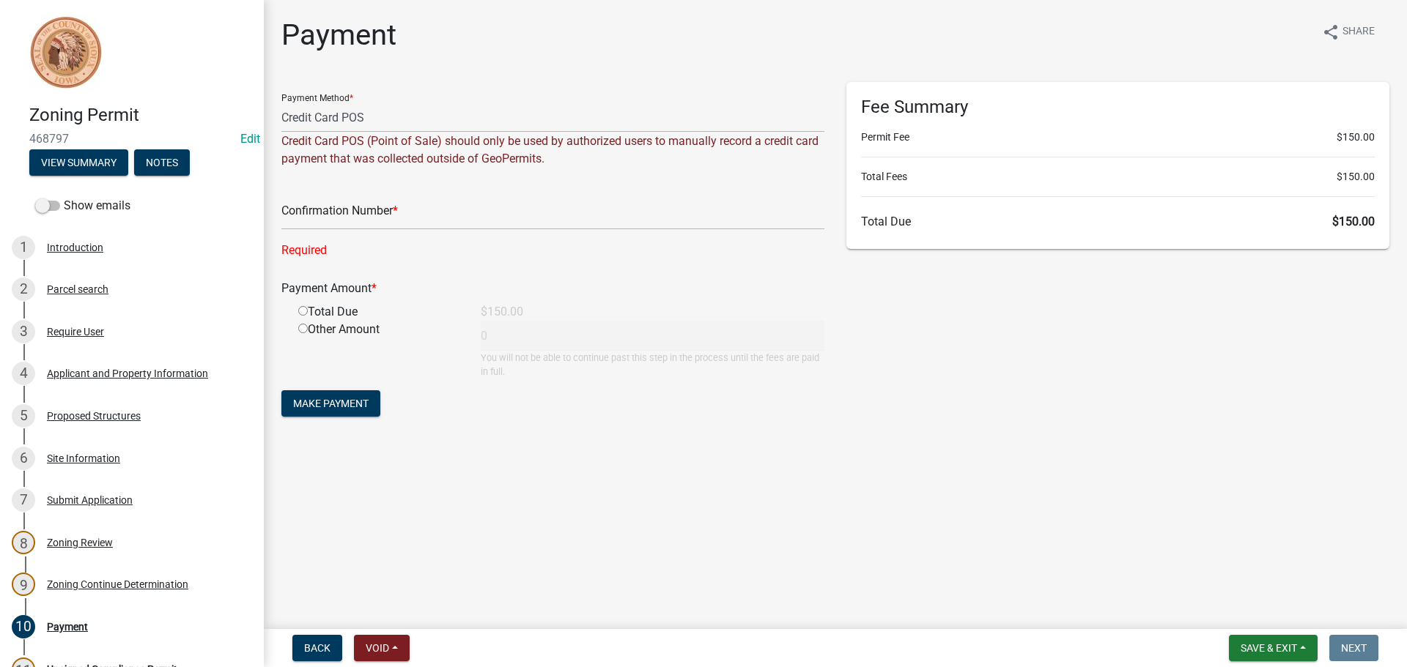
click at [303, 310] on input "radio" at bounding box center [303, 311] width 10 height 10
radio input "true"
type input "150"
click at [452, 221] on input "text" at bounding box center [552, 215] width 543 height 30
click at [313, 400] on span "Make Payment" at bounding box center [330, 404] width 75 height 12
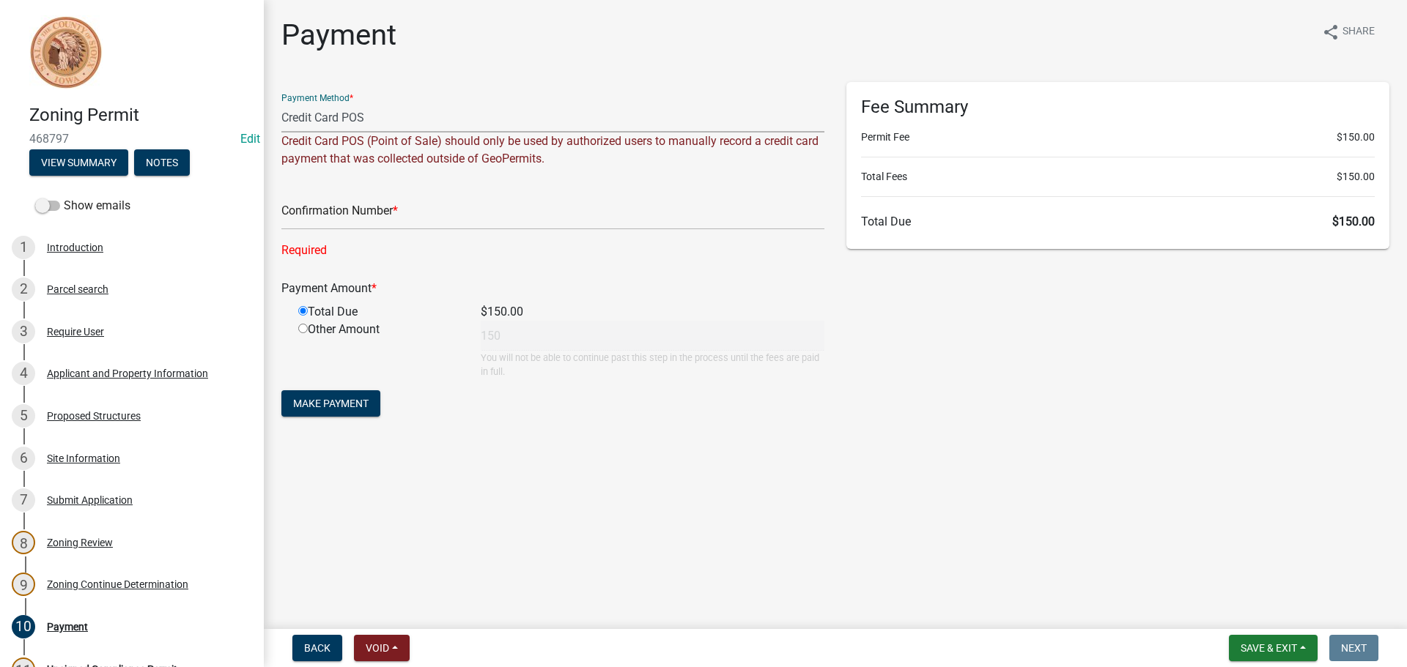
click at [338, 122] on select "Credit Card POS Check Cash Online" at bounding box center [552, 118] width 543 height 30
click at [281, 103] on select "Credit Card POS Check Cash Online" at bounding box center [552, 118] width 543 height 30
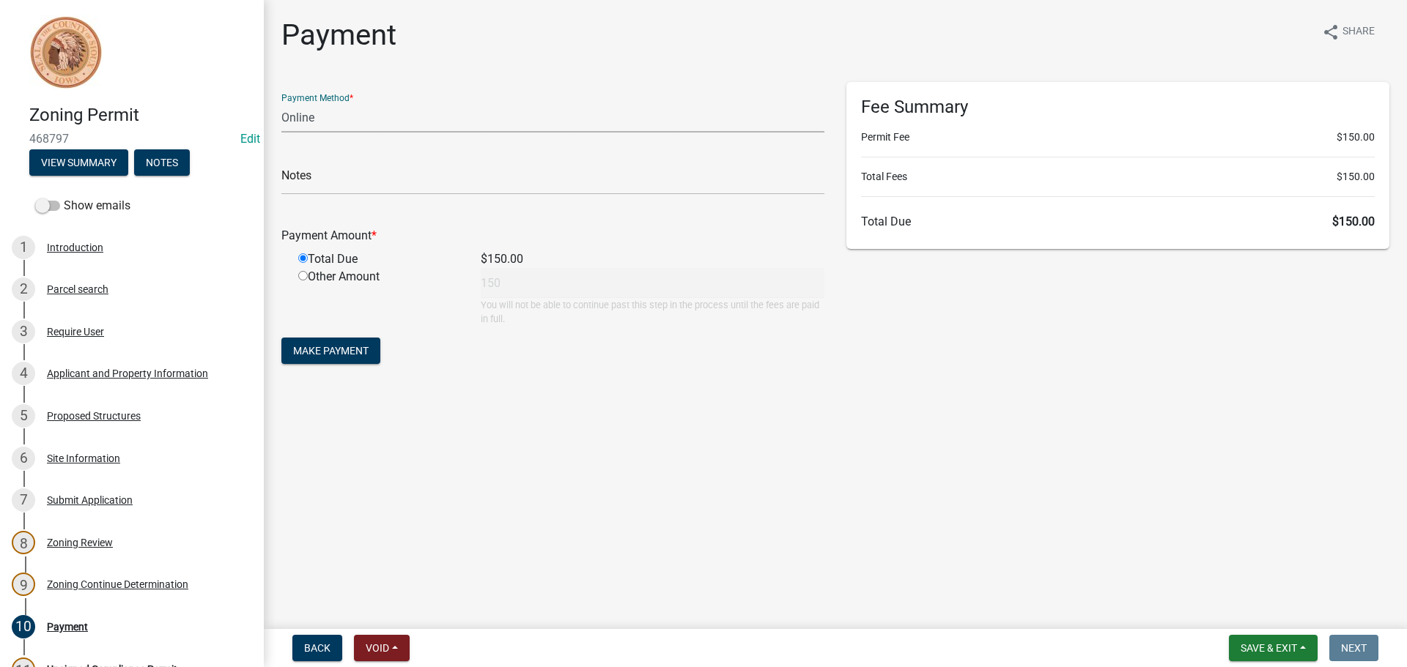
click at [297, 115] on select "Credit Card POS Check Cash Online" at bounding box center [552, 118] width 543 height 30
select select "0: 2"
click at [281, 103] on select "Credit Card POS Check Cash Online" at bounding box center [552, 118] width 543 height 30
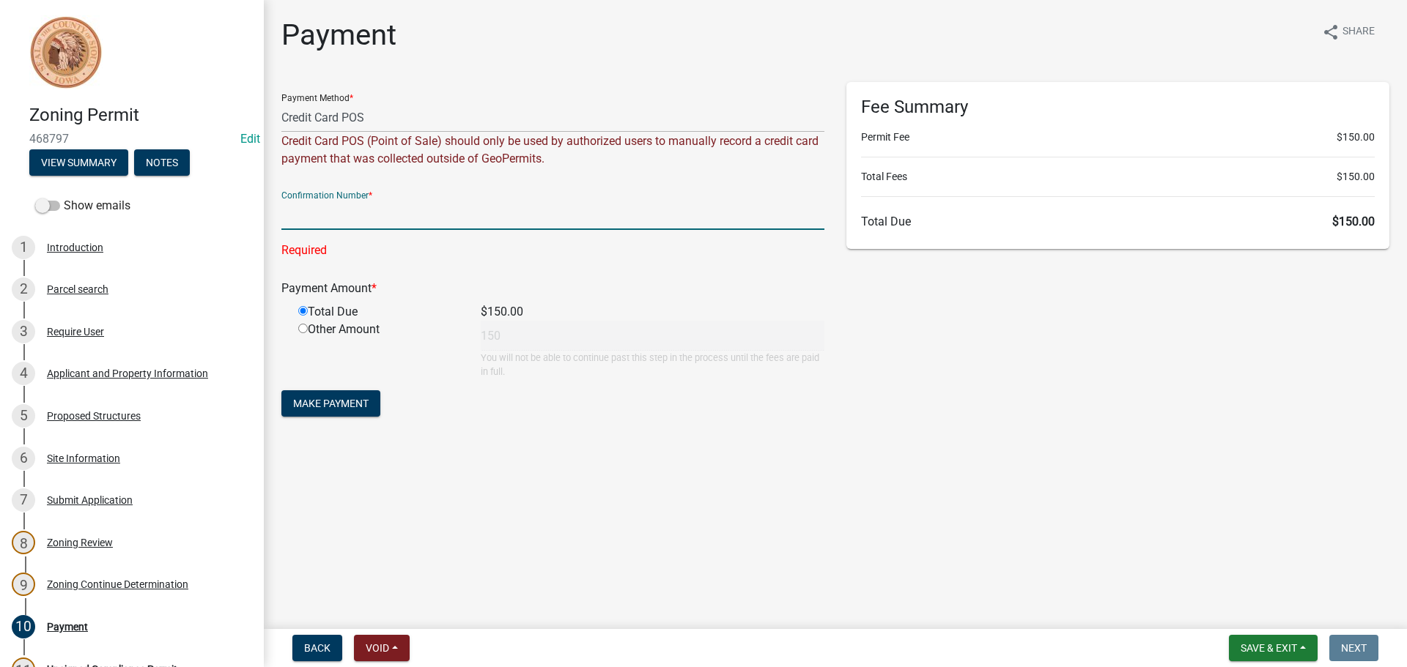
click at [358, 216] on input "text" at bounding box center [552, 215] width 543 height 30
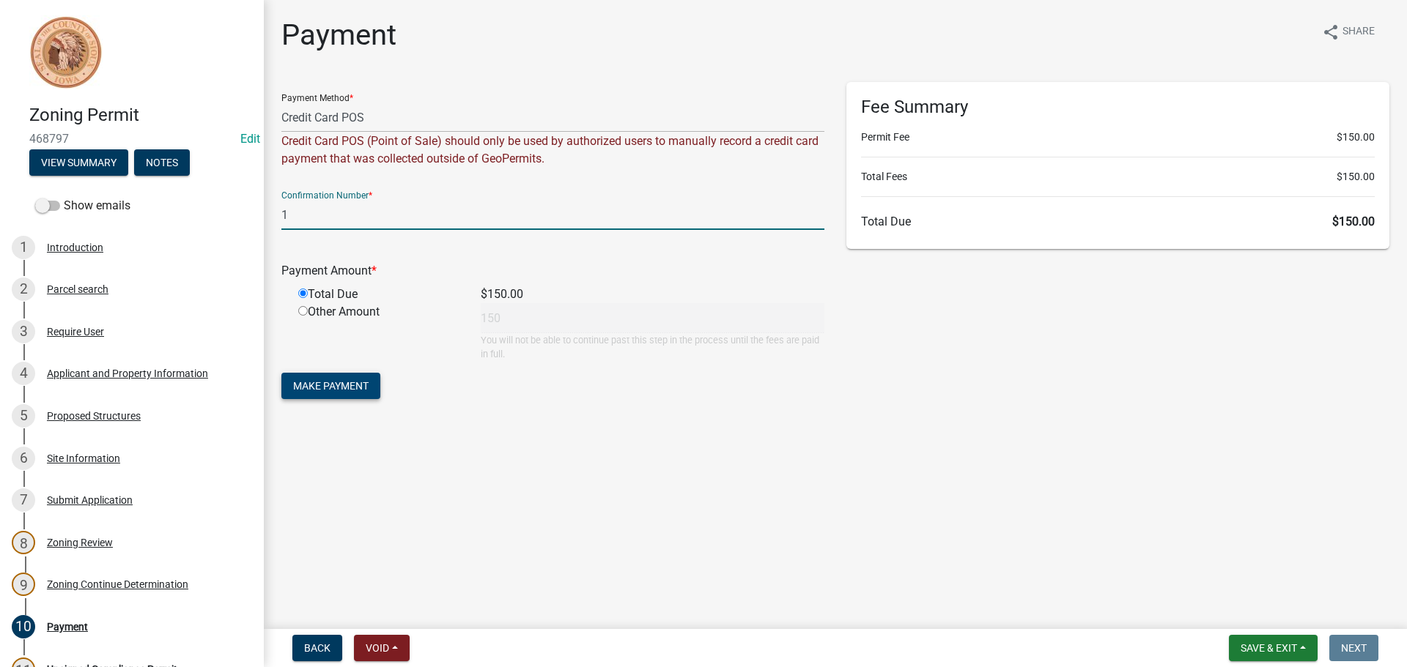
type input "1"
click at [334, 380] on span "Make Payment" at bounding box center [330, 386] width 75 height 12
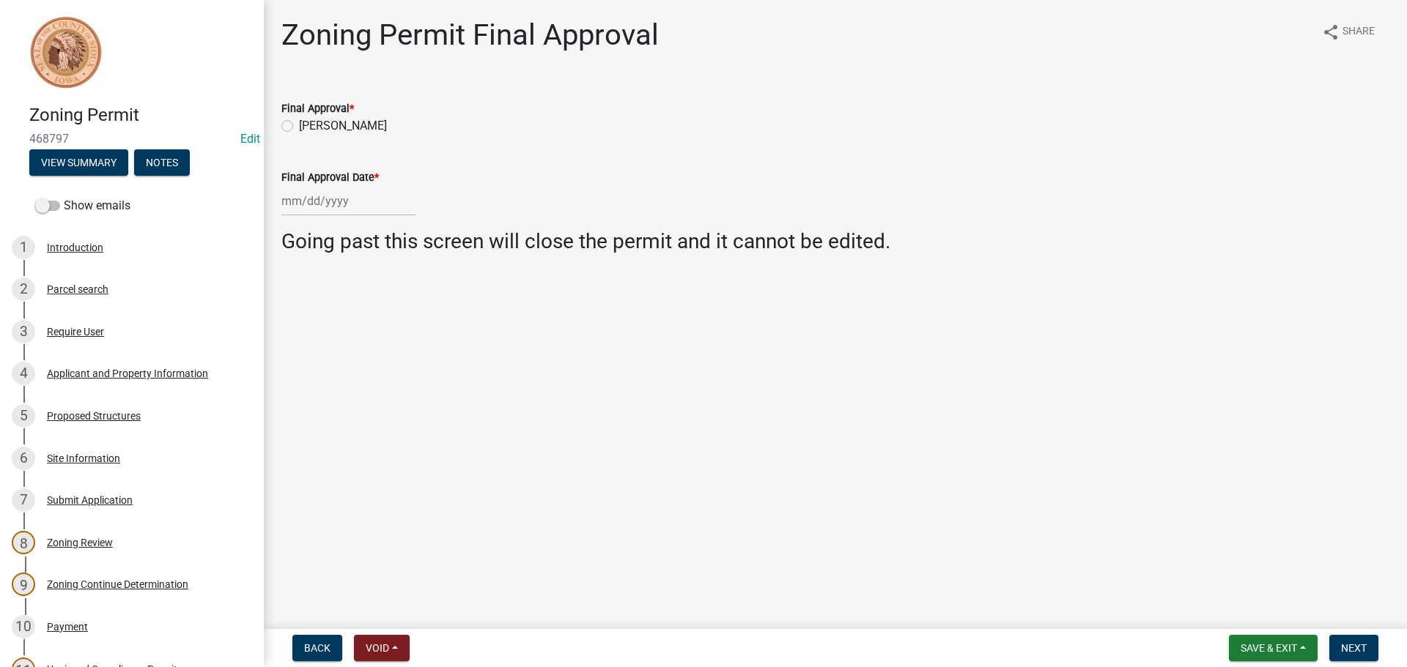
click at [299, 127] on label "[PERSON_NAME]" at bounding box center [343, 126] width 88 height 18
click at [299, 127] on input "[PERSON_NAME]" at bounding box center [304, 122] width 10 height 10
radio input "true"
select select "8"
select select "2025"
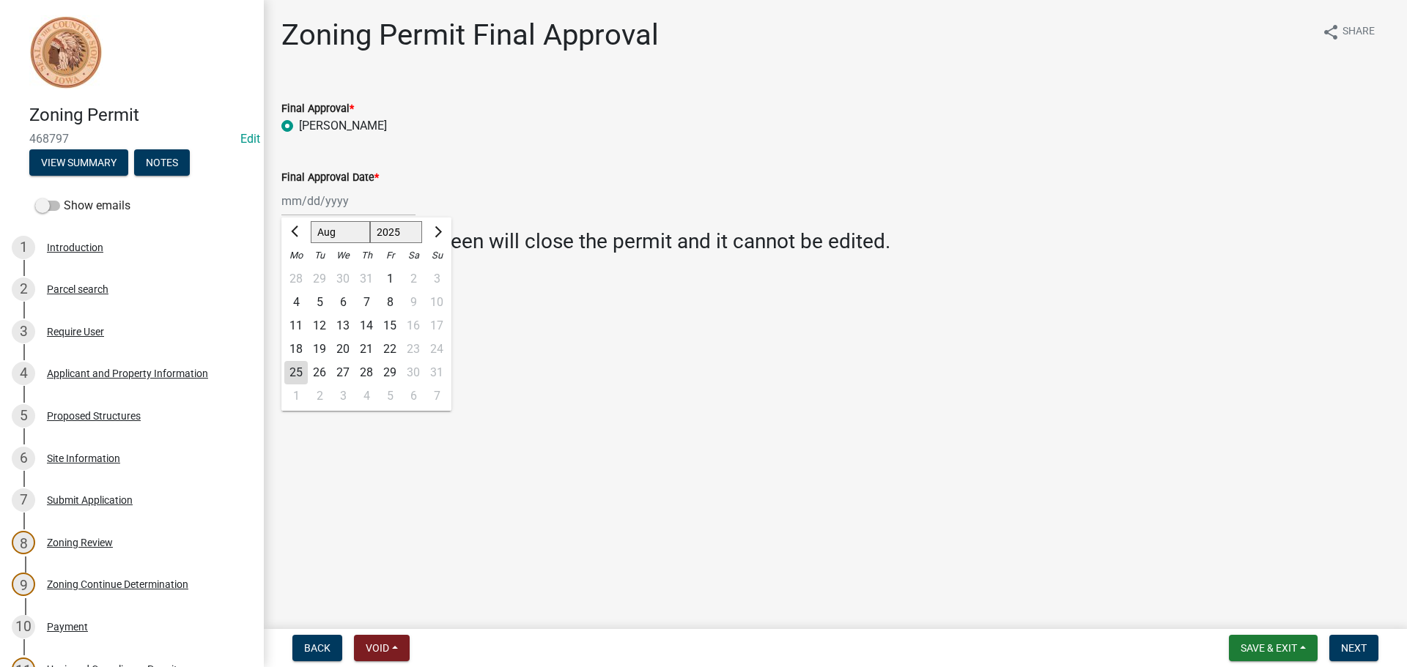
click at [286, 201] on div "[PERSON_NAME] Feb Mar Apr [PERSON_NAME][DATE] Oct Nov [DATE] 1526 1527 1528 152…" at bounding box center [348, 201] width 134 height 30
click at [294, 368] on div "25" at bounding box center [295, 372] width 23 height 23
type input "[DATE]"
click at [317, 645] on span "Back" at bounding box center [317, 648] width 26 height 12
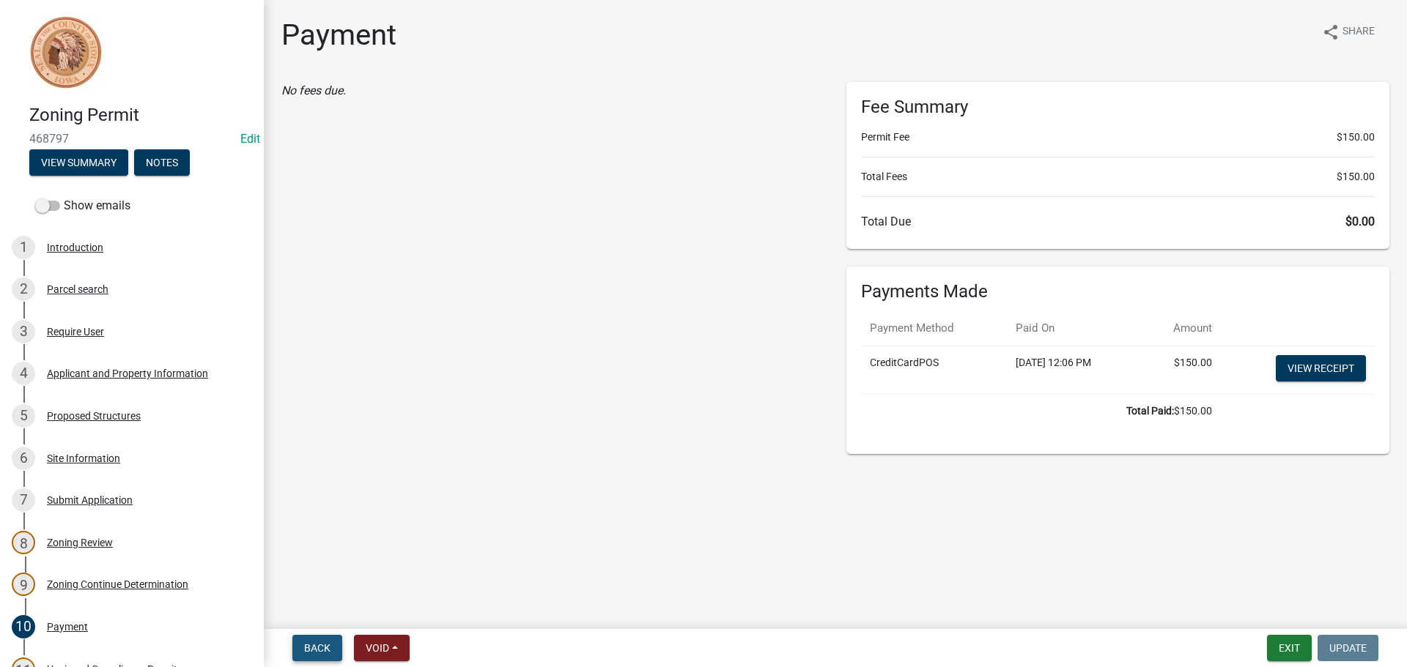
click at [314, 648] on span "Back" at bounding box center [317, 648] width 26 height 12
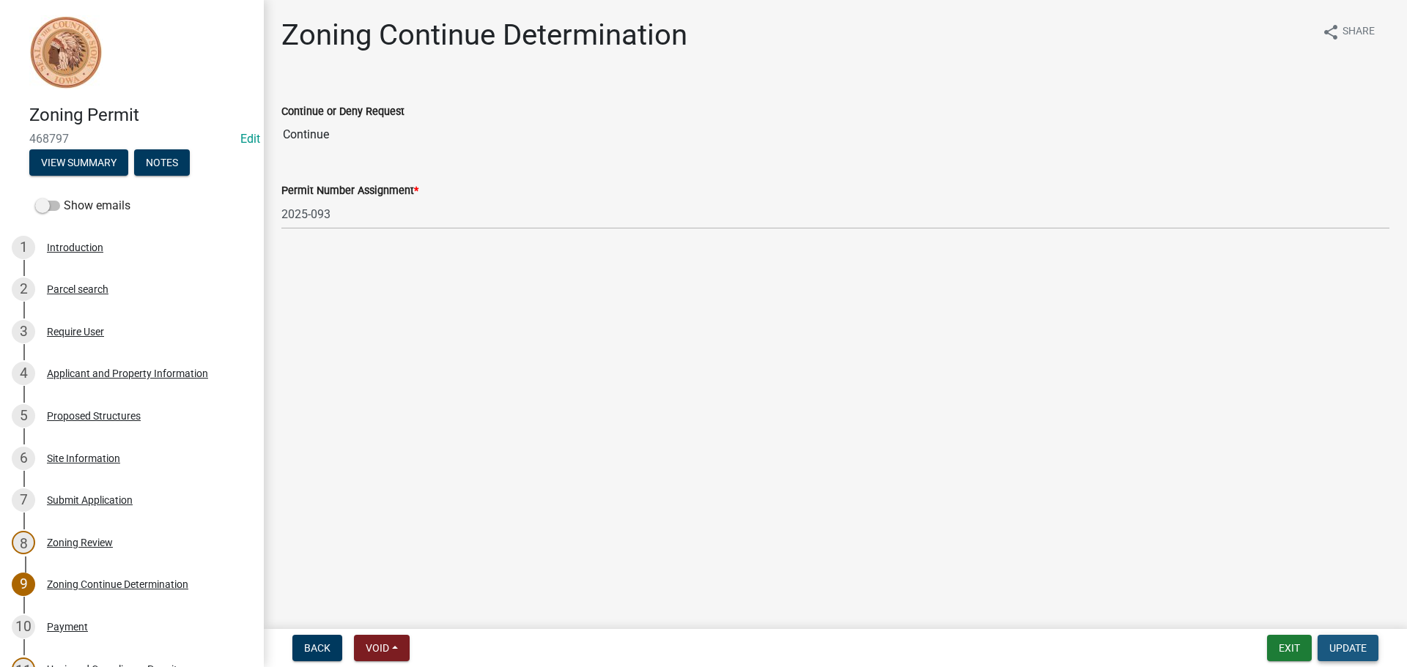
click at [1351, 642] on span "Update" at bounding box center [1347, 648] width 37 height 12
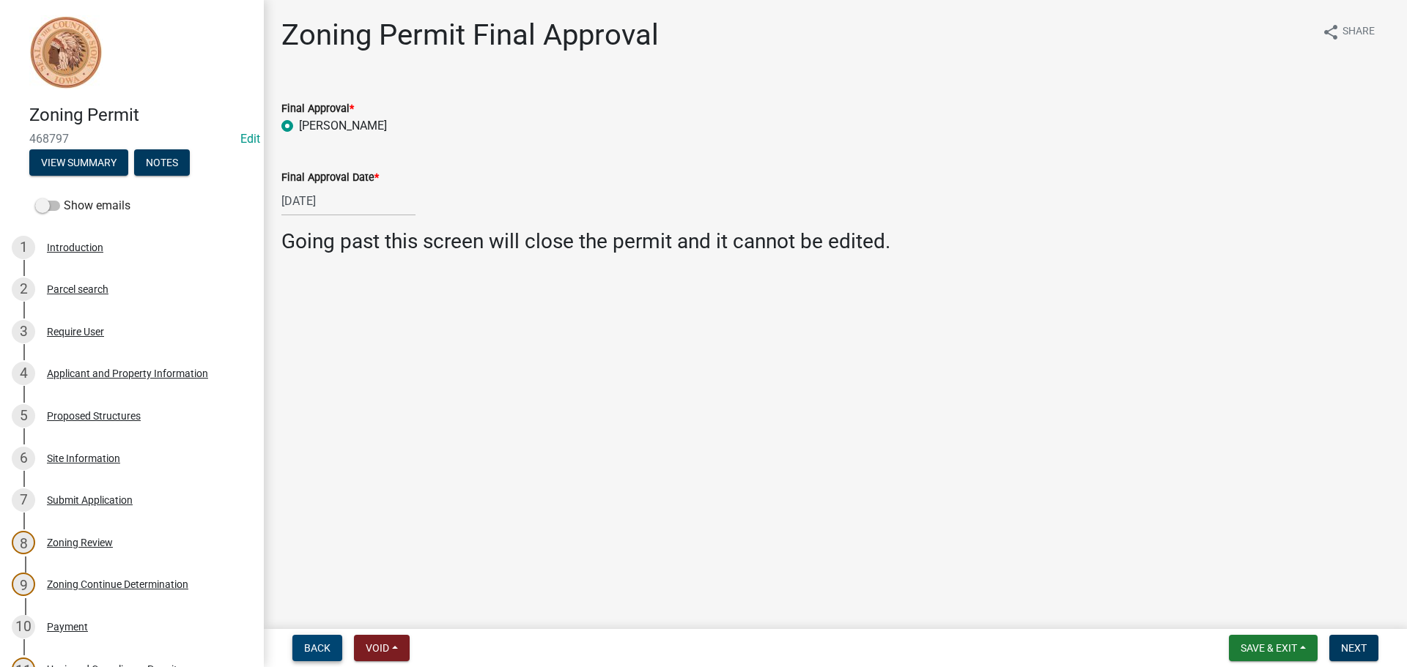
click at [308, 648] on span "Back" at bounding box center [317, 648] width 26 height 12
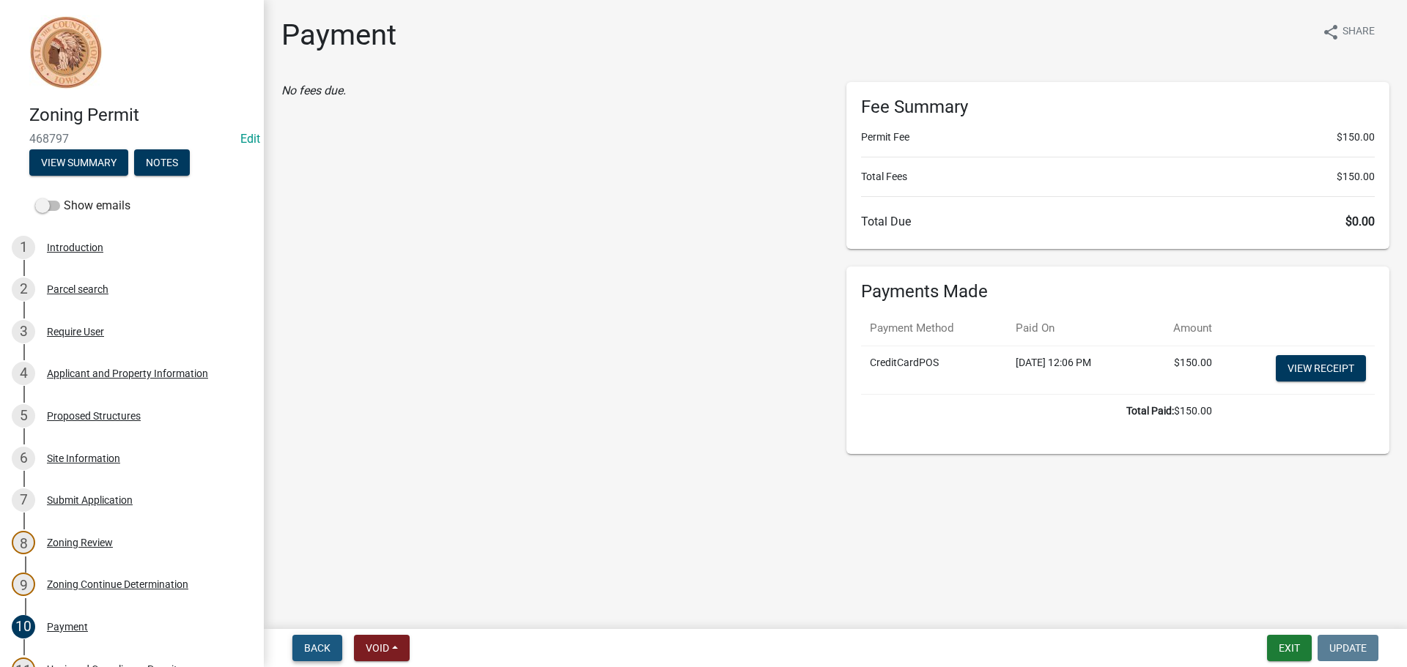
click at [311, 645] on span "Back" at bounding box center [317, 648] width 26 height 12
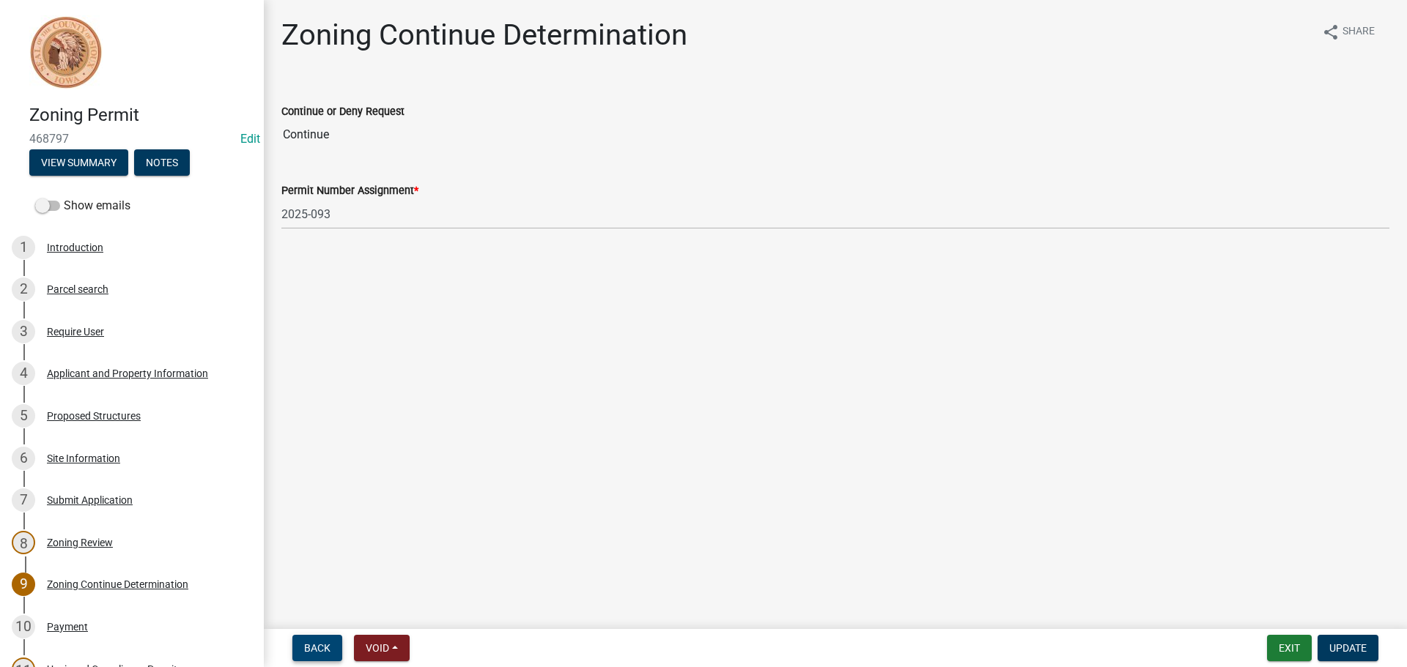
click at [311, 645] on span "Back" at bounding box center [317, 648] width 26 height 12
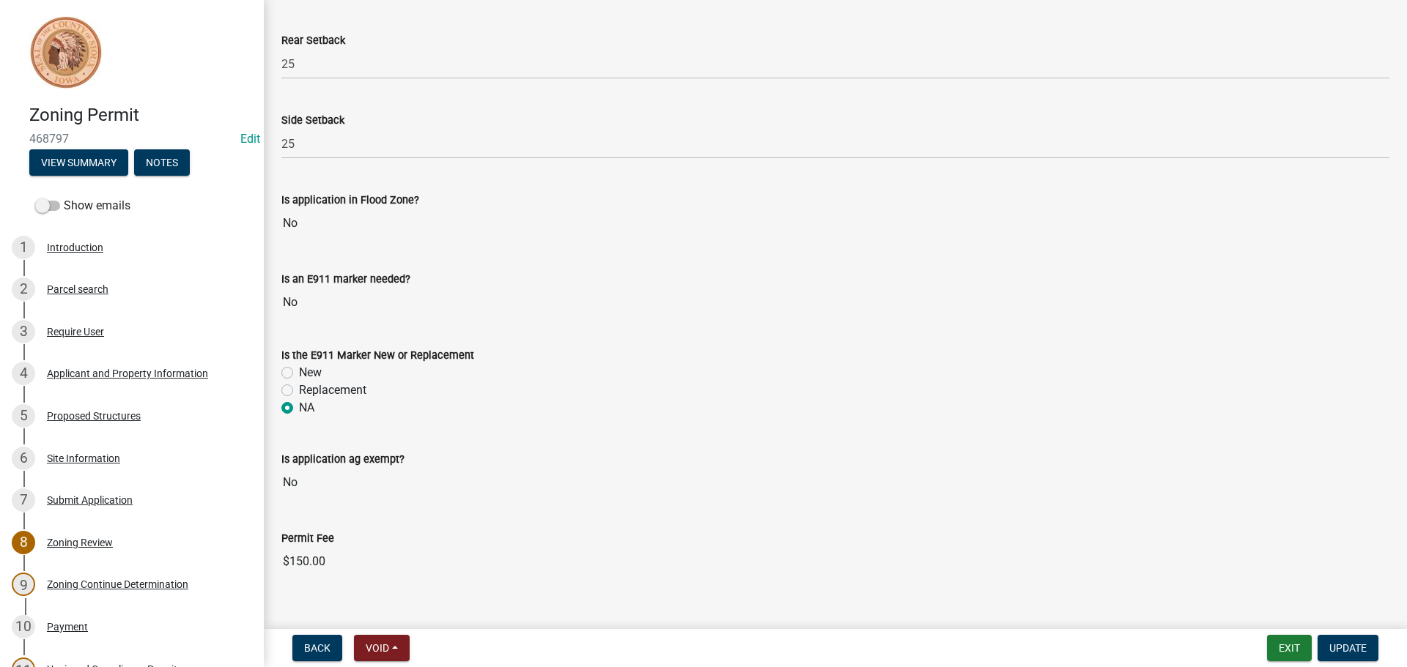
scroll to position [605, 0]
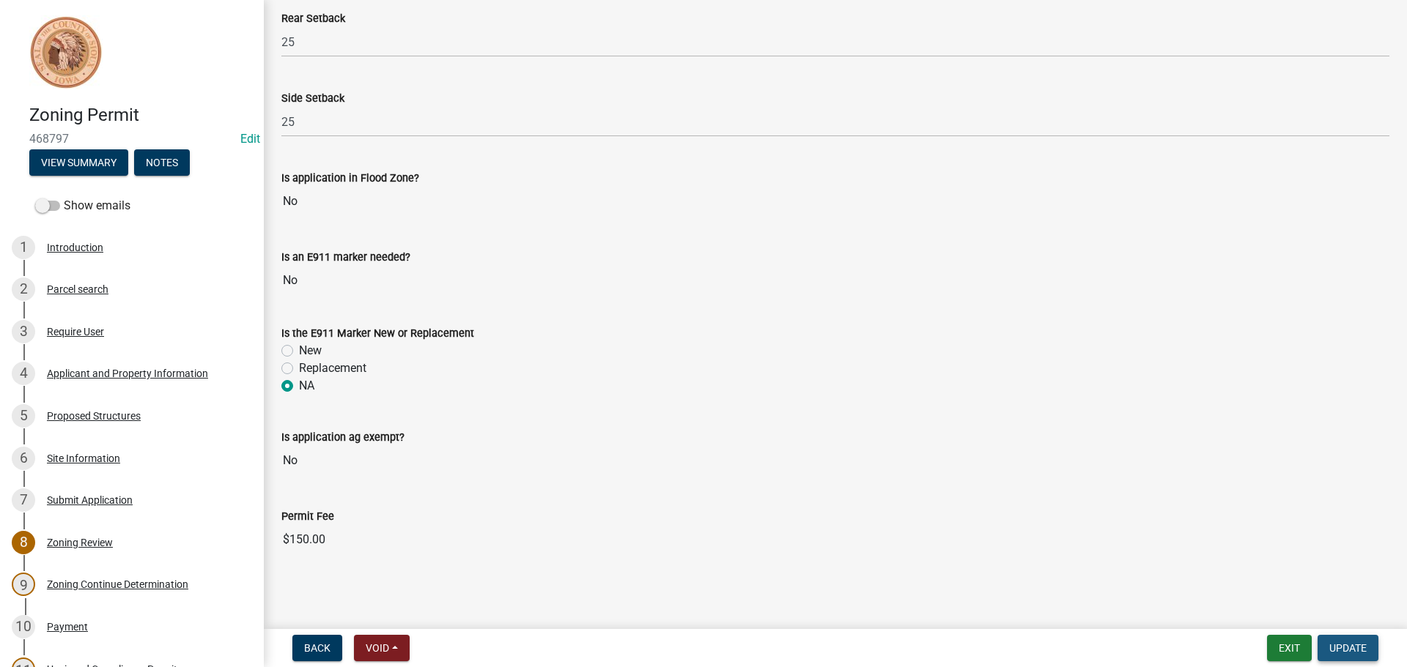
click at [1339, 642] on span "Update" at bounding box center [1347, 648] width 37 height 12
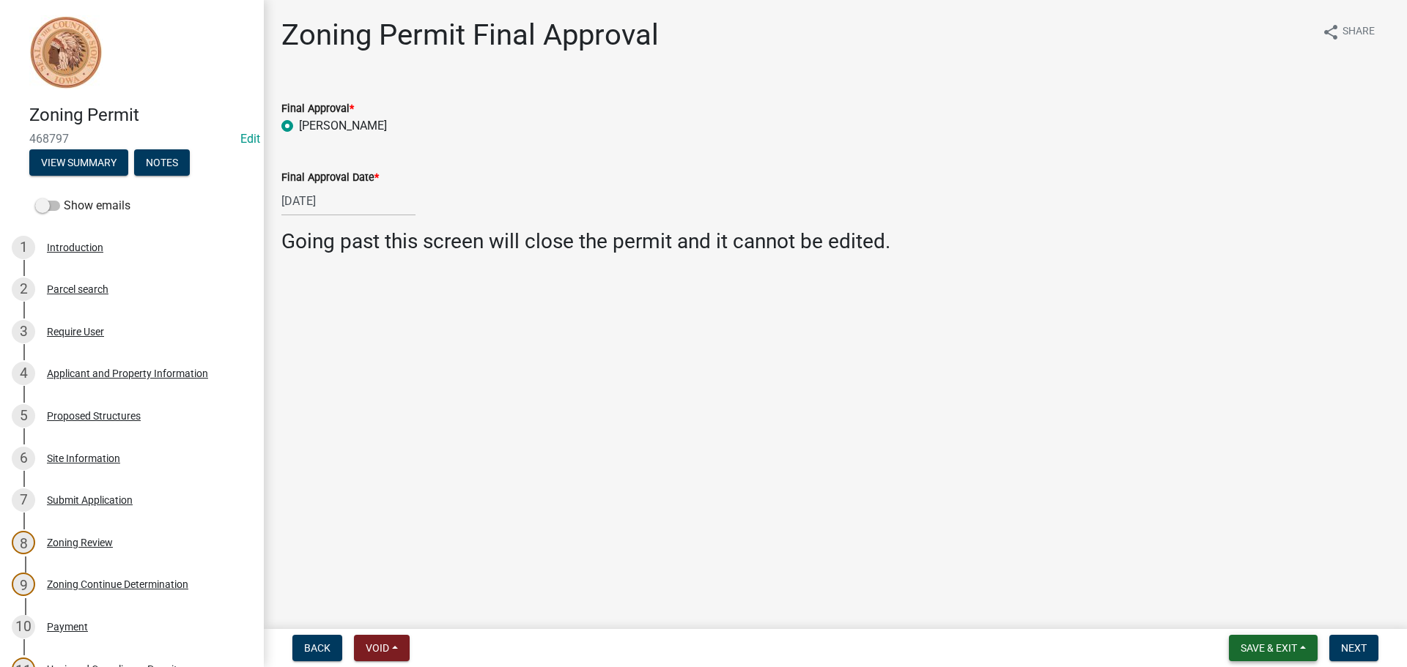
click at [1254, 648] on span "Save & Exit" at bounding box center [1268, 648] width 56 height 12
click at [1239, 573] on button "Save" at bounding box center [1258, 574] width 117 height 35
click at [66, 622] on div "Payment" at bounding box center [67, 627] width 41 height 10
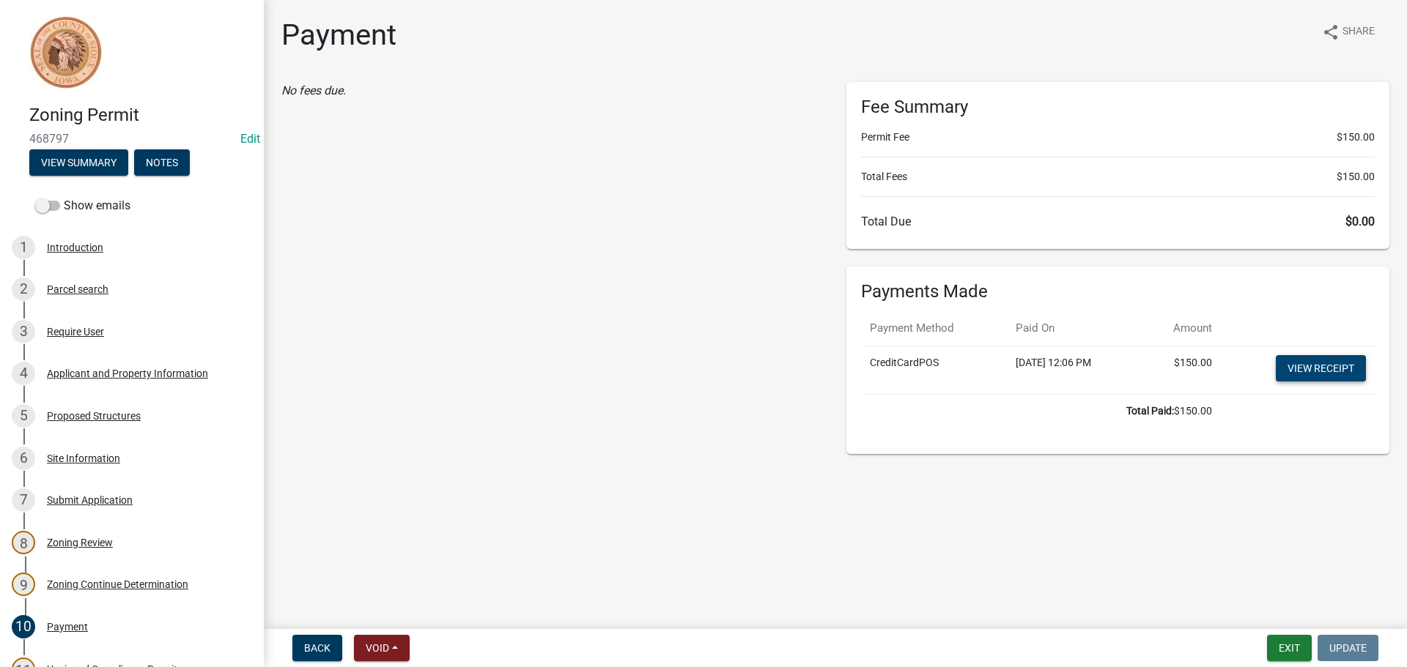
click at [1328, 366] on link "View receipt" at bounding box center [1320, 368] width 90 height 26
click at [326, 640] on button "Back" at bounding box center [317, 648] width 50 height 26
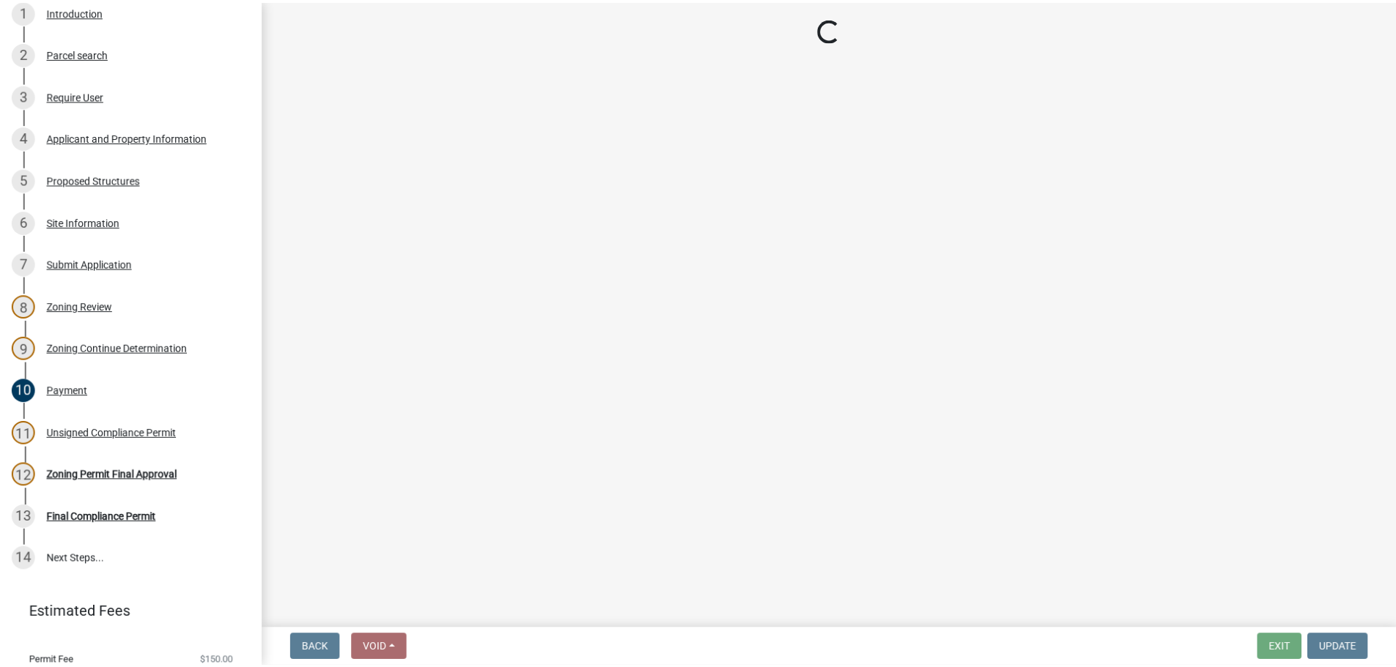
scroll to position [243, 0]
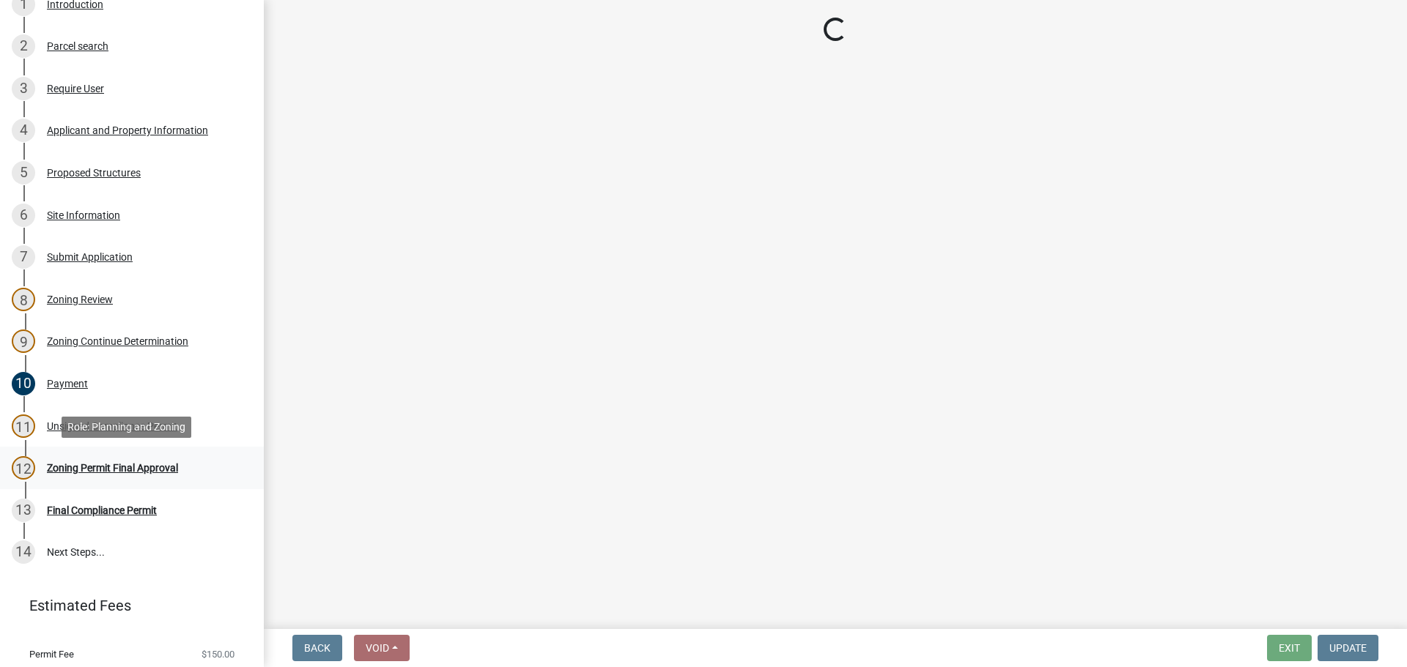
click at [91, 461] on div "12 Zoning Permit Final Approval" at bounding box center [126, 467] width 229 height 23
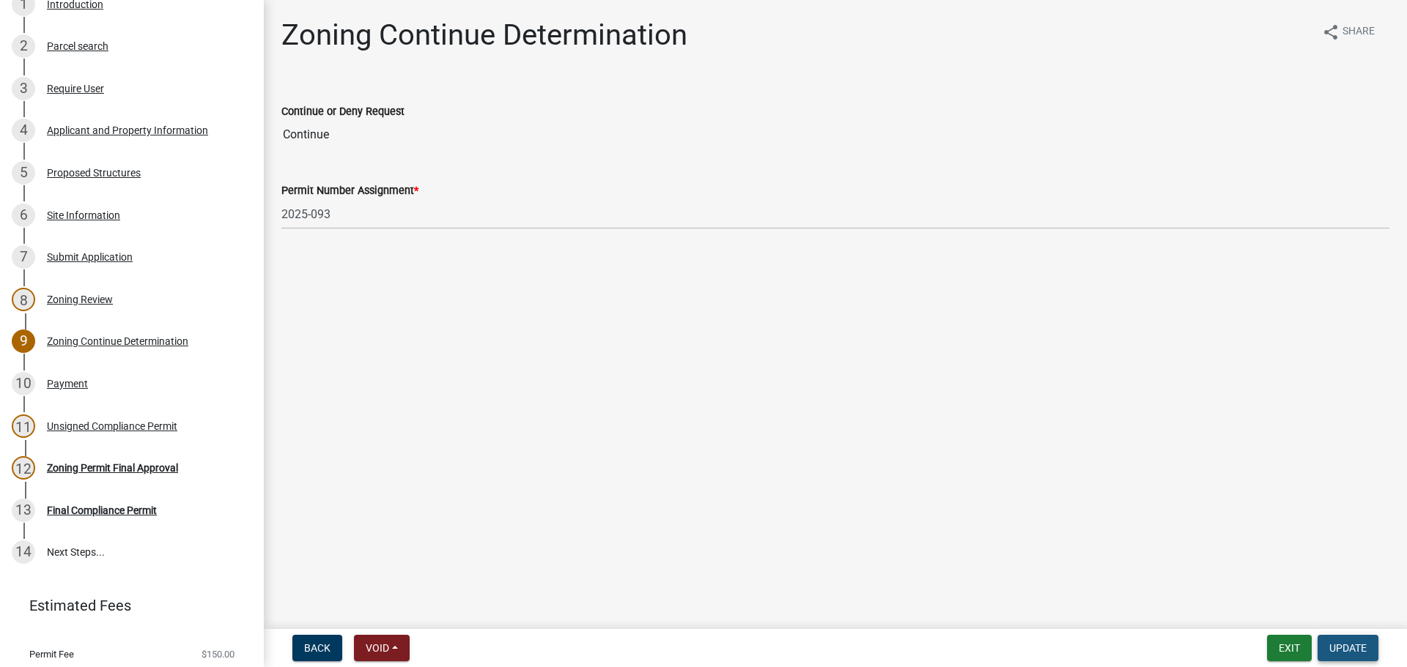
click at [1353, 643] on span "Update" at bounding box center [1347, 648] width 37 height 12
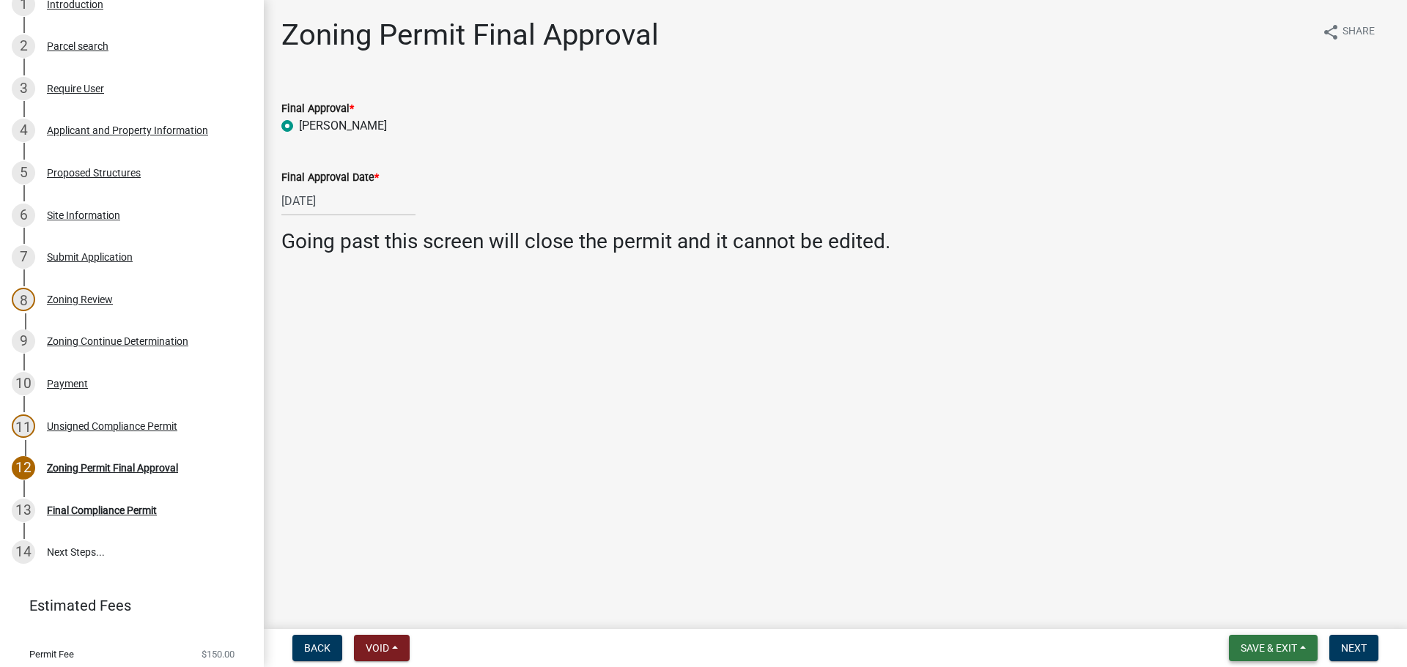
click at [1278, 641] on button "Save & Exit" at bounding box center [1273, 648] width 89 height 26
click at [1237, 578] on button "Save" at bounding box center [1258, 574] width 117 height 35
click at [1363, 642] on span "Next" at bounding box center [1354, 648] width 26 height 12
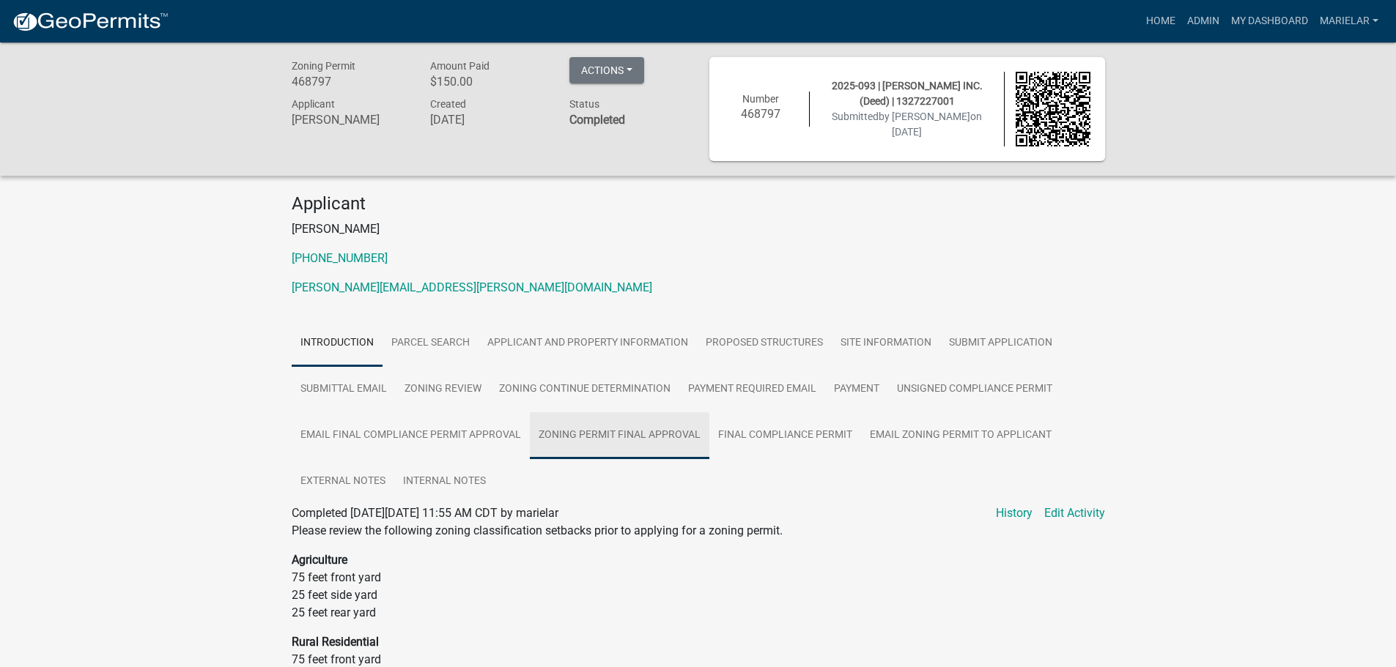
click at [610, 428] on link "Zoning Permit Final Approval" at bounding box center [619, 435] width 179 height 47
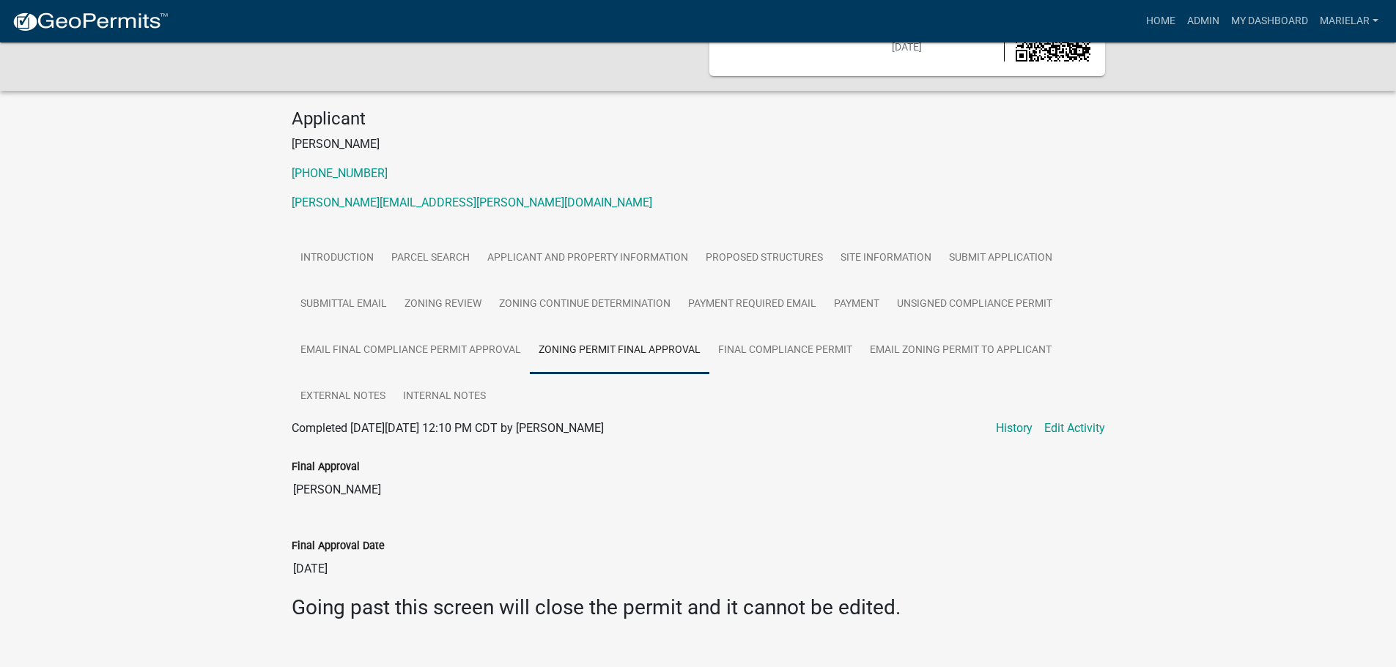
scroll to position [111, 0]
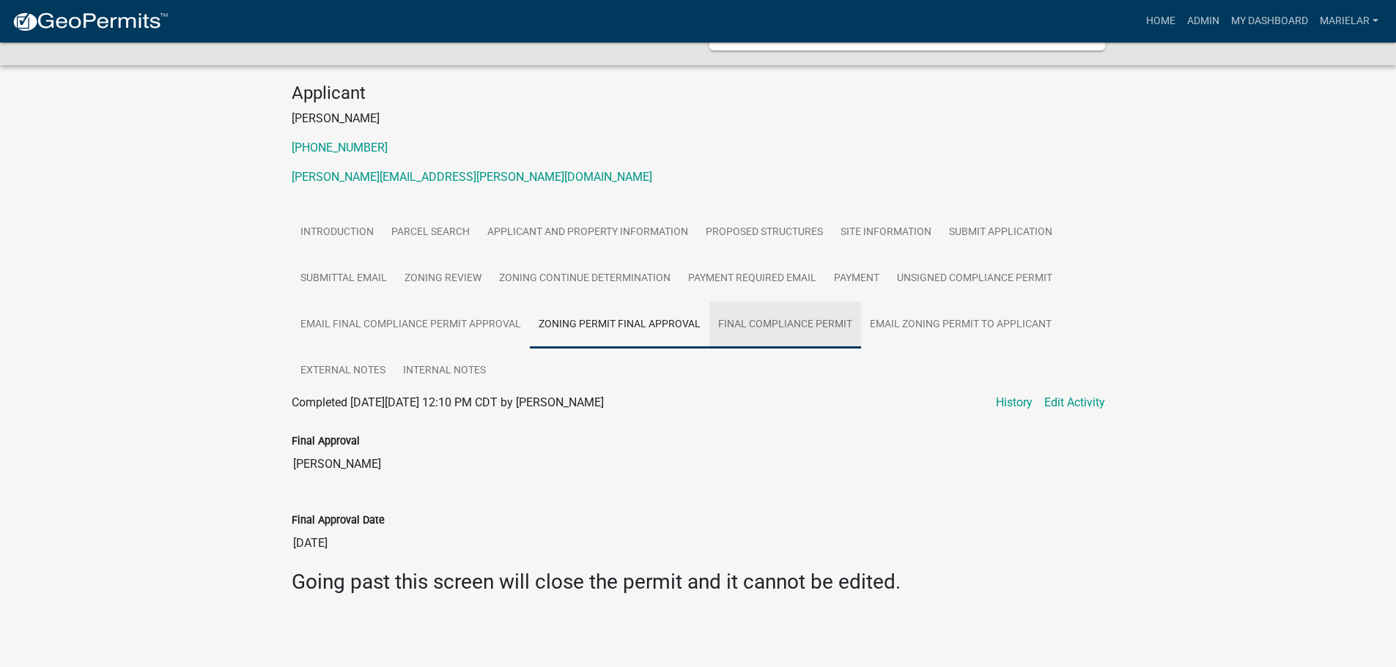
click at [760, 322] on link "Final Compliance Permit" at bounding box center [785, 325] width 152 height 47
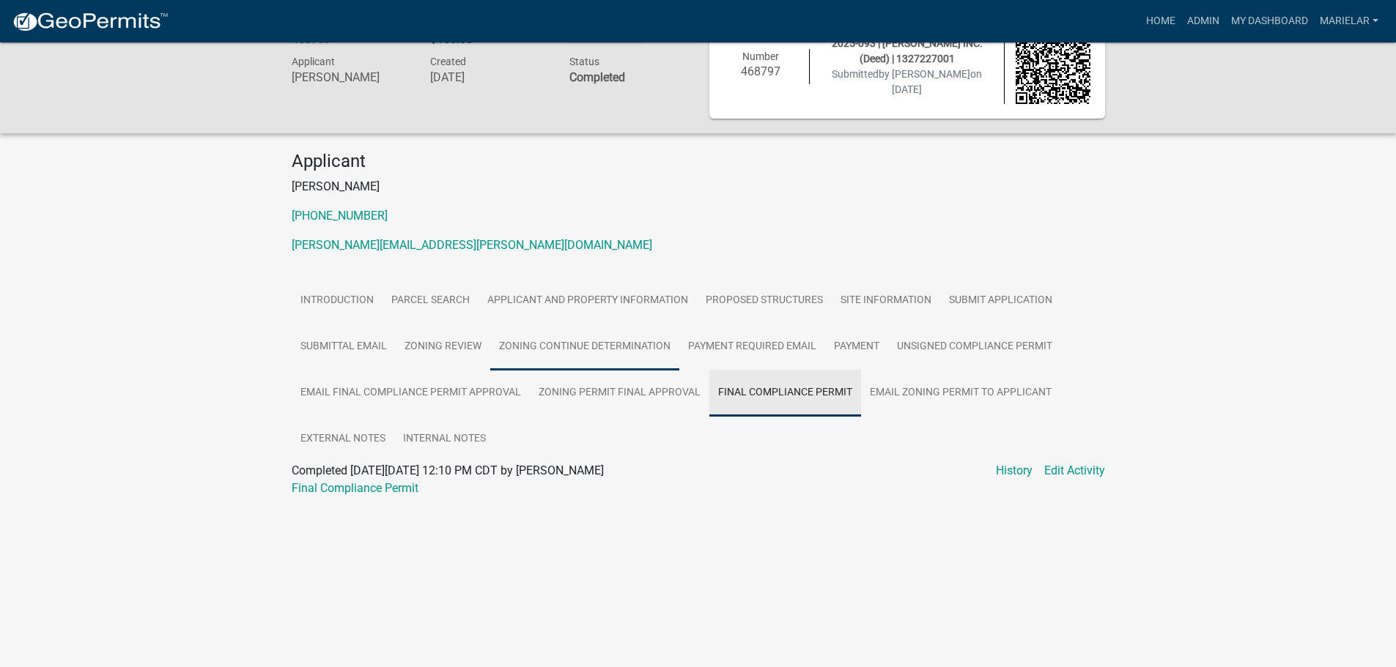
scroll to position [42, 0]
click at [355, 483] on link "Final Compliance Permit" at bounding box center [355, 488] width 127 height 14
